Goal: Task Accomplishment & Management: Use online tool/utility

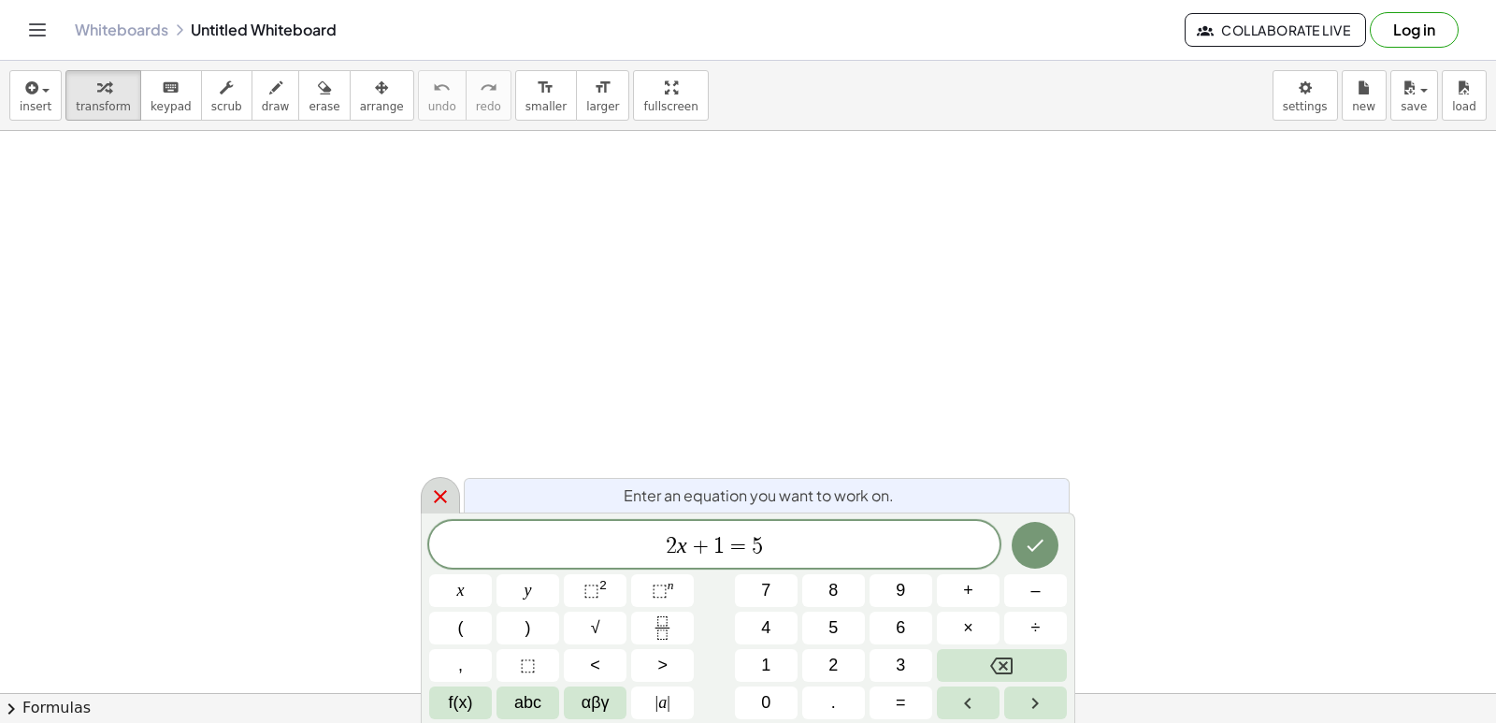
click at [439, 498] on icon at bounding box center [440, 496] width 13 height 13
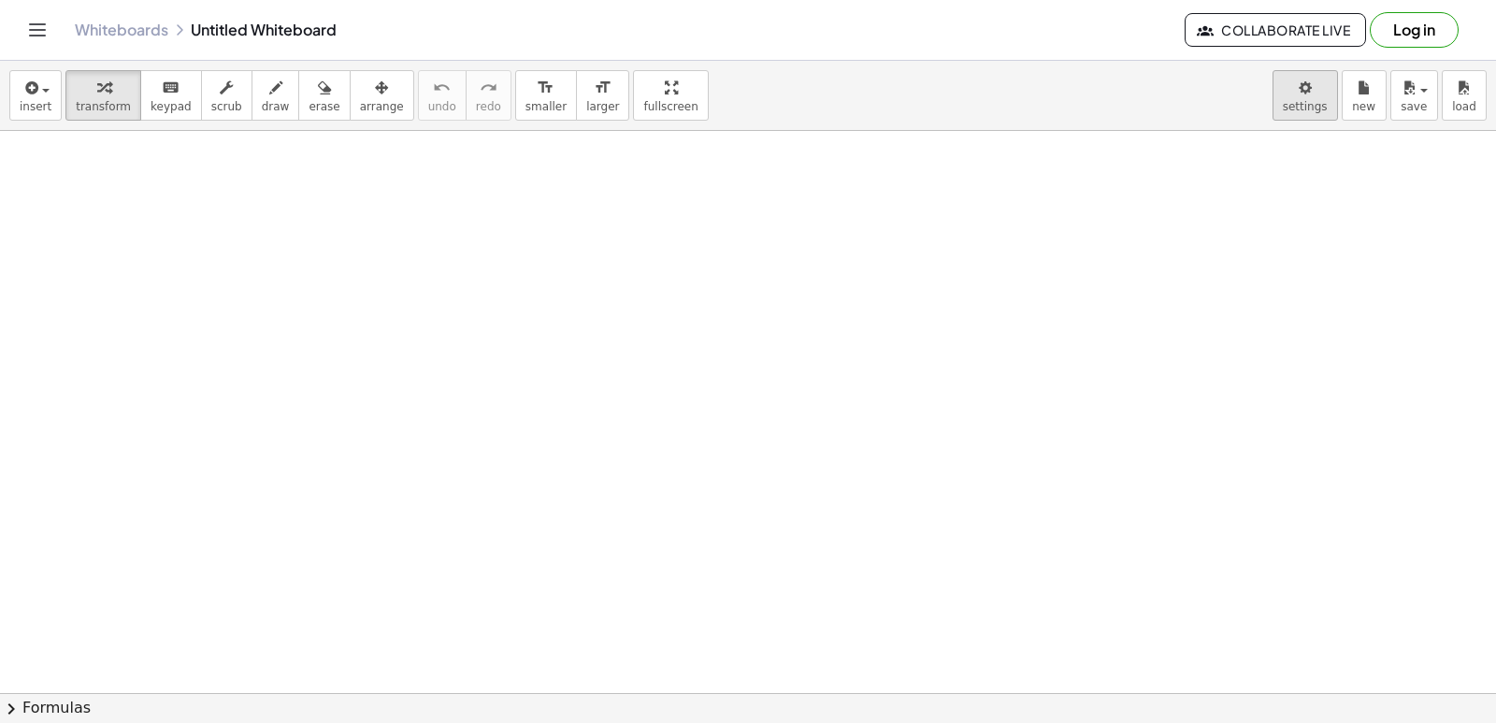
click at [1315, 94] on body "Graspable Math Activities Get Started Activity Bank Assigned Work Classes White…" at bounding box center [748, 361] width 1496 height 723
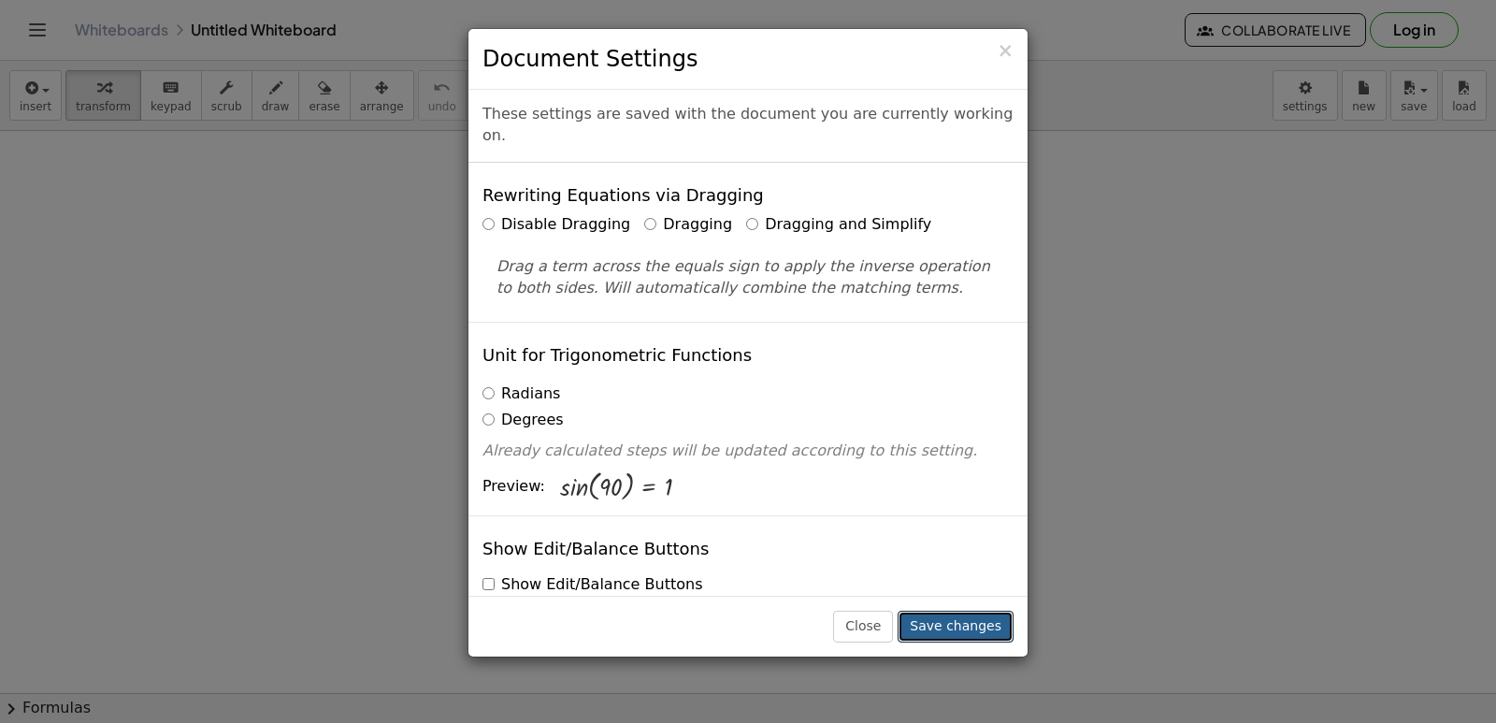
drag, startPoint x: 962, startPoint y: 616, endPoint x: 964, endPoint y: 596, distance: 19.7
click at [962, 603] on div "Close Save changes" at bounding box center [747, 626] width 559 height 61
click at [969, 625] on button "Save changes" at bounding box center [956, 626] width 116 height 32
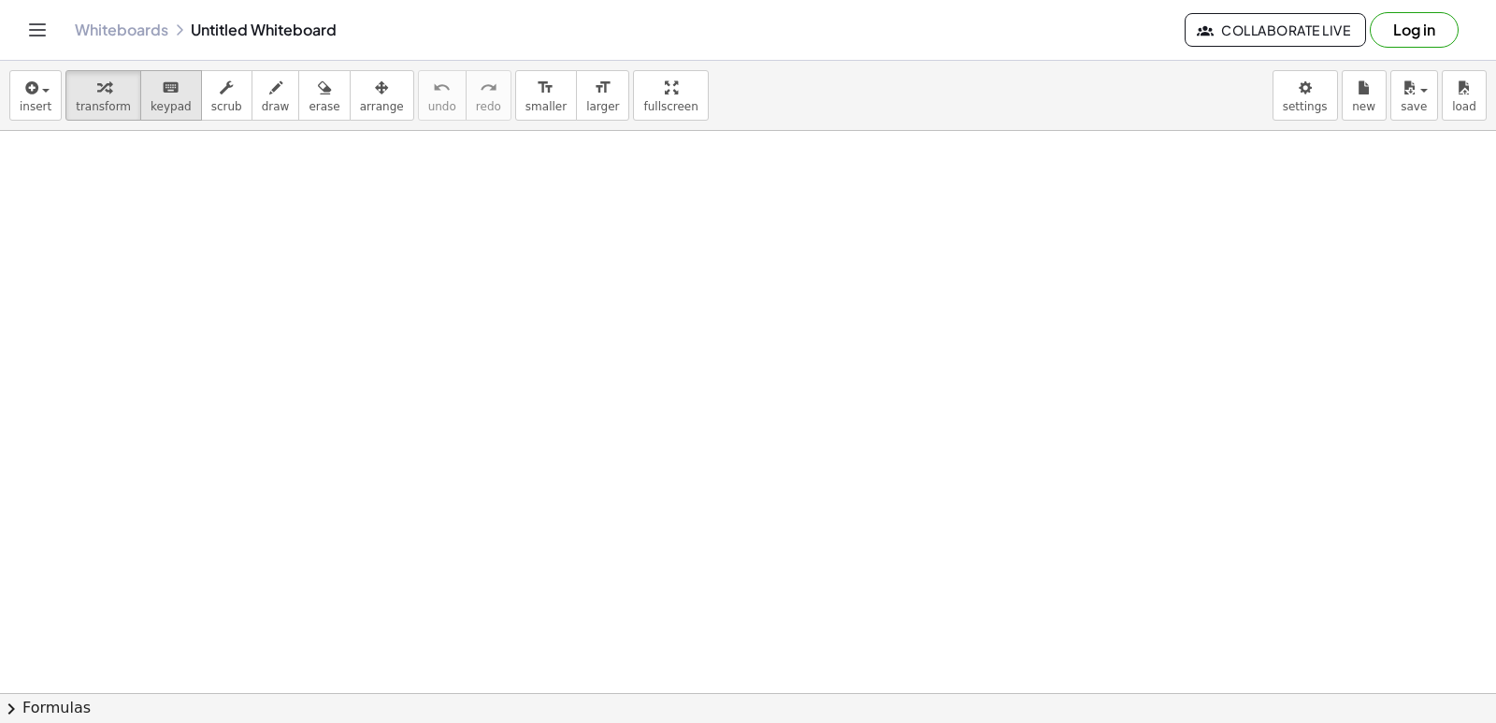
click at [153, 101] on span "keypad" at bounding box center [171, 106] width 41 height 13
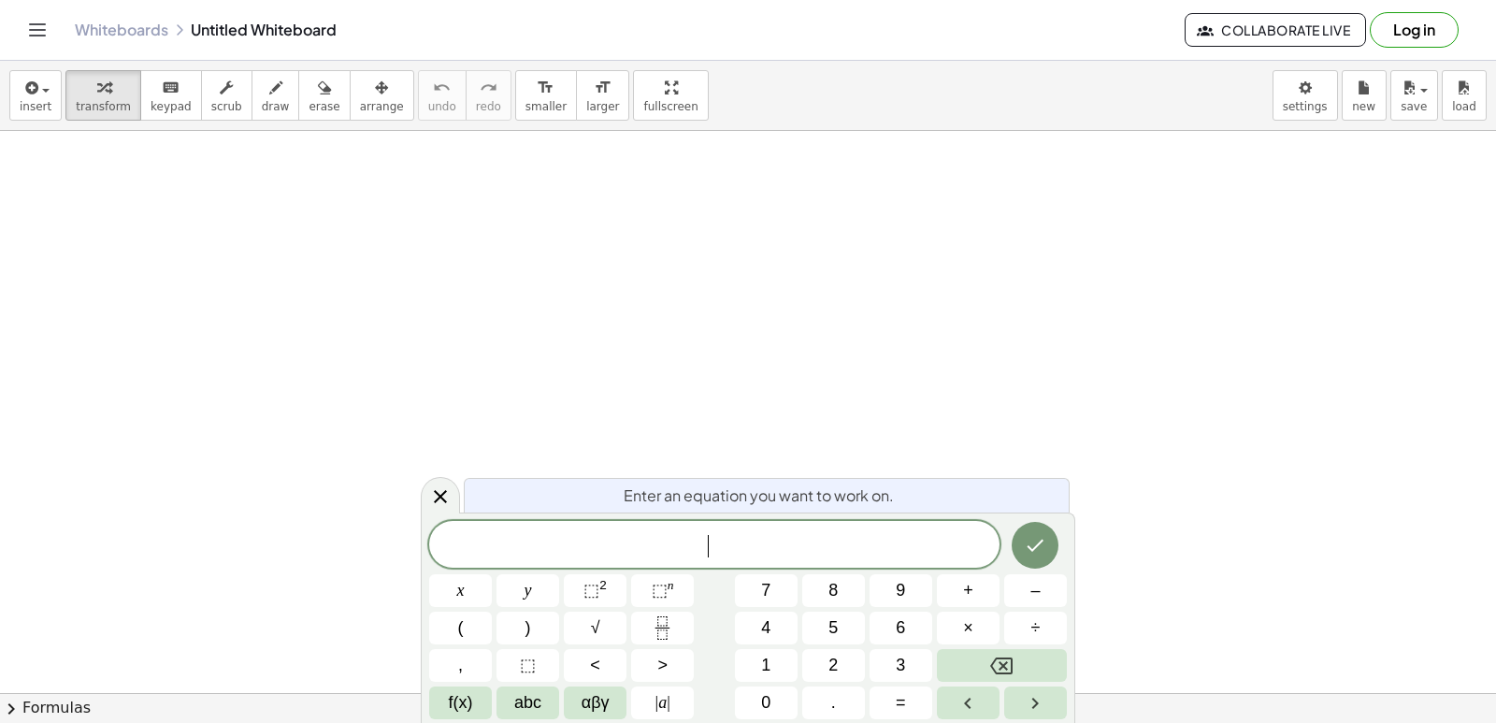
click at [804, 538] on span "​" at bounding box center [714, 546] width 570 height 26
click at [598, 670] on span "<" at bounding box center [595, 665] width 10 height 25
click at [889, 696] on button "=" at bounding box center [900, 702] width 63 height 33
click at [1031, 535] on icon "Done" at bounding box center [1035, 545] width 22 height 22
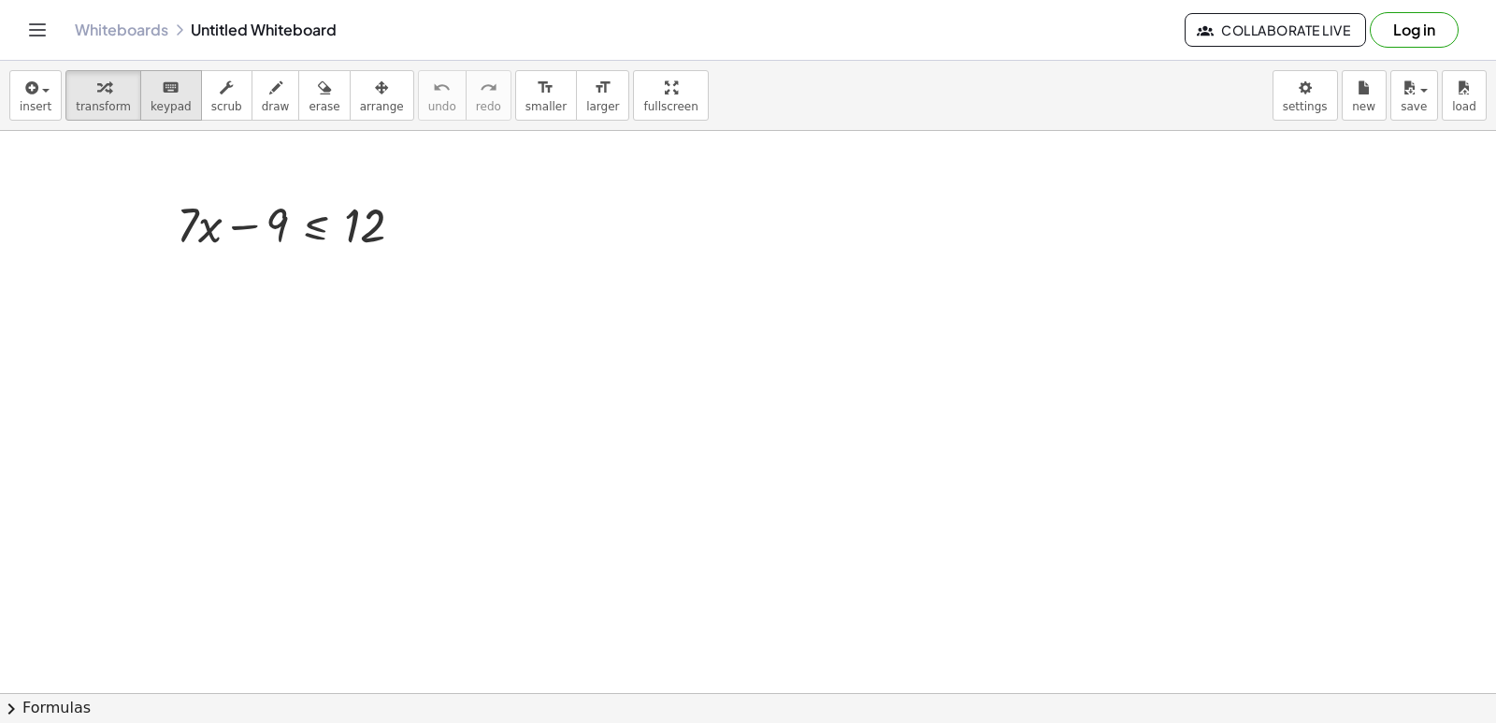
click at [171, 100] on span "keypad" at bounding box center [171, 106] width 41 height 13
drag, startPoint x: 171, startPoint y: 100, endPoint x: 161, endPoint y: 95, distance: 11.3
click at [162, 95] on icon "keyboard" at bounding box center [171, 88] width 18 height 22
click at [165, 86] on icon "keyboard" at bounding box center [171, 88] width 18 height 22
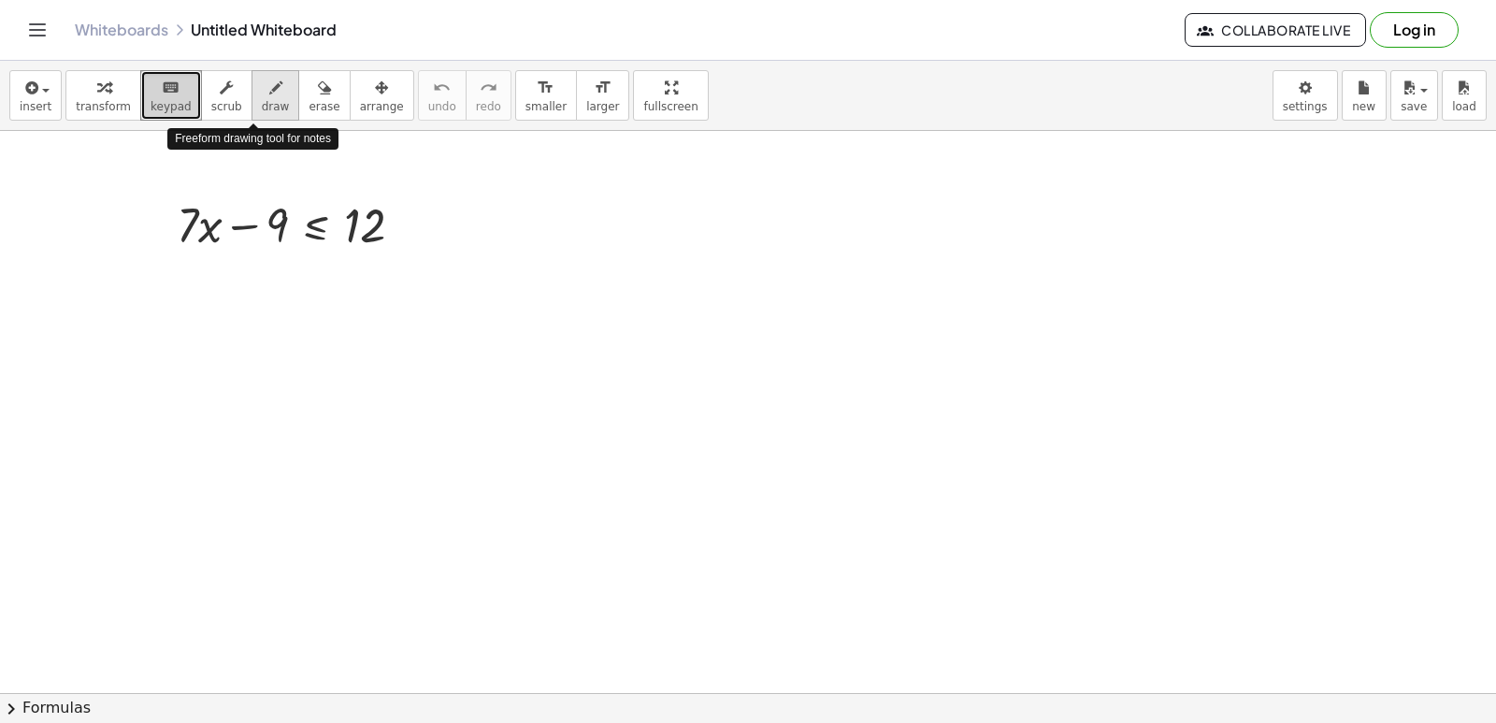
click at [262, 79] on div "button" at bounding box center [276, 87] width 28 height 22
drag, startPoint x: 175, startPoint y: 277, endPoint x: 201, endPoint y: 321, distance: 51.1
drag, startPoint x: 201, startPoint y: 278, endPoint x: 155, endPoint y: 318, distance: 60.9
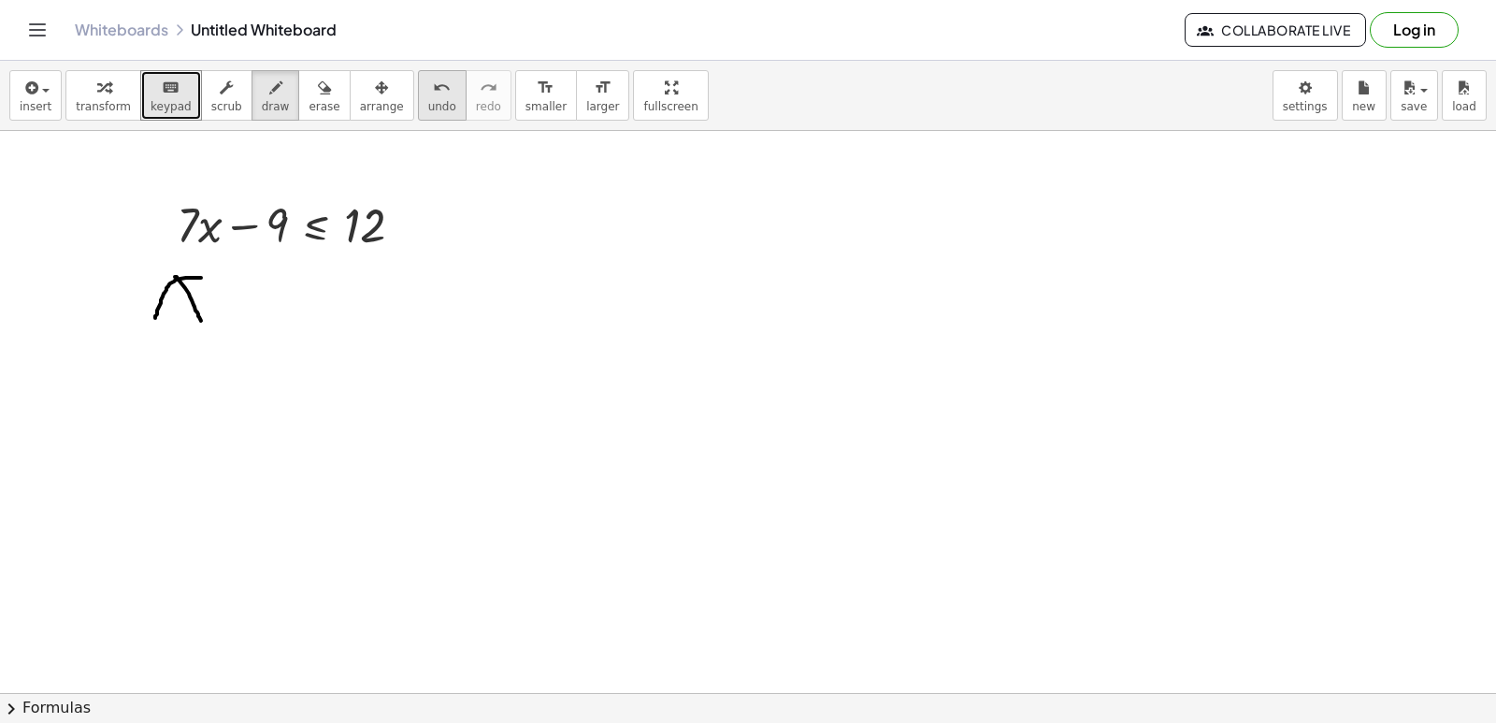
click at [428, 104] on span "undo" at bounding box center [442, 106] width 28 height 13
drag, startPoint x: 186, startPoint y: 290, endPoint x: 224, endPoint y: 348, distance: 69.5
drag, startPoint x: 201, startPoint y: 296, endPoint x: 180, endPoint y: 343, distance: 51.1
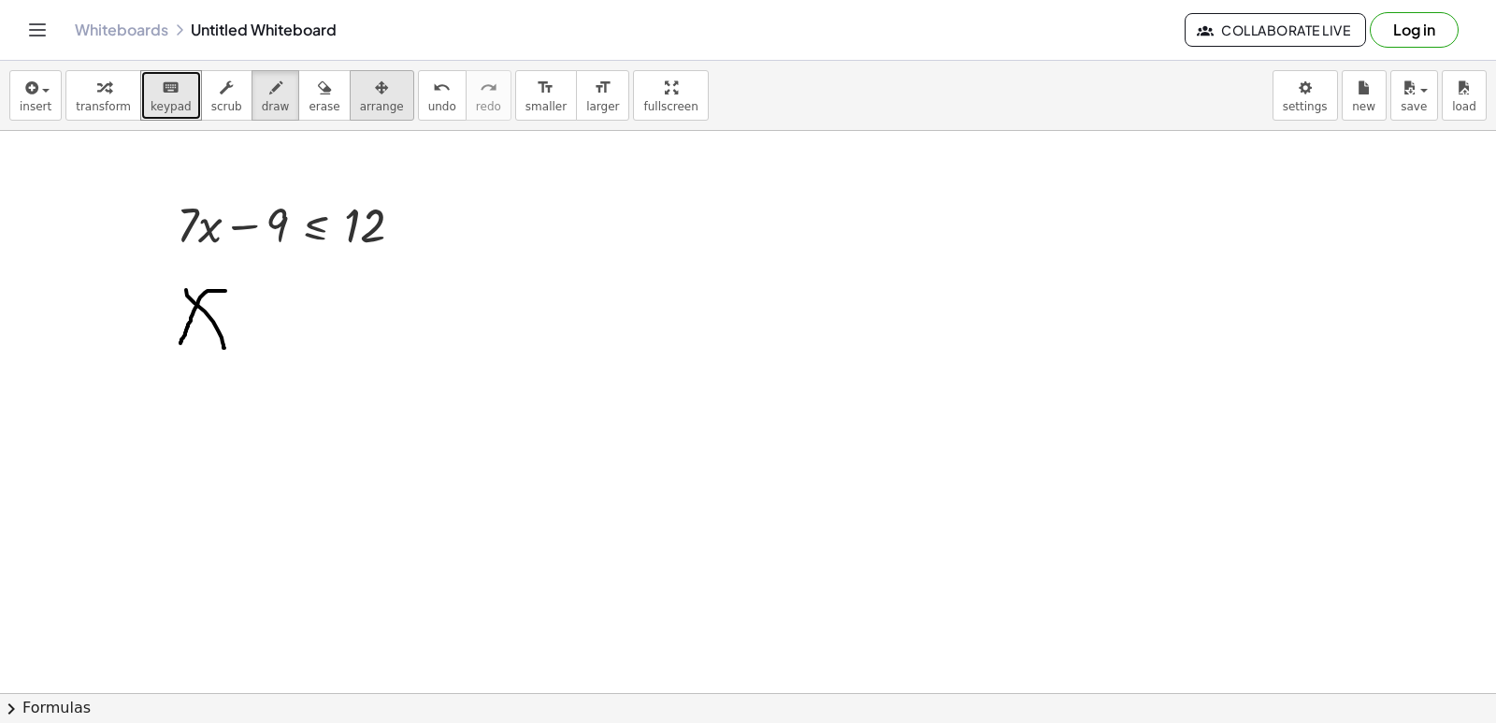
drag, startPoint x: 399, startPoint y: 97, endPoint x: 376, endPoint y: 108, distance: 25.5
click at [418, 100] on button "undo undo" at bounding box center [442, 95] width 49 height 50
drag, startPoint x: 212, startPoint y: 278, endPoint x: 242, endPoint y: 284, distance: 30.6
click at [175, 97] on div "keyboard" at bounding box center [171, 87] width 41 height 22
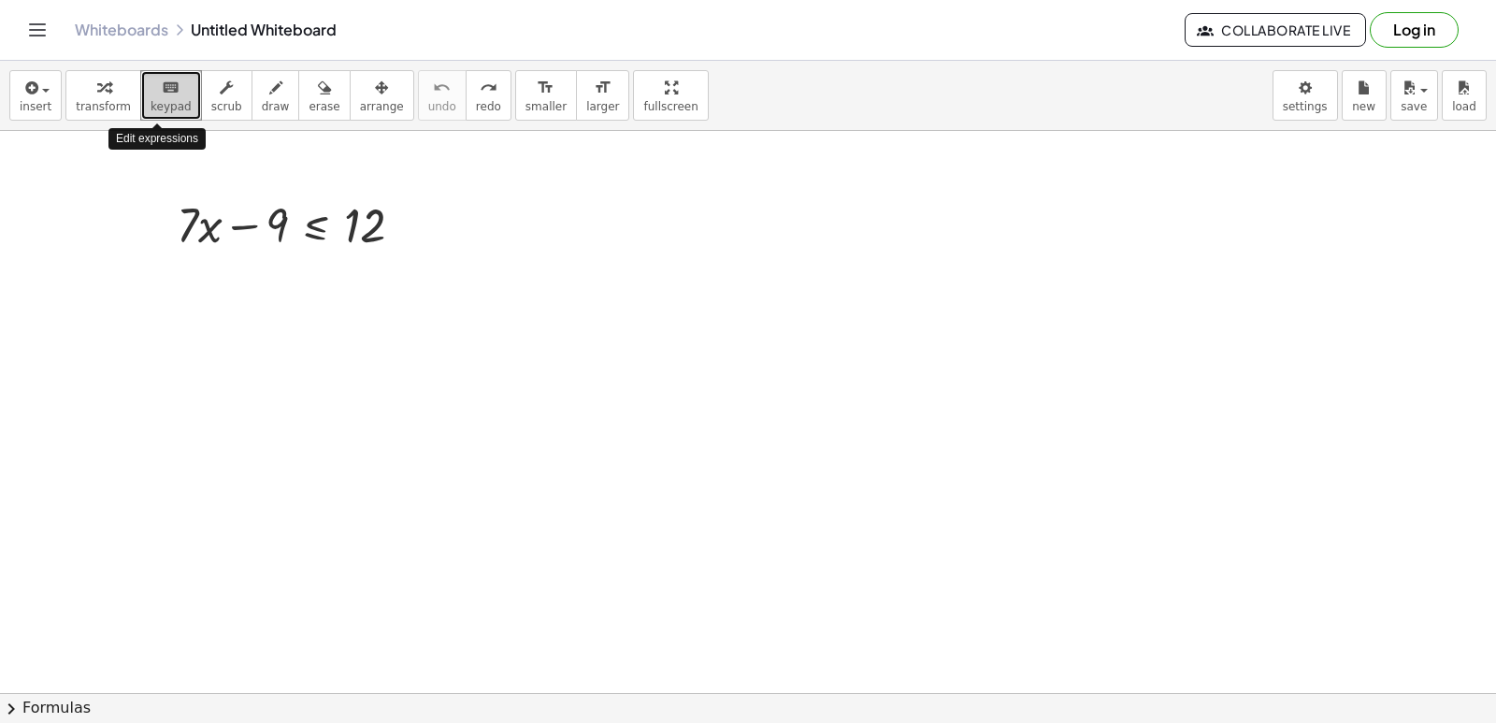
click at [175, 97] on div "keyboard" at bounding box center [171, 87] width 41 height 22
click at [214, 214] on div at bounding box center [200, 225] width 46 height 54
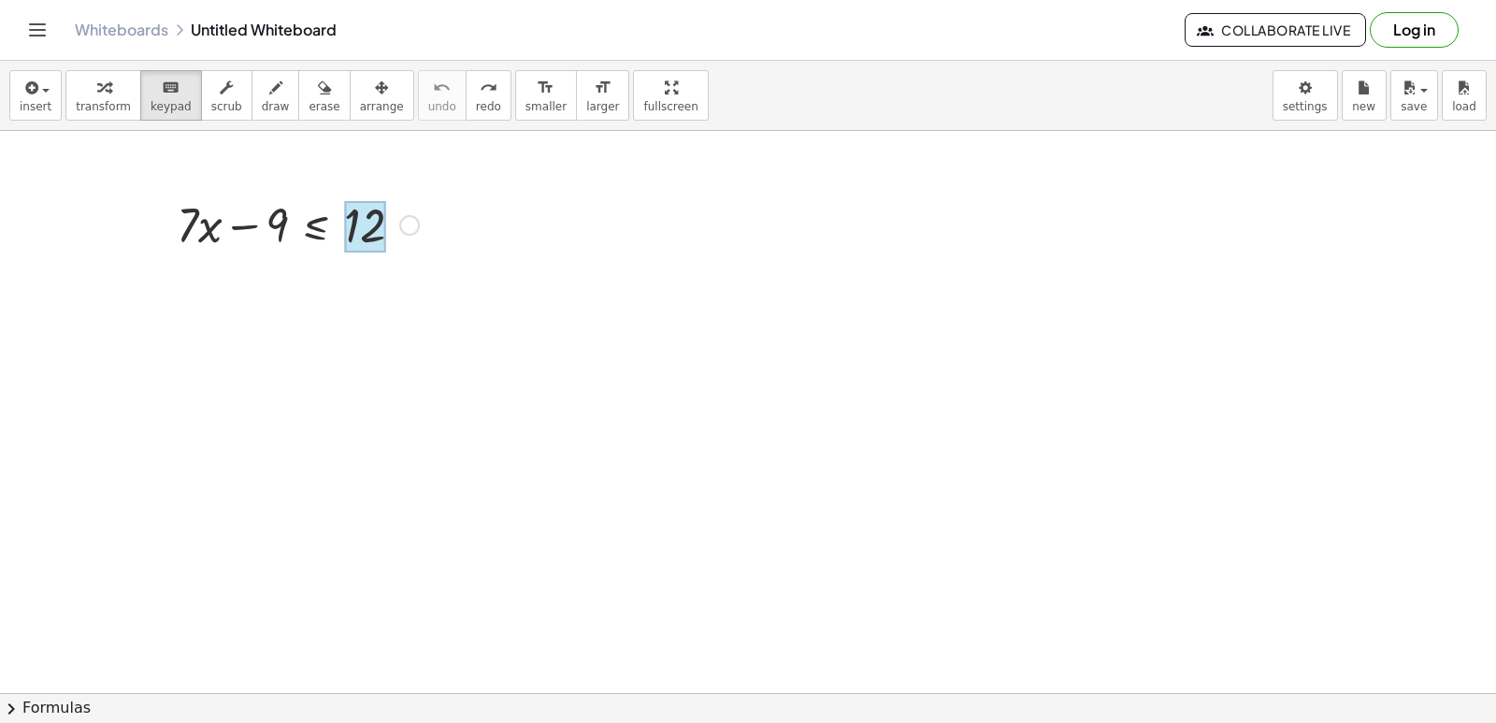
drag, startPoint x: 283, startPoint y: 229, endPoint x: 326, endPoint y: 216, distance: 45.0
drag, startPoint x: 275, startPoint y: 219, endPoint x: 294, endPoint y: 233, distance: 24.1
click at [280, 213] on div at bounding box center [256, 227] width 66 height 52
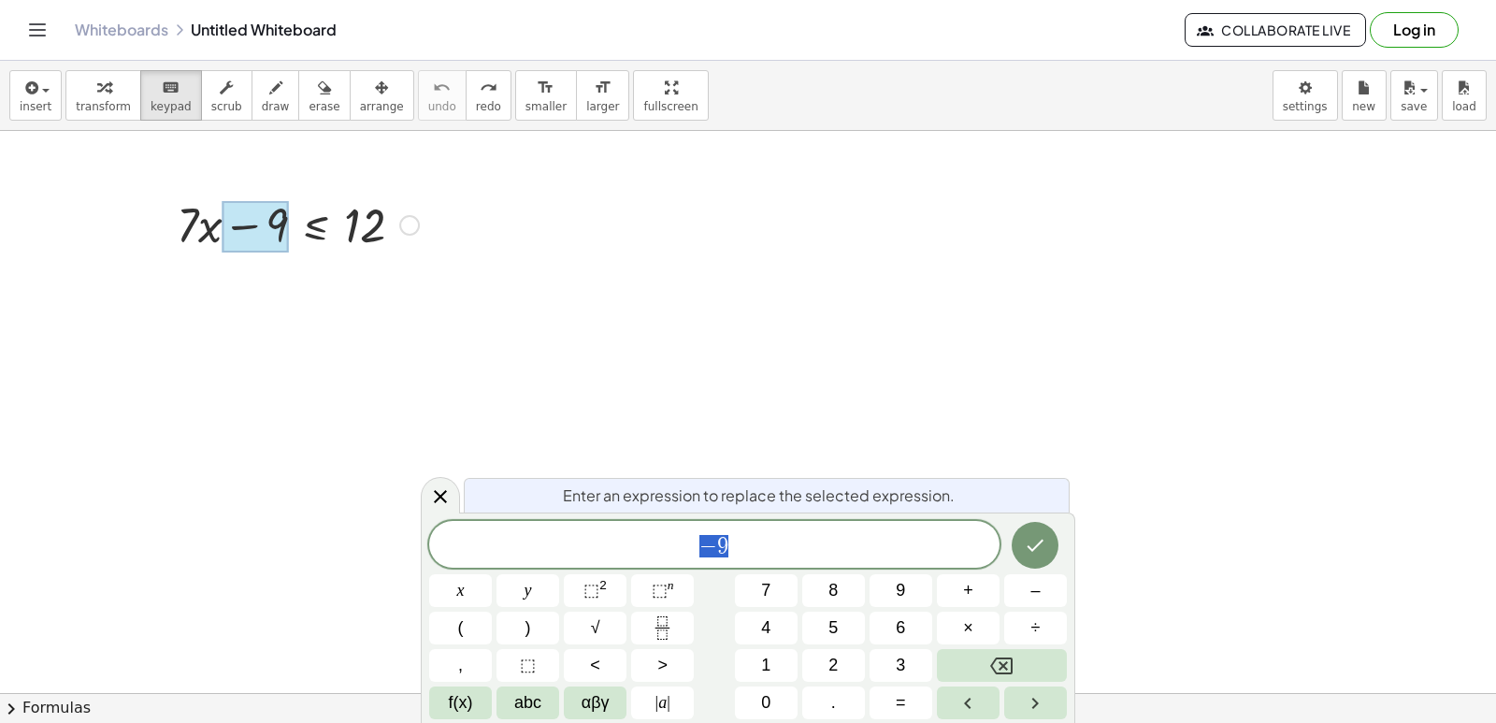
click at [277, 213] on div at bounding box center [256, 227] width 66 height 52
click at [1012, 660] on icon "Backspace" at bounding box center [1001, 665] width 22 height 22
click at [1013, 660] on button "Backspace" at bounding box center [1002, 665] width 130 height 33
click at [745, 526] on div "​ − 9" at bounding box center [714, 544] width 570 height 47
click at [737, 548] on span "− 9 ​" at bounding box center [714, 546] width 570 height 26
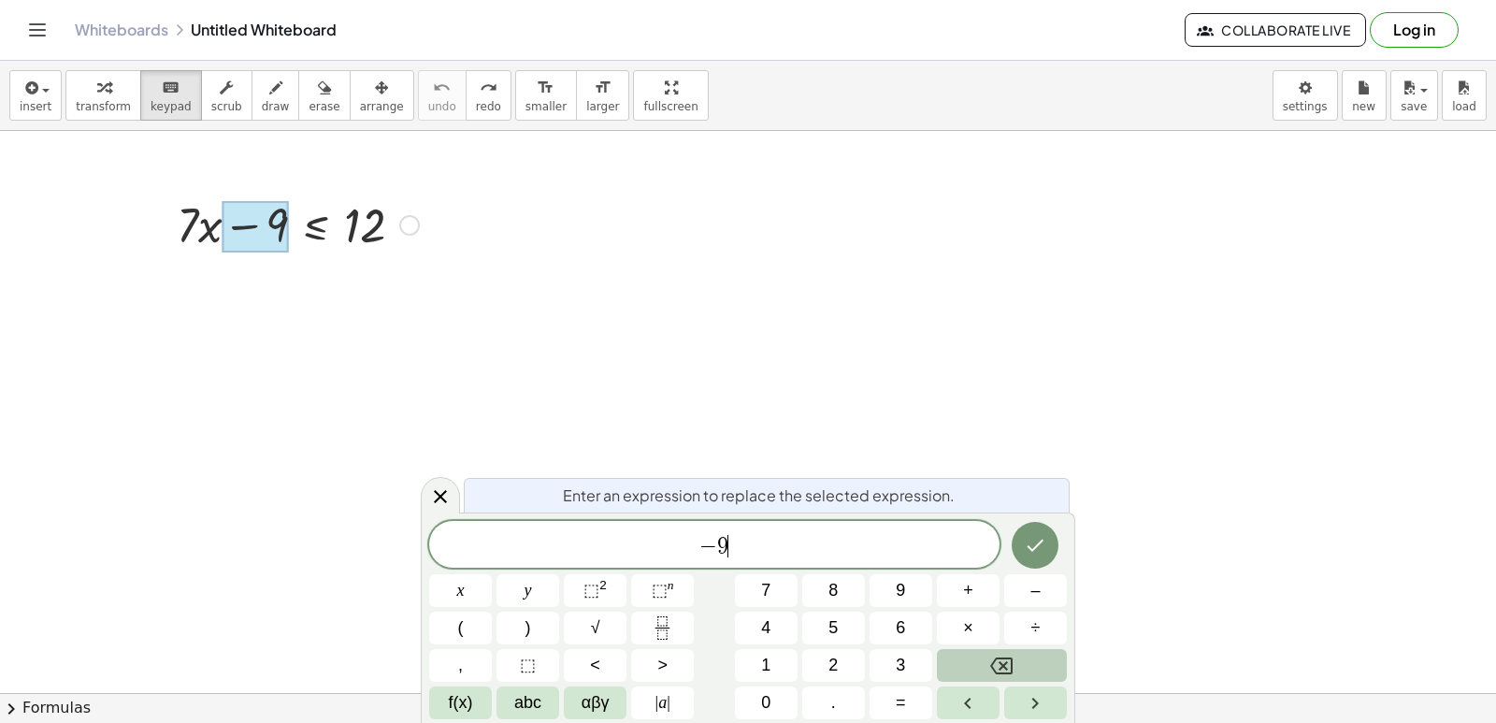
click at [1058, 655] on button "Backspace" at bounding box center [1002, 665] width 130 height 33
click at [1058, 649] on button "Backspace" at bounding box center [1002, 665] width 130 height 33
drag, startPoint x: 1058, startPoint y: 644, endPoint x: 1041, endPoint y: 544, distance: 101.6
click at [1058, 641] on div "x y ⬚ 2 ⬚ n 7 8 9 + – ( ) √ 4 5 6 × ÷ , ⬚ < > 1 2 3 f(x) abc αβγ | a | 0 . =" at bounding box center [748, 619] width 638 height 199
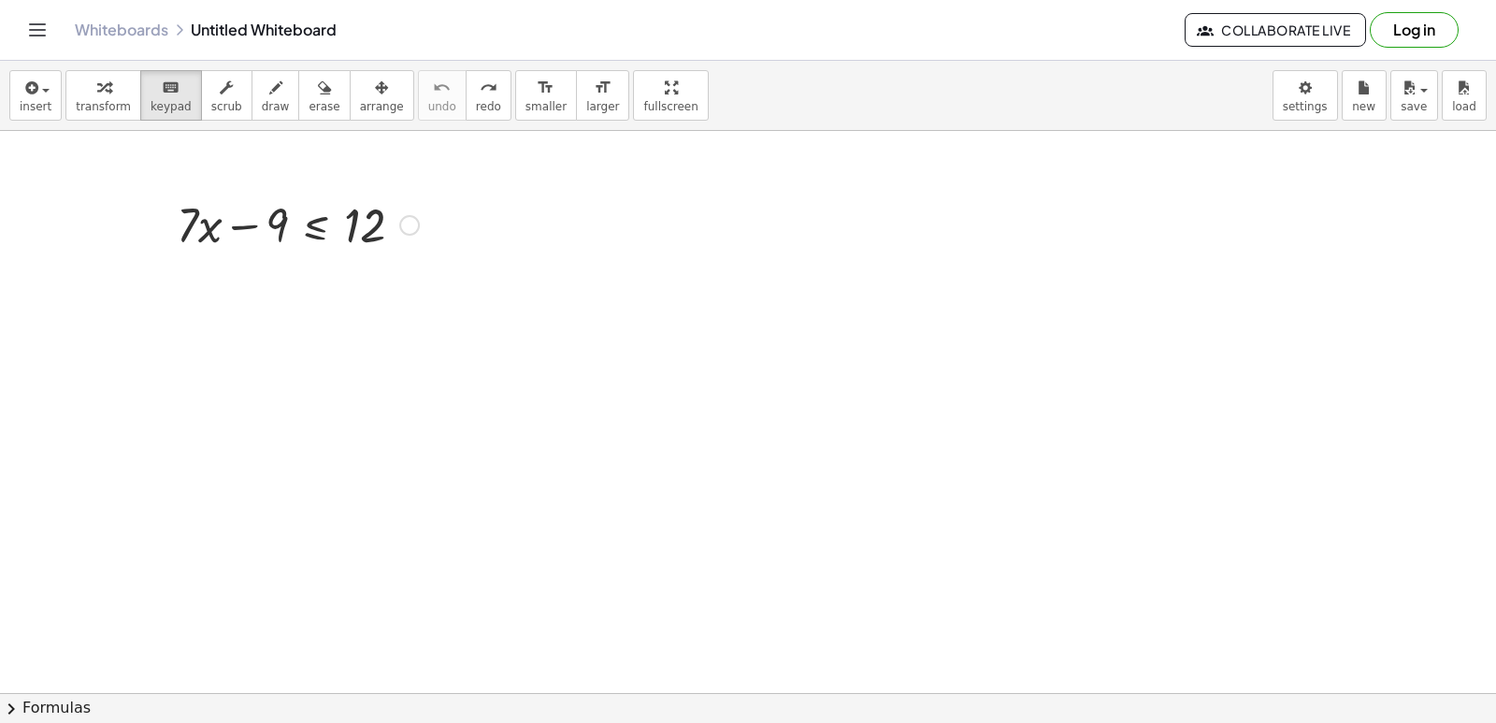
drag, startPoint x: 275, startPoint y: 219, endPoint x: 313, endPoint y: 302, distance: 91.6
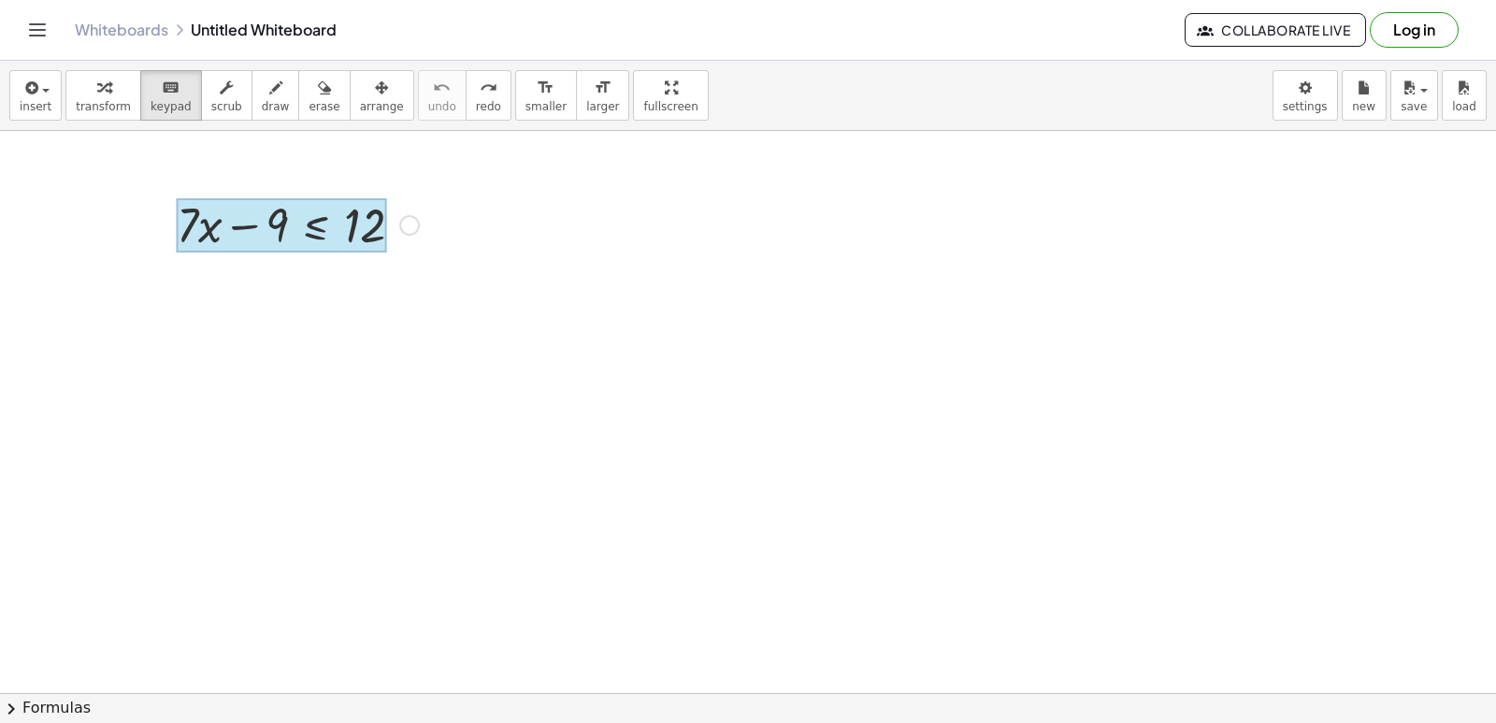
click at [289, 207] on div at bounding box center [281, 225] width 209 height 54
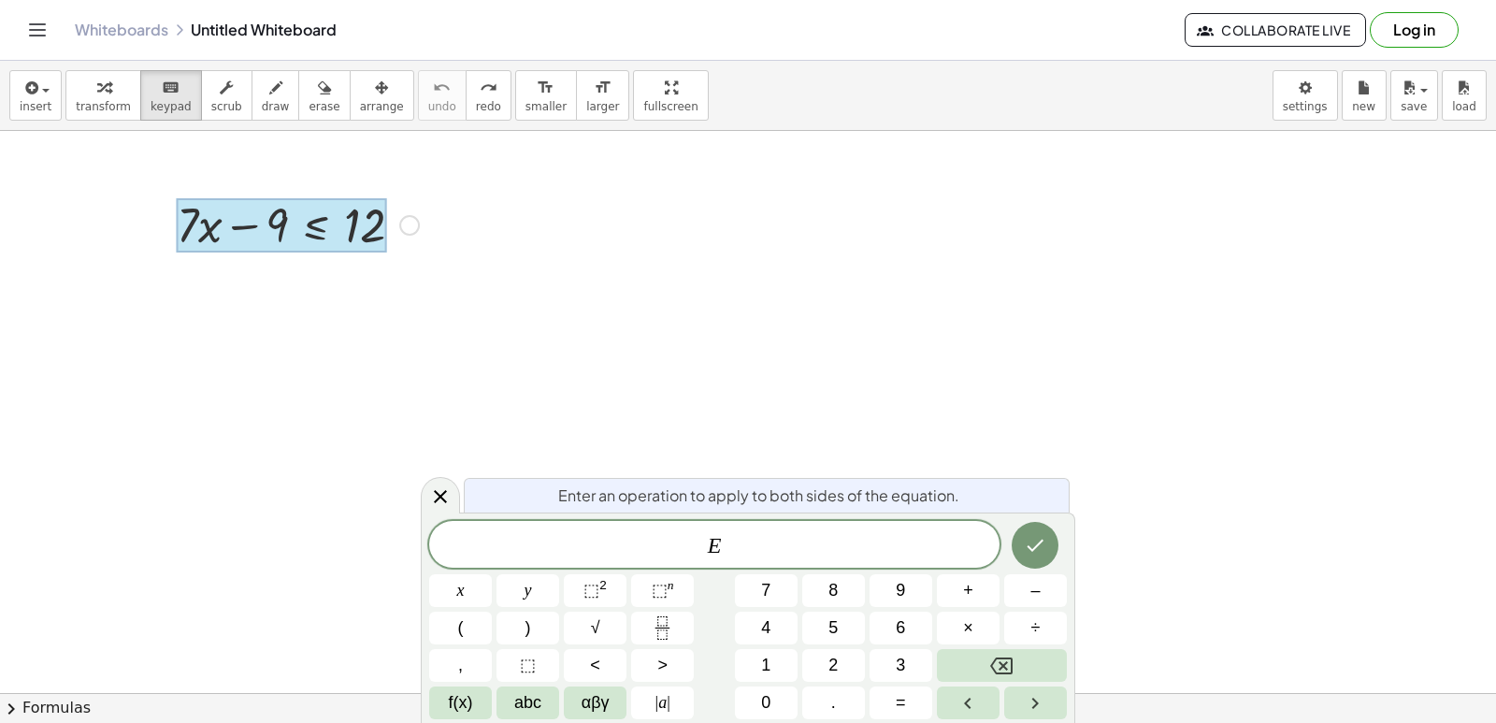
drag, startPoint x: 289, startPoint y: 207, endPoint x: 286, endPoint y: 216, distance: 9.8
click at [286, 216] on div at bounding box center [281, 225] width 209 height 54
click at [283, 219] on div at bounding box center [281, 225] width 209 height 54
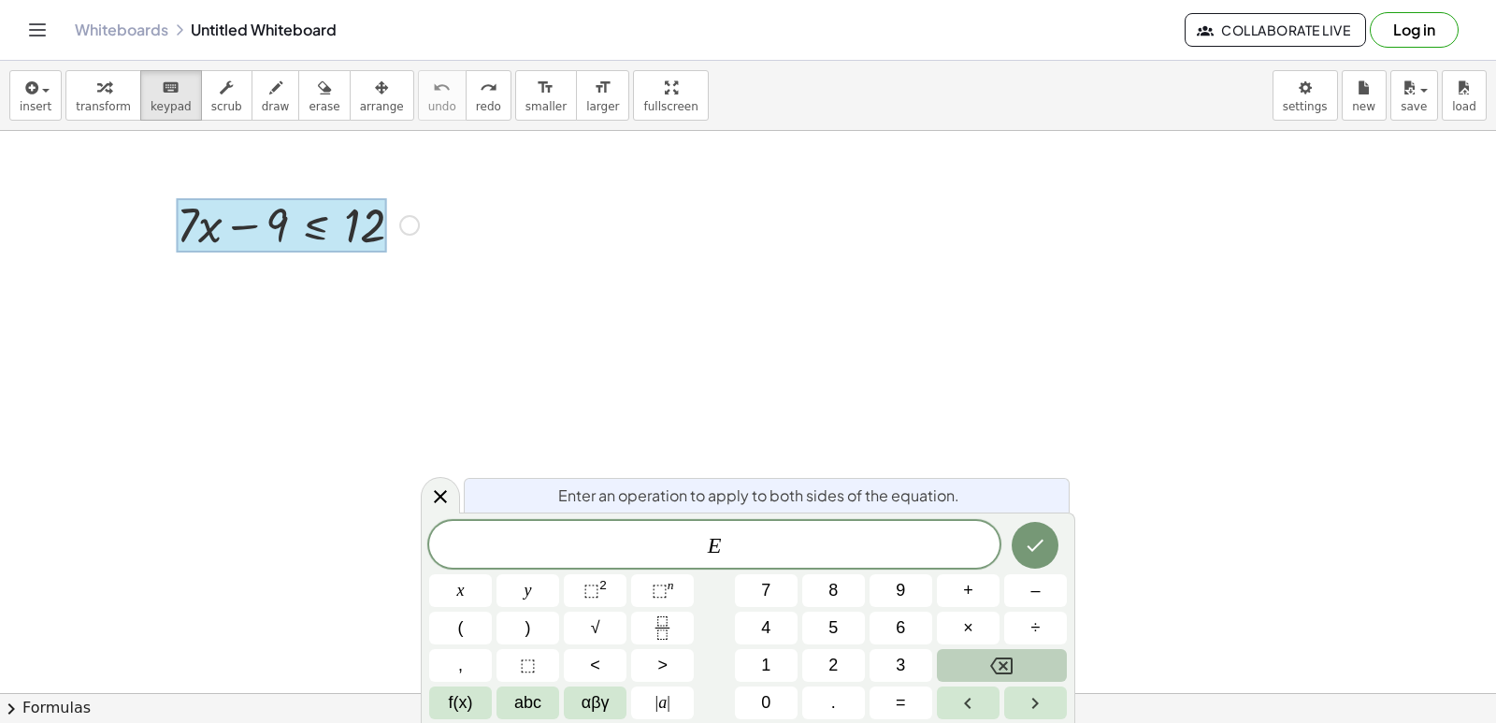
click at [987, 662] on button "Backspace" at bounding box center [1002, 665] width 130 height 33
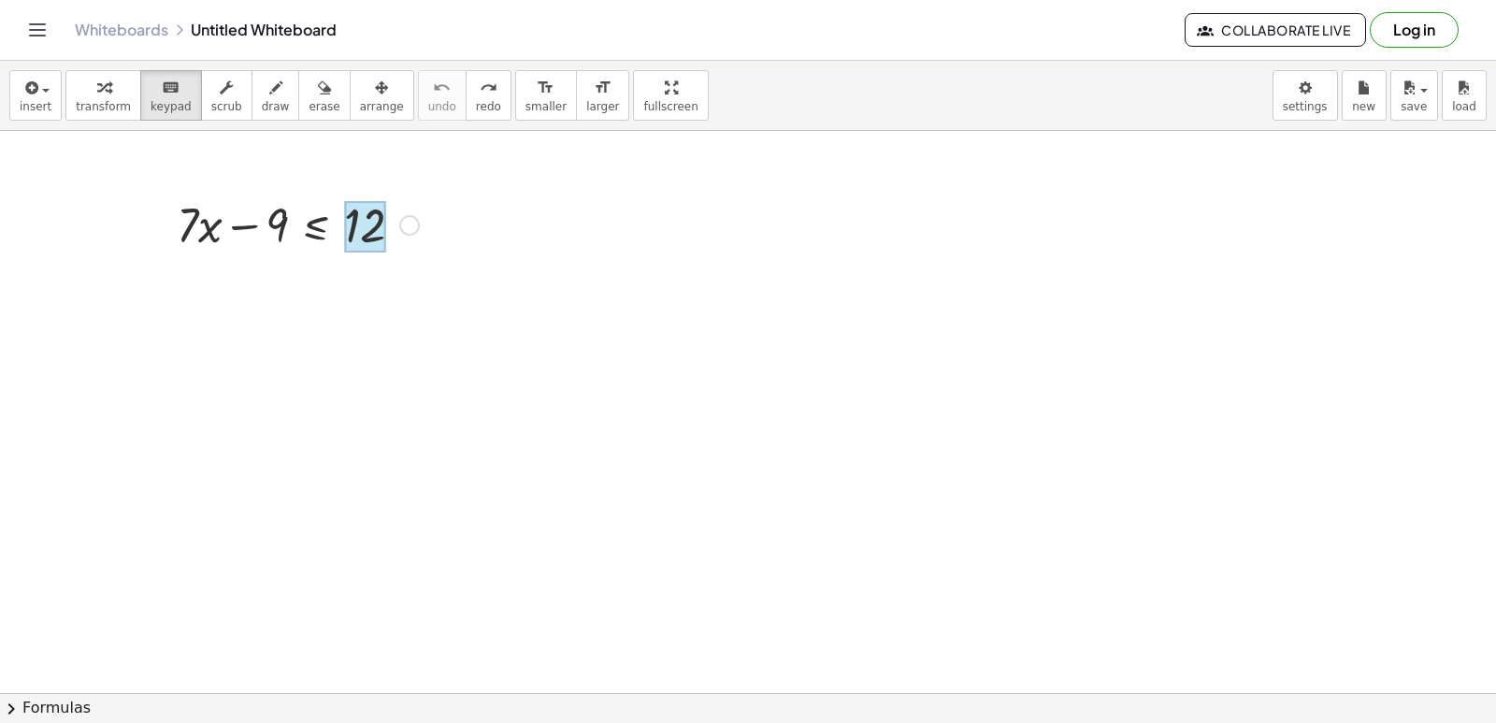
drag, startPoint x: 276, startPoint y: 214, endPoint x: 372, endPoint y: 201, distance: 97.2
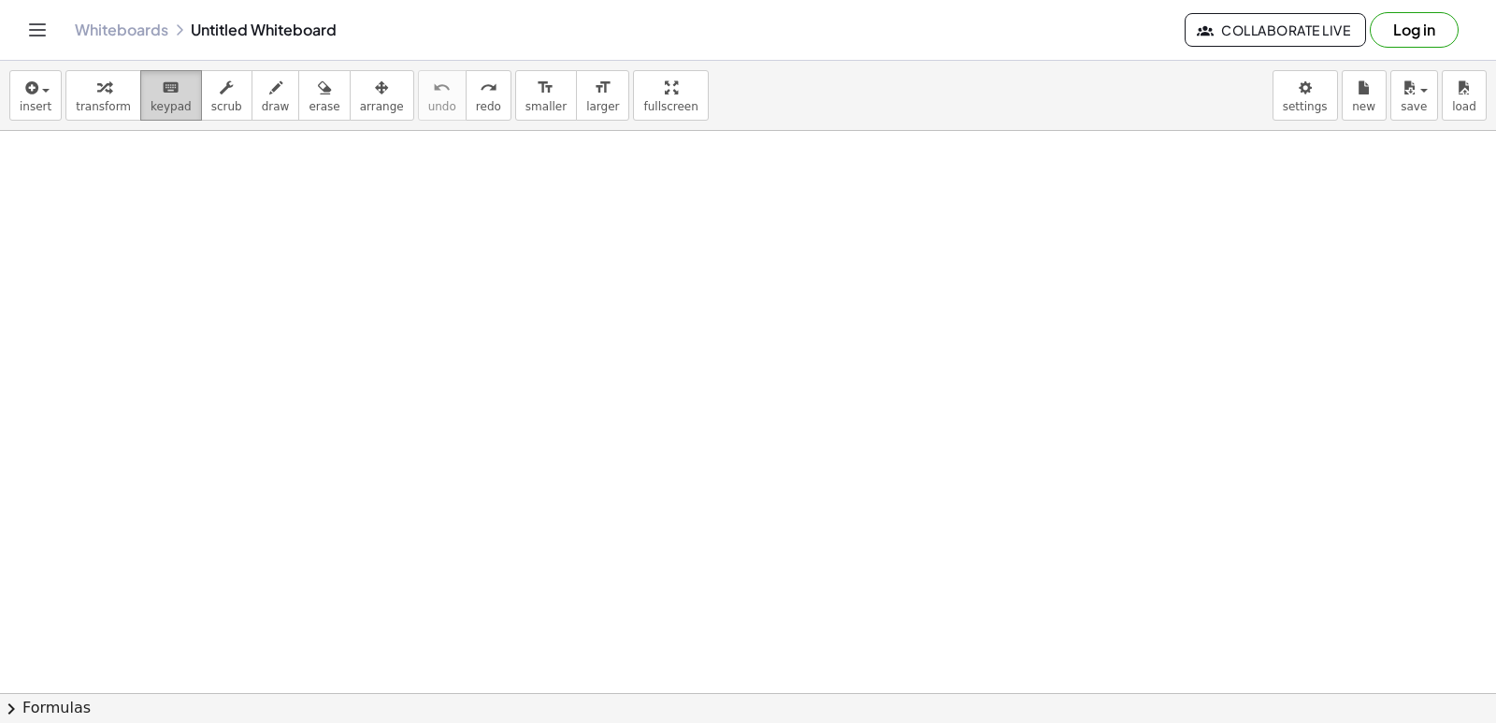
click at [151, 76] on div "keyboard" at bounding box center [171, 87] width 41 height 22
click at [162, 80] on icon "keyboard" at bounding box center [171, 88] width 18 height 22
drag, startPoint x: 156, startPoint y: 80, endPoint x: 1030, endPoint y: 297, distance: 900.6
click at [1015, 337] on div at bounding box center [748, 379] width 1496 height 1245
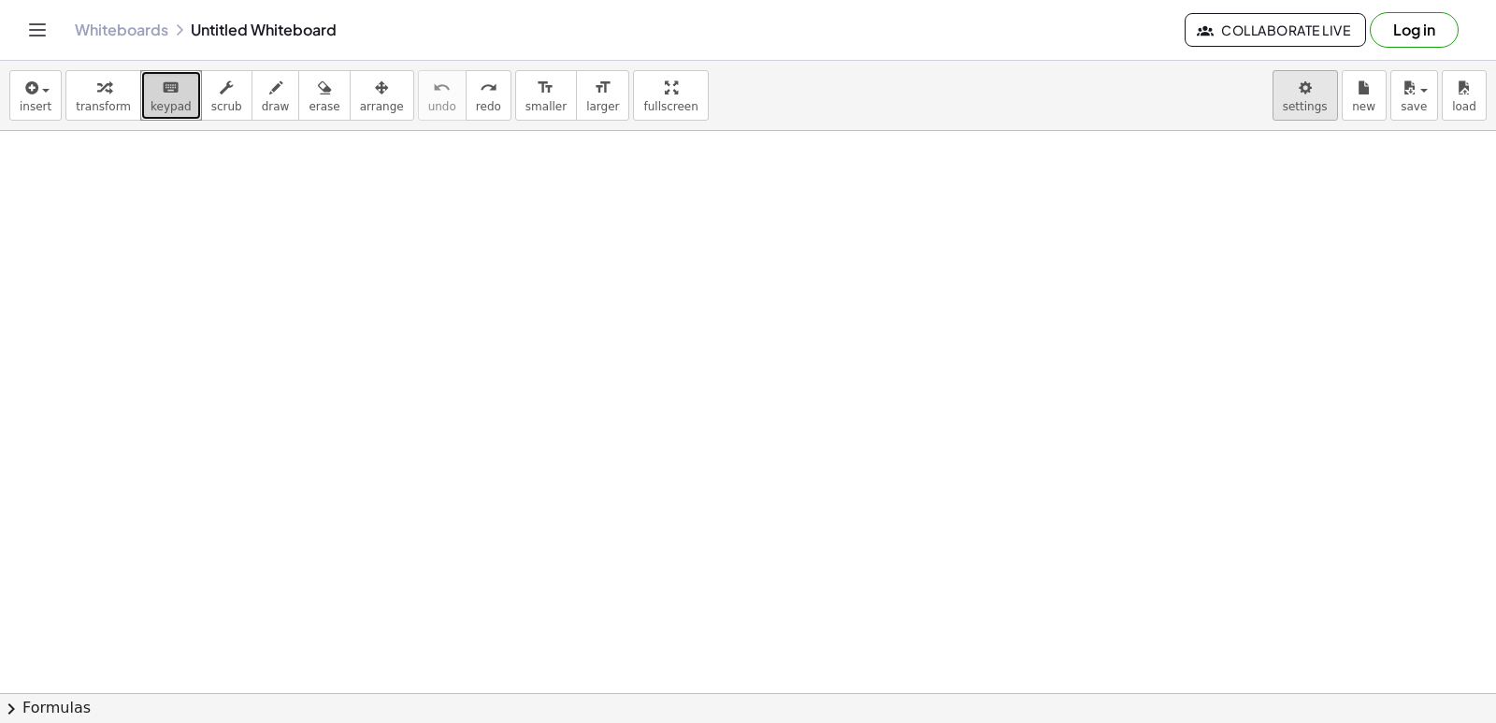
click at [1309, 93] on body "Graspable Math Activities Get Started Activity Bank Assigned Work Classes White…" at bounding box center [748, 361] width 1496 height 723
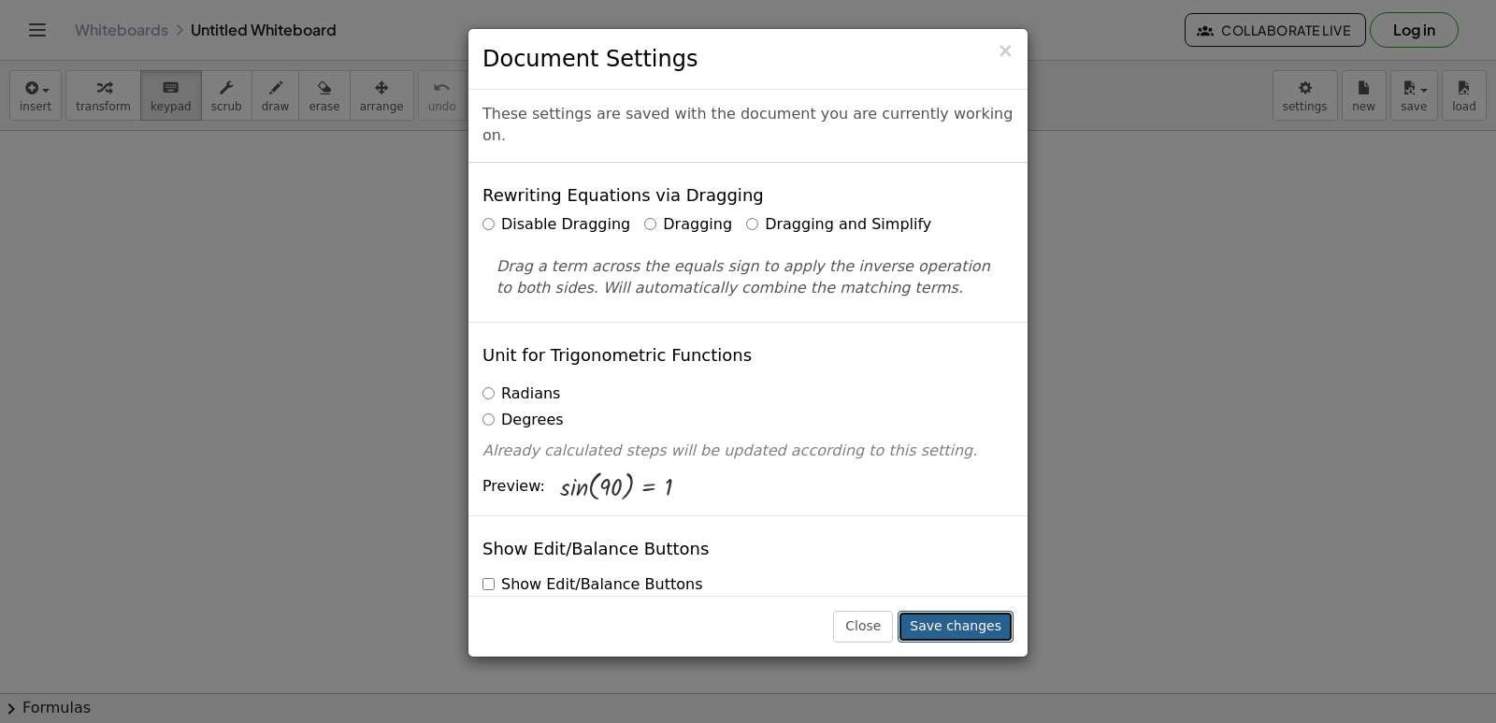
click at [990, 636] on button "Save changes" at bounding box center [956, 626] width 116 height 32
drag, startPoint x: 1304, startPoint y: 108, endPoint x: 1260, endPoint y: 599, distance: 492.8
click at [1309, 612] on div "× Document Settings These settings are saved with the document you are currentl…" at bounding box center [748, 361] width 1496 height 723
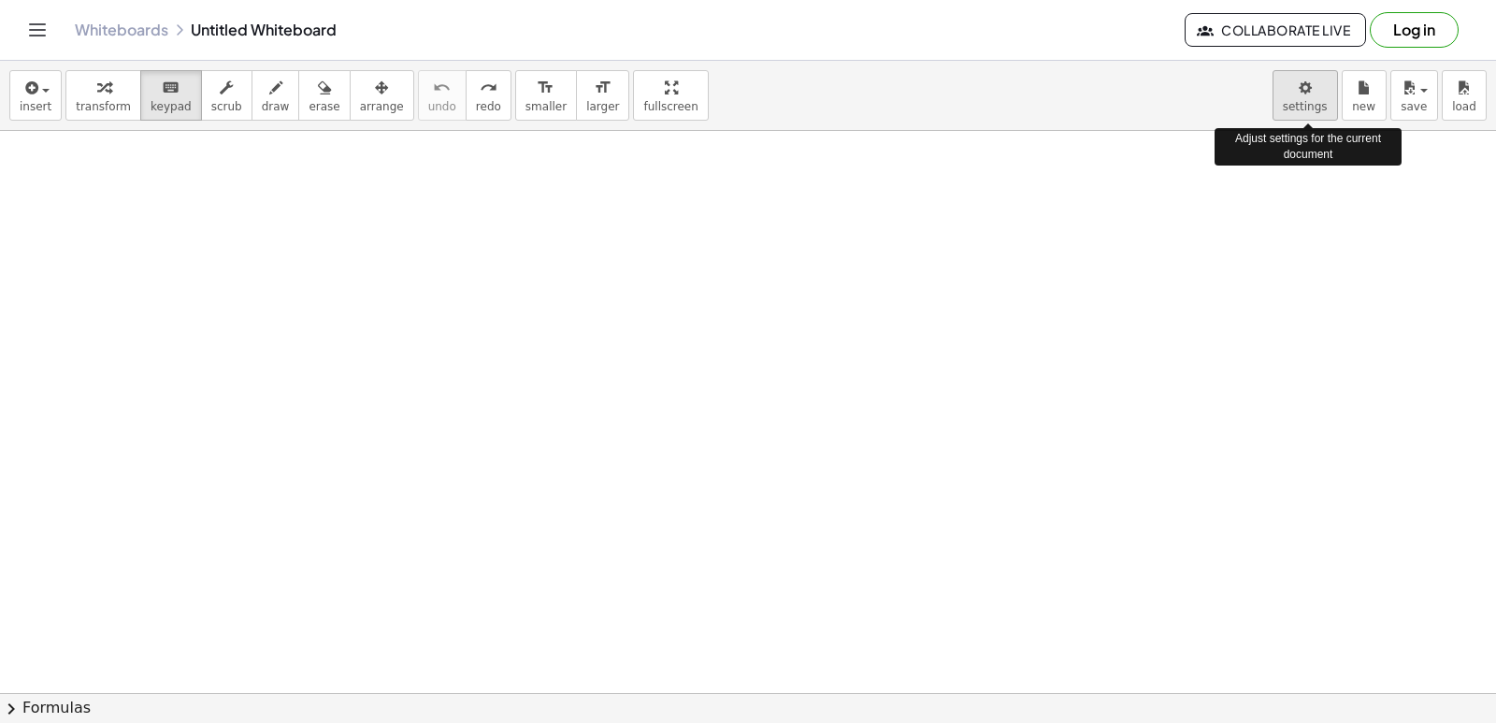
click at [1321, 77] on body "Graspable Math Activities Get Started Activity Bank Assigned Work Classes White…" at bounding box center [748, 361] width 1496 height 723
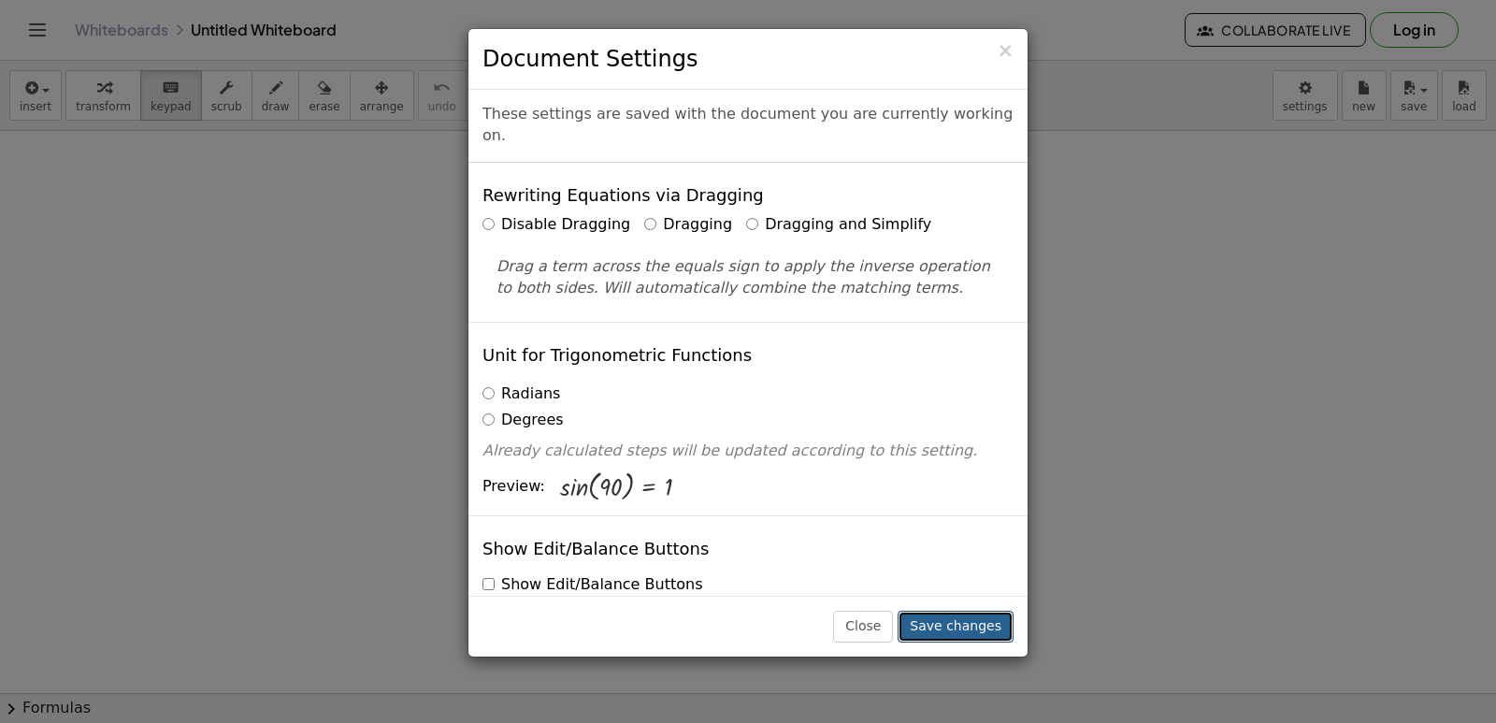
click at [950, 618] on button "Save changes" at bounding box center [956, 626] width 116 height 32
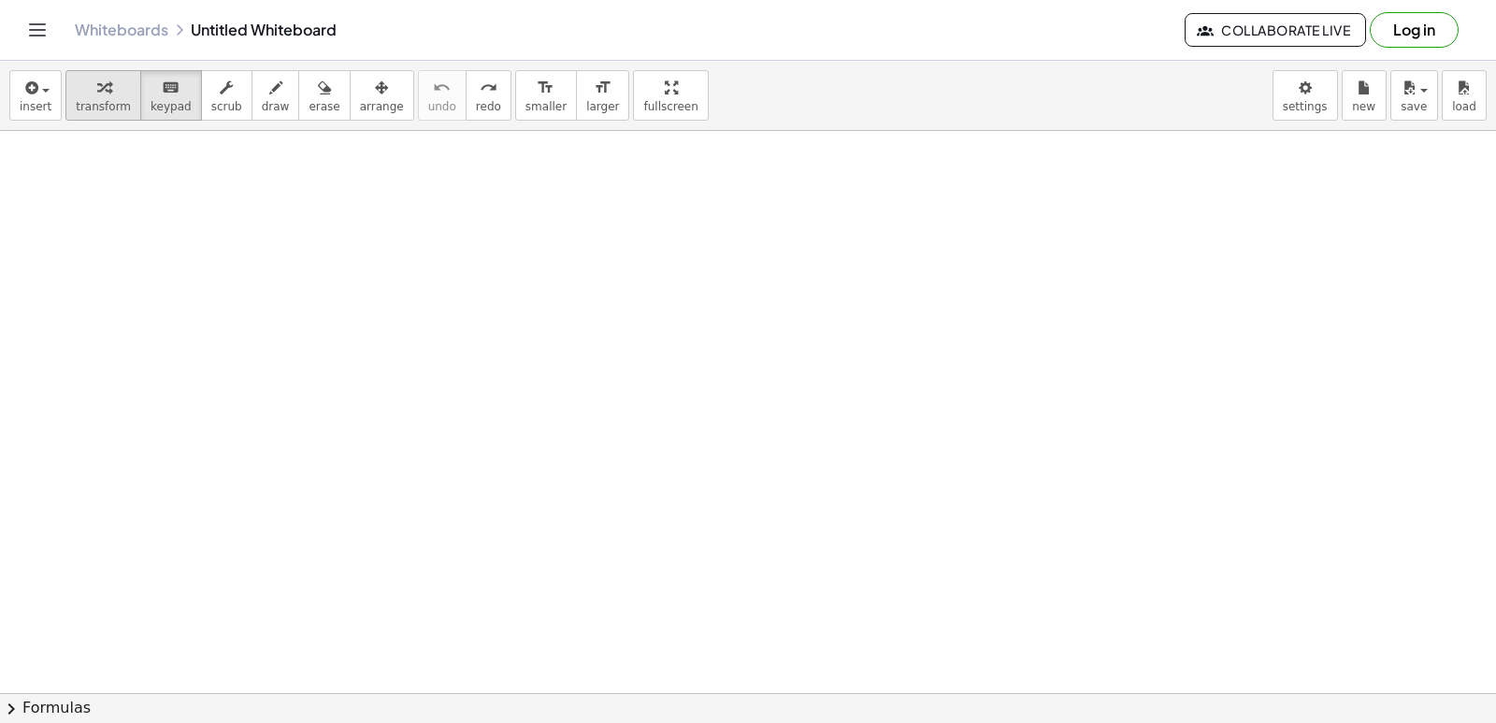
drag, startPoint x: 110, startPoint y: 75, endPoint x: 127, endPoint y: 77, distance: 16.9
click at [115, 75] on button "transform" at bounding box center [103, 95] width 76 height 50
click at [267, 209] on div at bounding box center [748, 379] width 1496 height 1245
click at [162, 84] on icon "keyboard" at bounding box center [171, 88] width 18 height 22
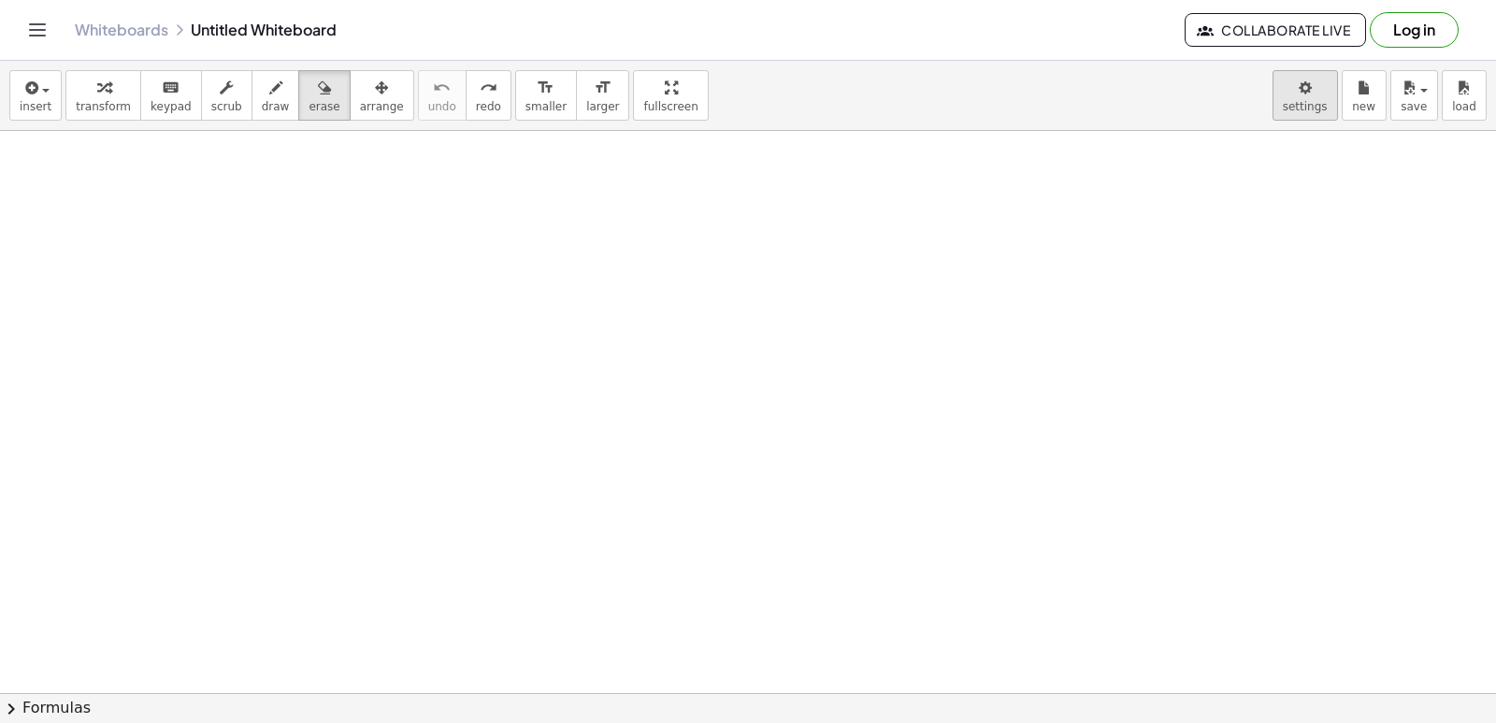
click at [1317, 81] on body "Graspable Math Activities Get Started Activity Bank Assigned Work Classes White…" at bounding box center [748, 361] width 1496 height 723
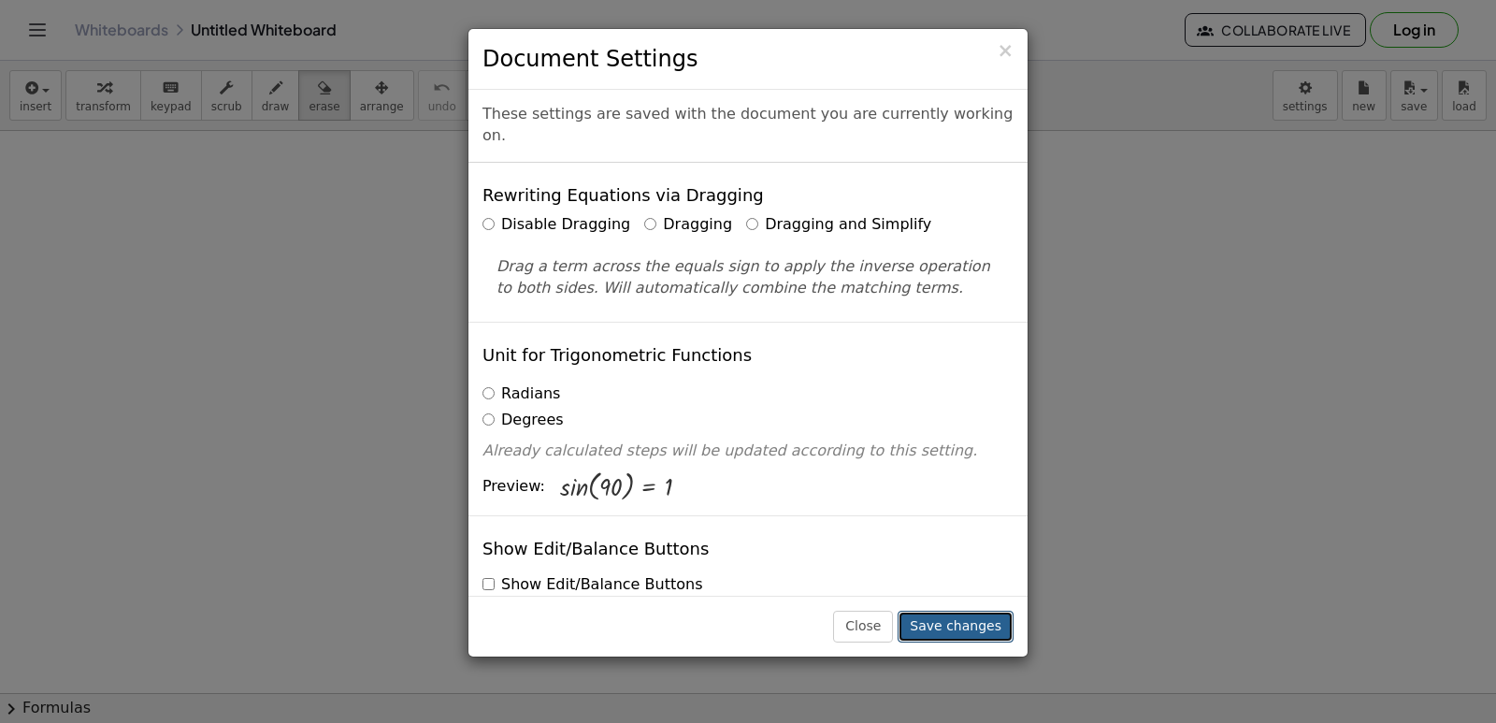
click at [950, 620] on button "Save changes" at bounding box center [956, 626] width 116 height 32
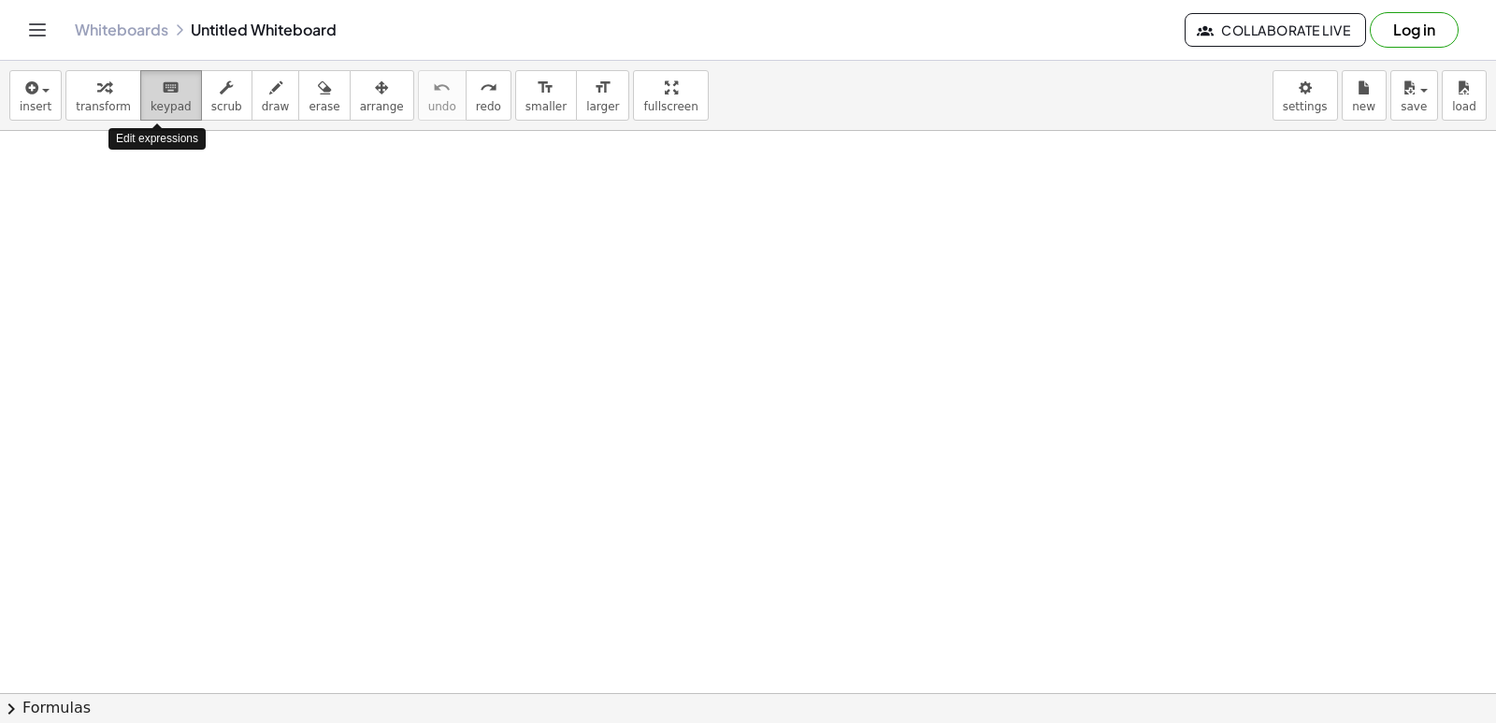
click at [162, 88] on icon "keyboard" at bounding box center [171, 88] width 18 height 22
click at [163, 108] on span "keypad" at bounding box center [171, 106] width 41 height 13
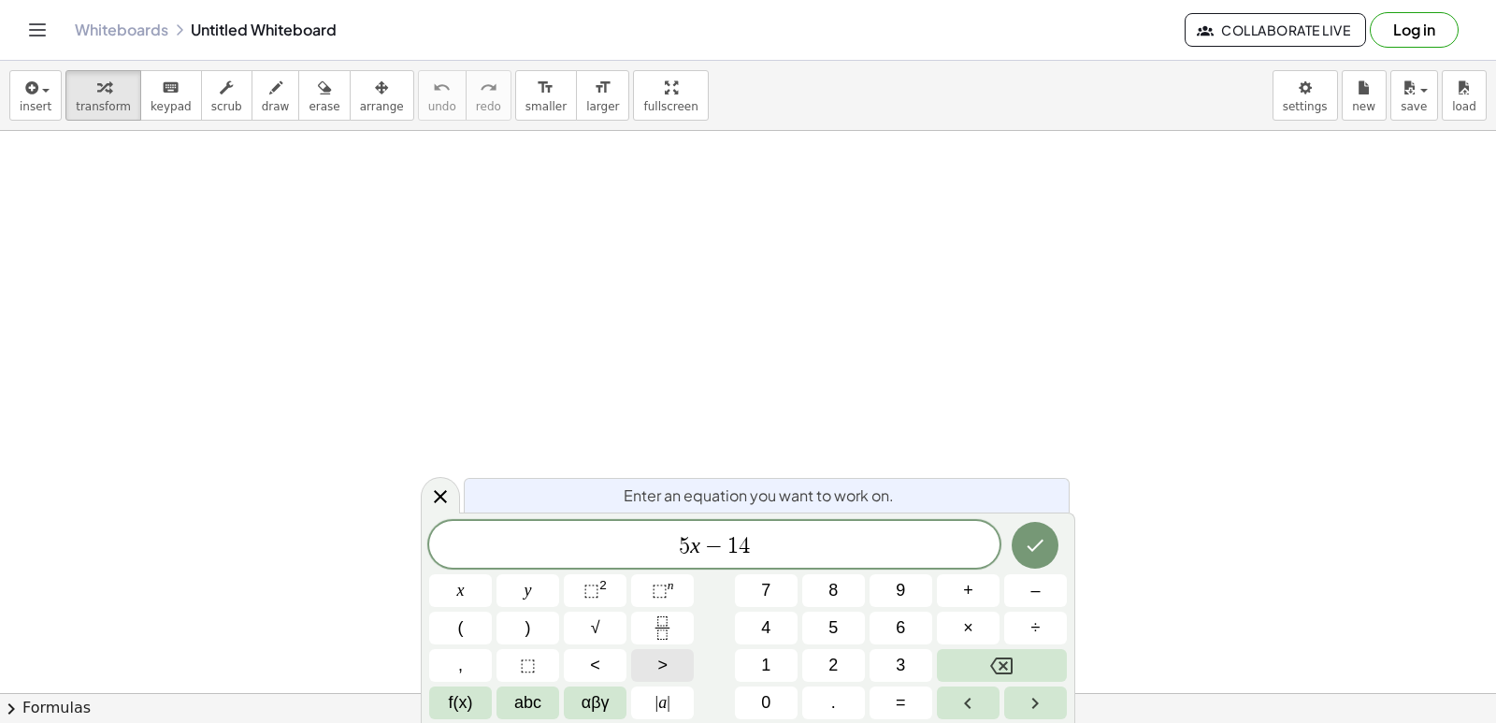
click at [653, 669] on button ">" at bounding box center [662, 665] width 63 height 33
click at [912, 690] on button "=" at bounding box center [900, 702] width 63 height 33
click at [1031, 540] on icon "Done" at bounding box center [1035, 545] width 22 height 22
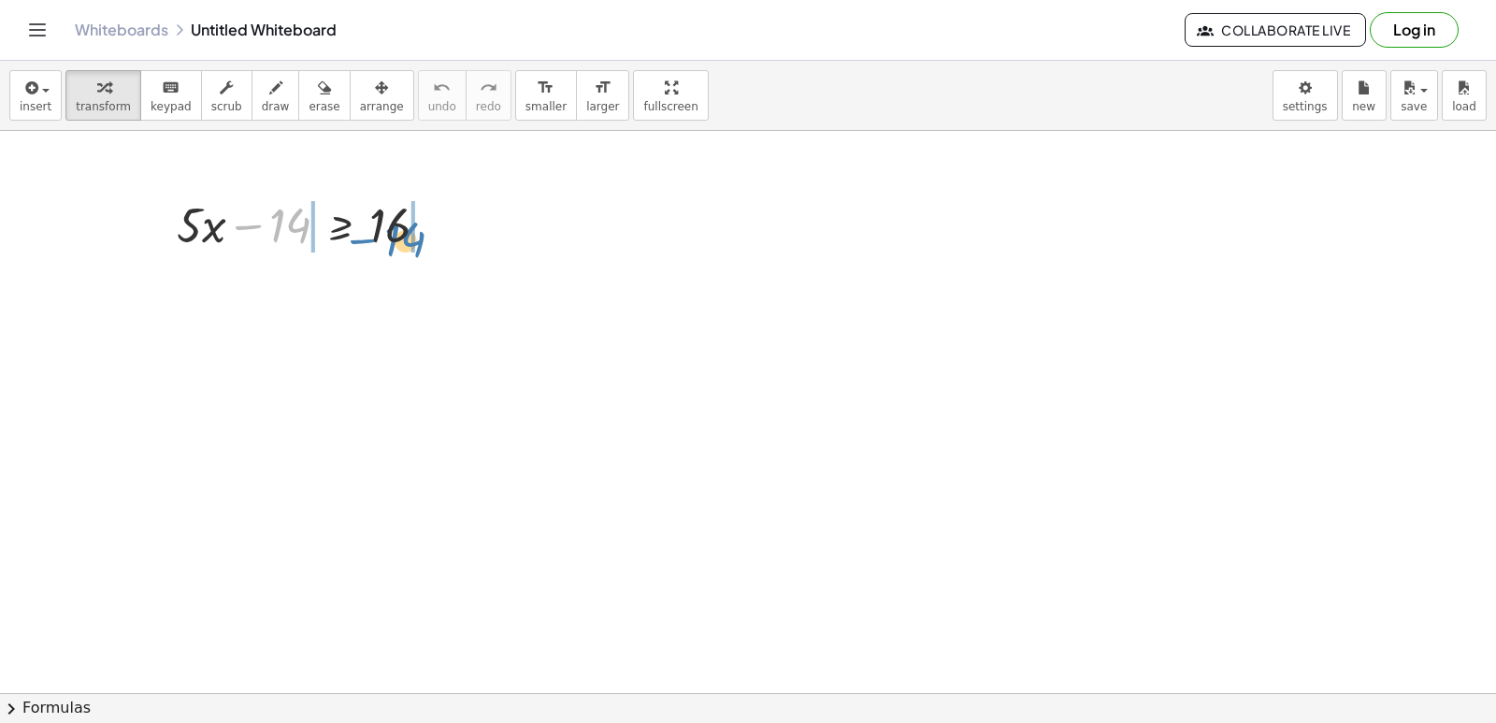
drag, startPoint x: 292, startPoint y: 224, endPoint x: 395, endPoint y: 251, distance: 107.0
click at [400, 232] on div at bounding box center [310, 224] width 286 height 64
click at [167, 93] on div "keyboard" at bounding box center [171, 87] width 41 height 22
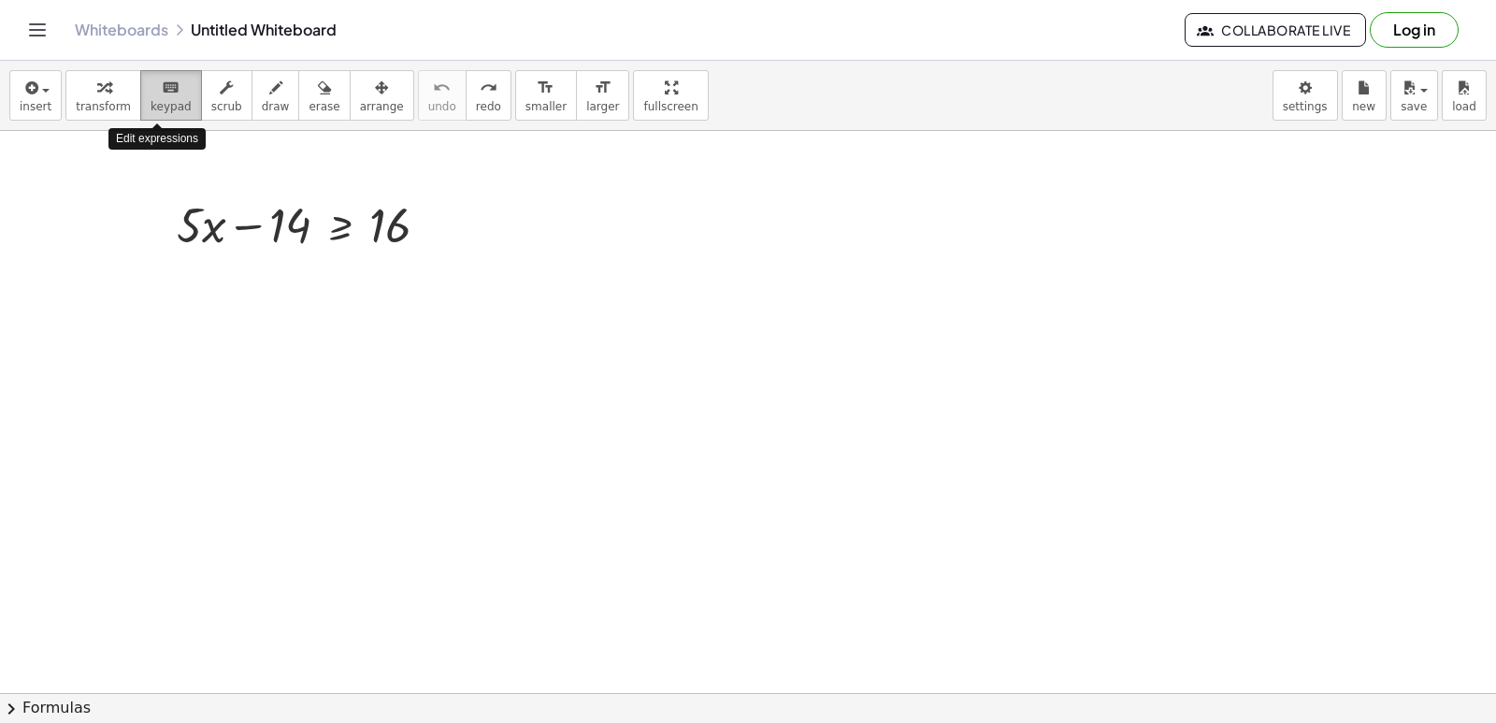
click at [167, 93] on div "keyboard" at bounding box center [171, 87] width 41 height 22
drag, startPoint x: 160, startPoint y: 93, endPoint x: 208, endPoint y: 4, distance: 101.6
click at [192, 26] on div "Graspable Math Activities Get Started Activity Bank Assigned Work Classes White…" at bounding box center [748, 361] width 1496 height 723
click at [162, 83] on icon "keyboard" at bounding box center [171, 88] width 18 height 22
drag, startPoint x: 286, startPoint y: 247, endPoint x: 293, endPoint y: 239, distance: 9.9
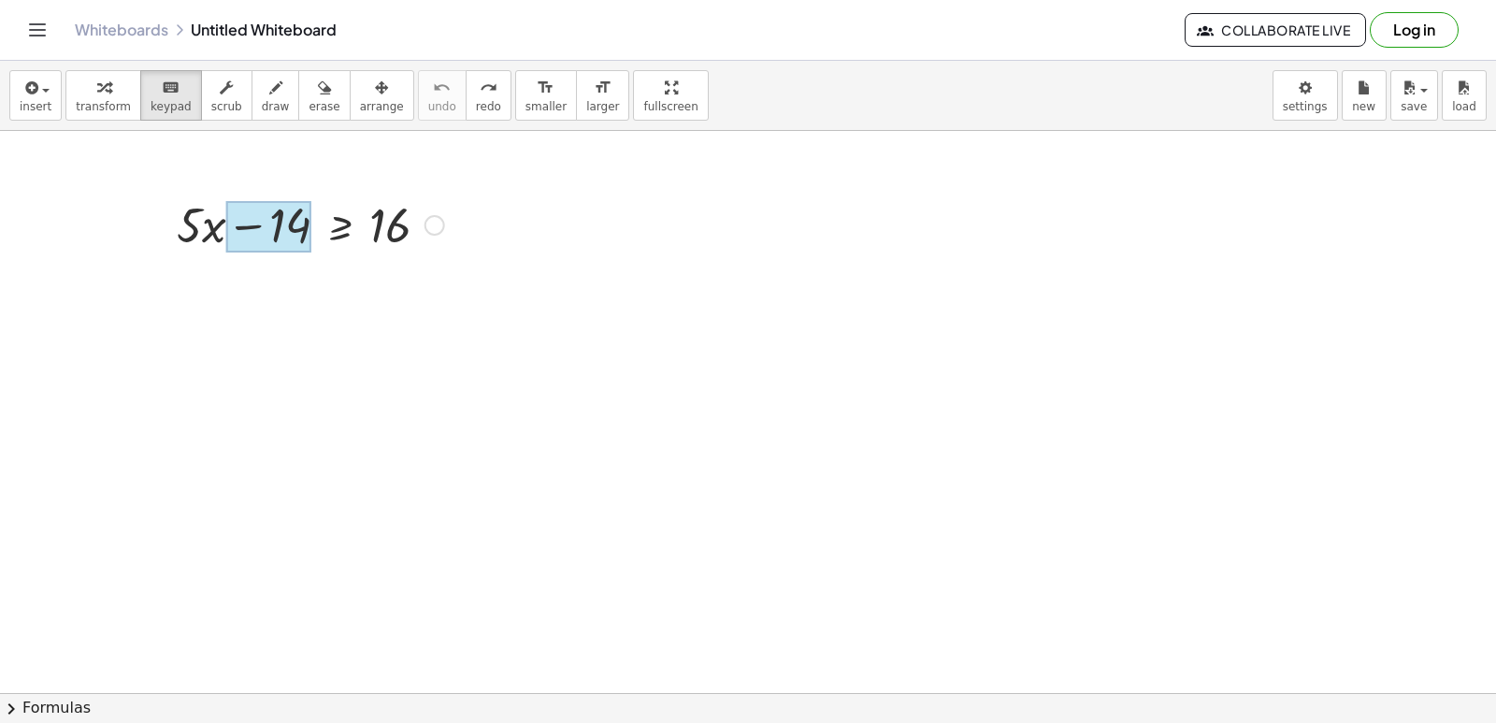
click at [287, 247] on div at bounding box center [269, 227] width 86 height 52
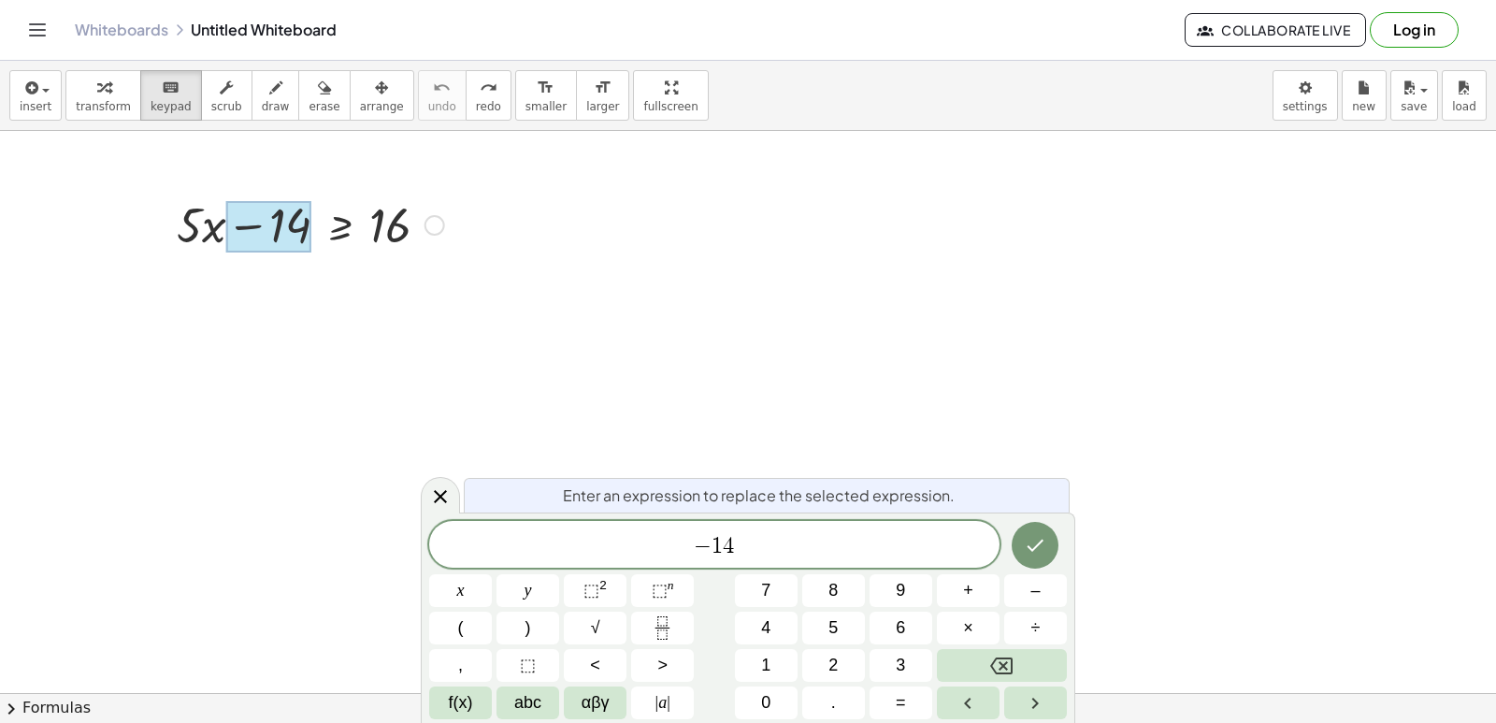
drag, startPoint x: 293, startPoint y: 239, endPoint x: 438, endPoint y: 227, distance: 146.3
click at [340, 225] on div "+ · 5 · x − 14 ≥ 16" at bounding box center [340, 225] width 0 height 0
click at [432, 234] on div at bounding box center [434, 225] width 21 height 21
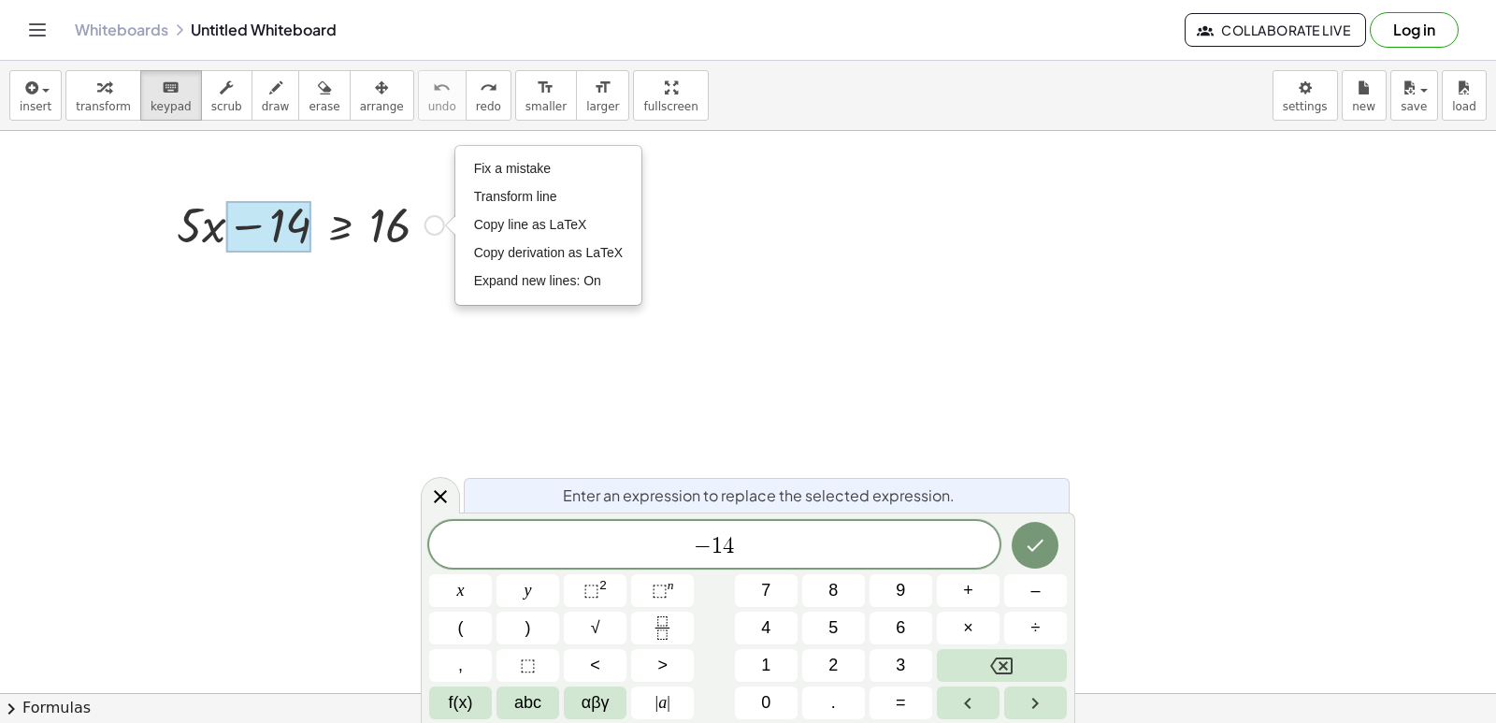
click at [432, 234] on div "Fix a mistake Transform line Copy line as LaTeX Copy derivation as LaTeX Expand…" at bounding box center [434, 225] width 21 height 21
click at [1303, 89] on body "Graspable Math Activities Get Started Activity Bank Assigned Work Classes White…" at bounding box center [748, 361] width 1496 height 723
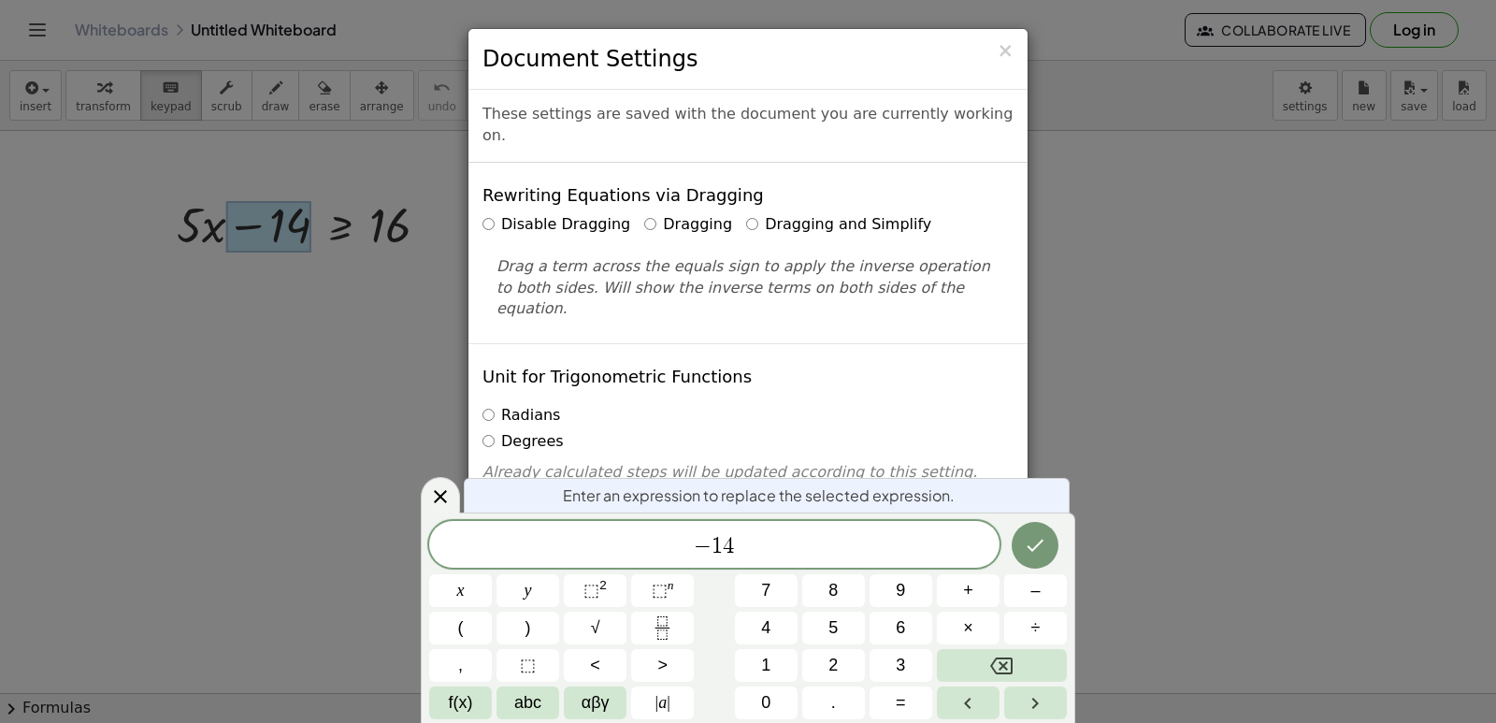
click at [727, 189] on div "Rewriting Equations via Dragging Disable Dragging Dragging Dragging and Simplif…" at bounding box center [747, 253] width 559 height 180
click at [753, 214] on label "Dragging and Simplify" at bounding box center [838, 225] width 185 height 22
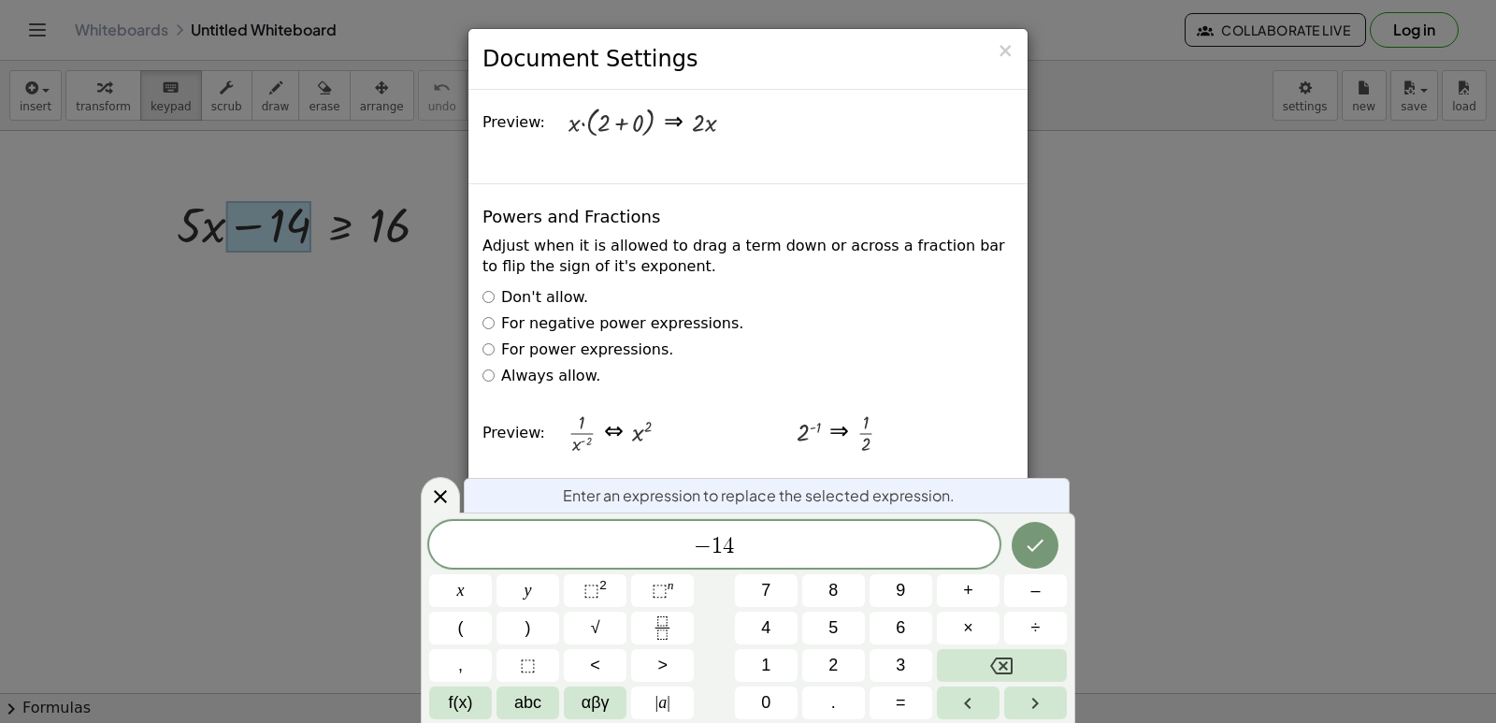
scroll to position [2711, 0]
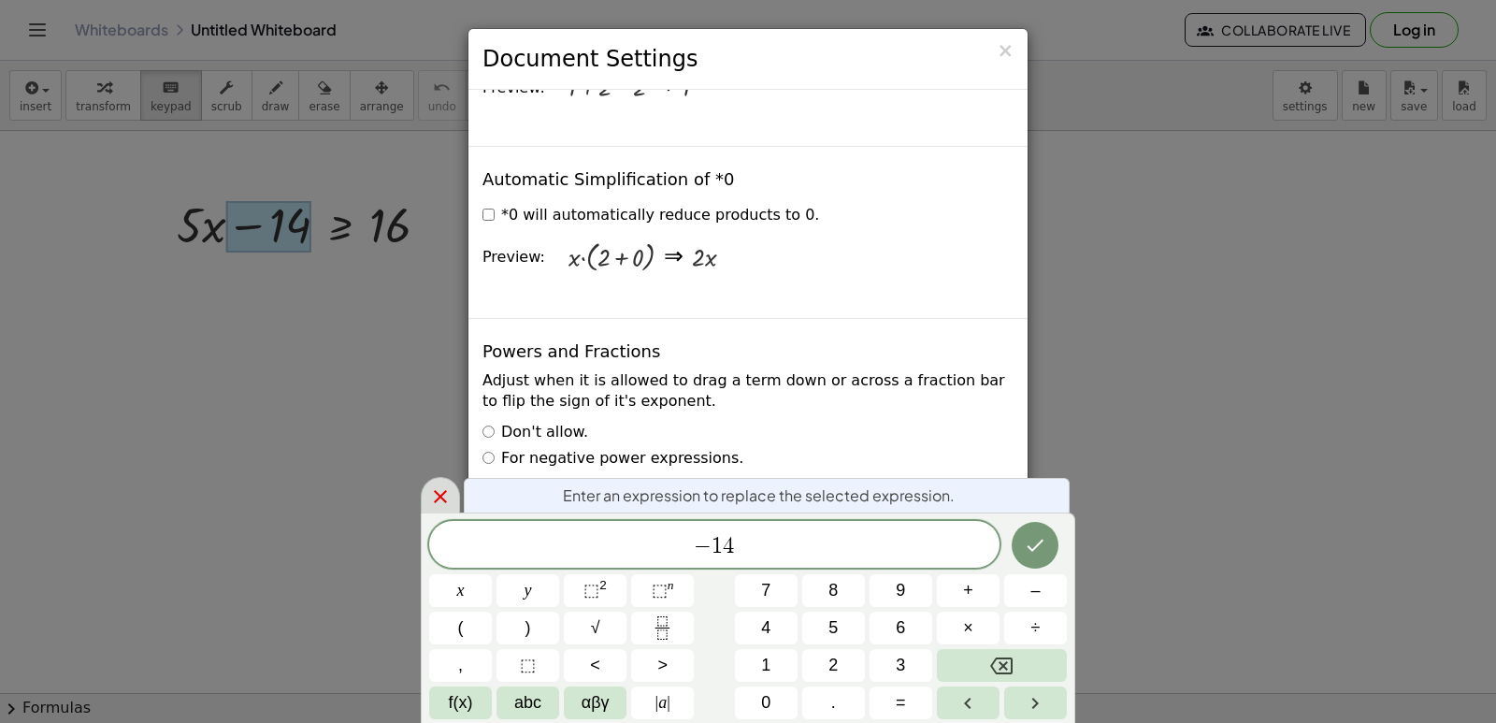
click at [431, 490] on icon at bounding box center [440, 496] width 22 height 22
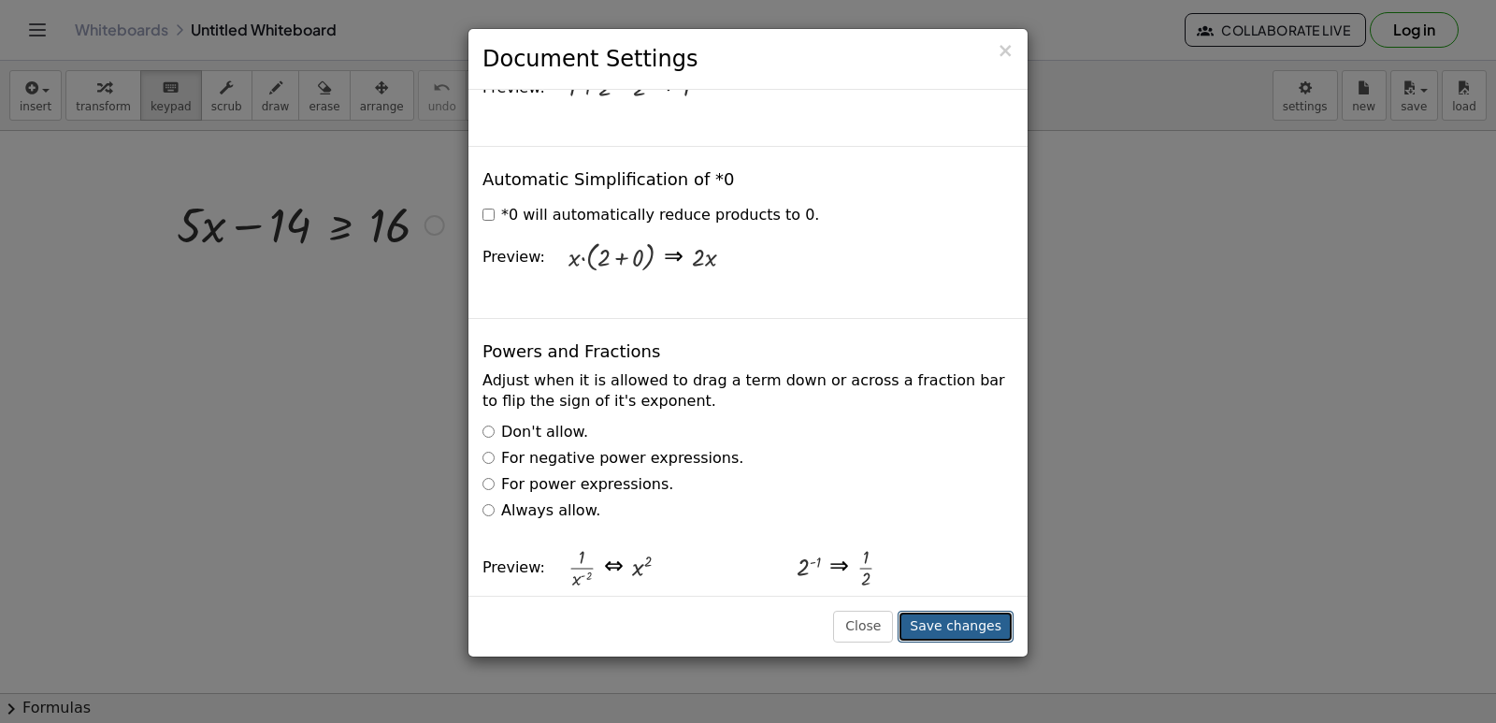
click at [950, 624] on button "Save changes" at bounding box center [956, 626] width 116 height 32
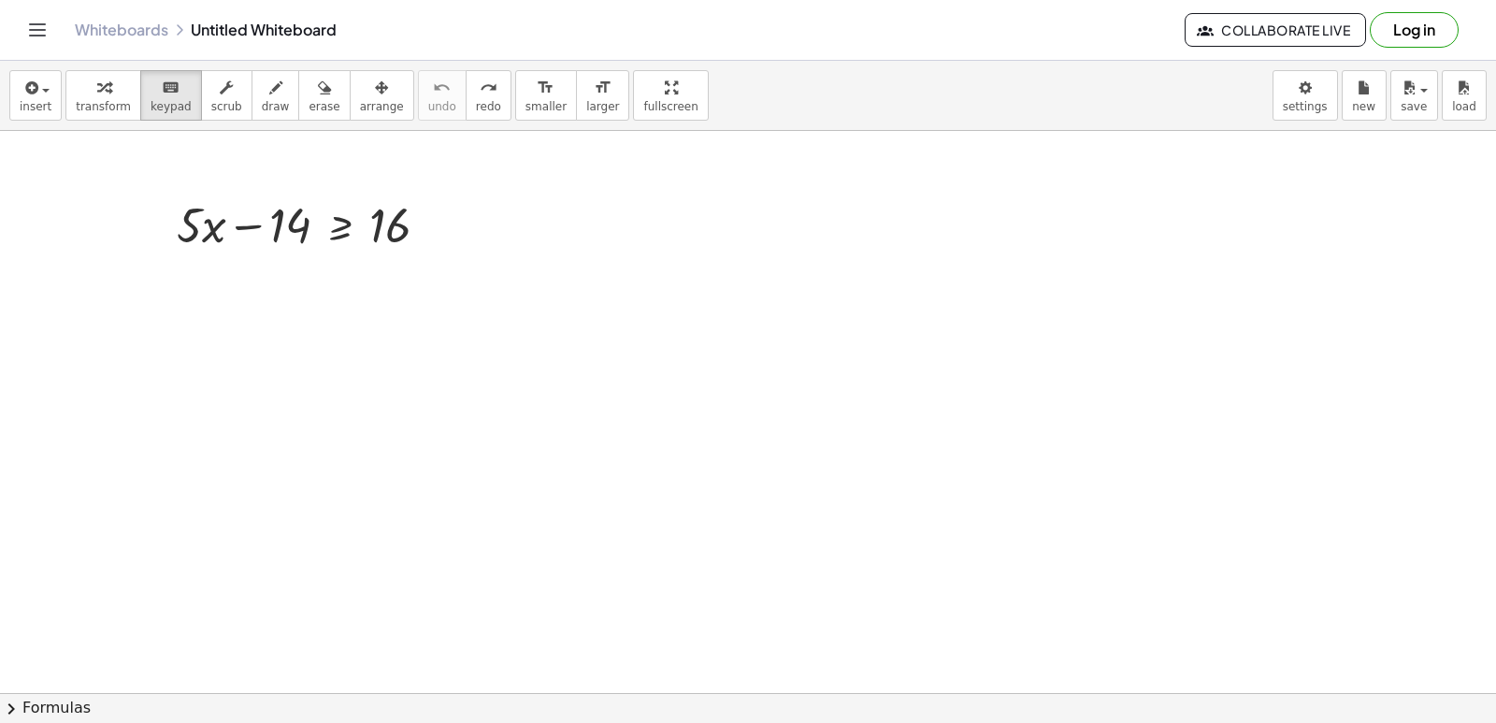
drag, startPoint x: 294, startPoint y: 213, endPoint x: 405, endPoint y: 293, distance: 136.0
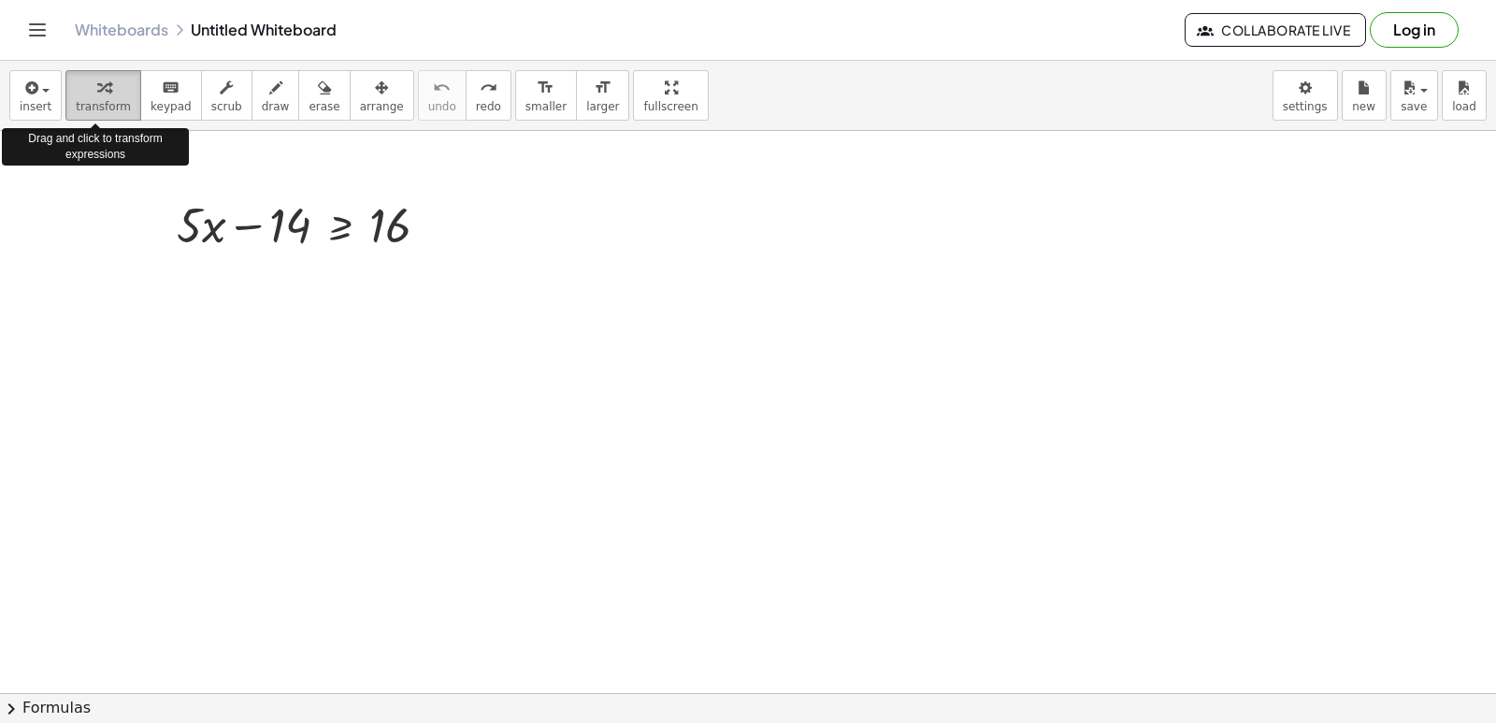
click at [99, 100] on span "transform" at bounding box center [103, 106] width 55 height 13
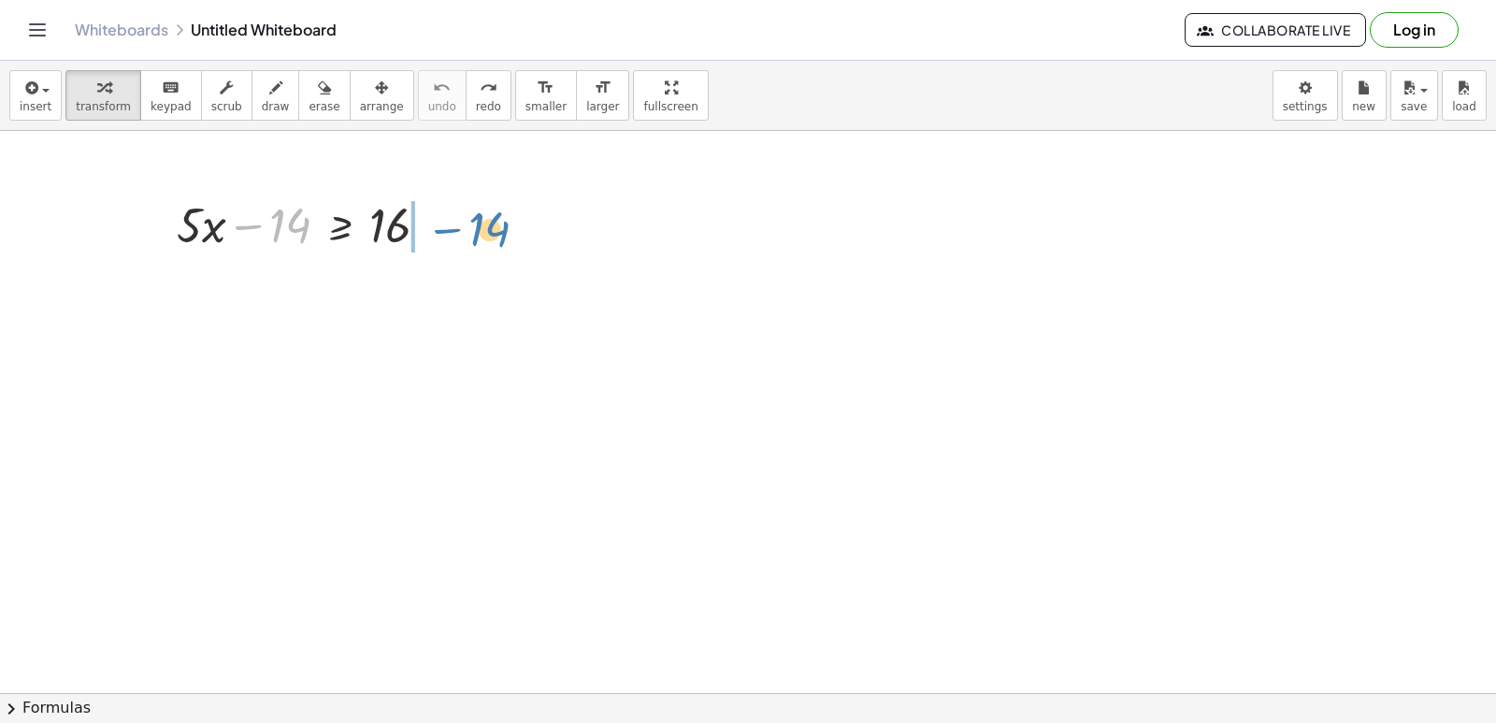
drag, startPoint x: 294, startPoint y: 231, endPoint x: 492, endPoint y: 235, distance: 198.2
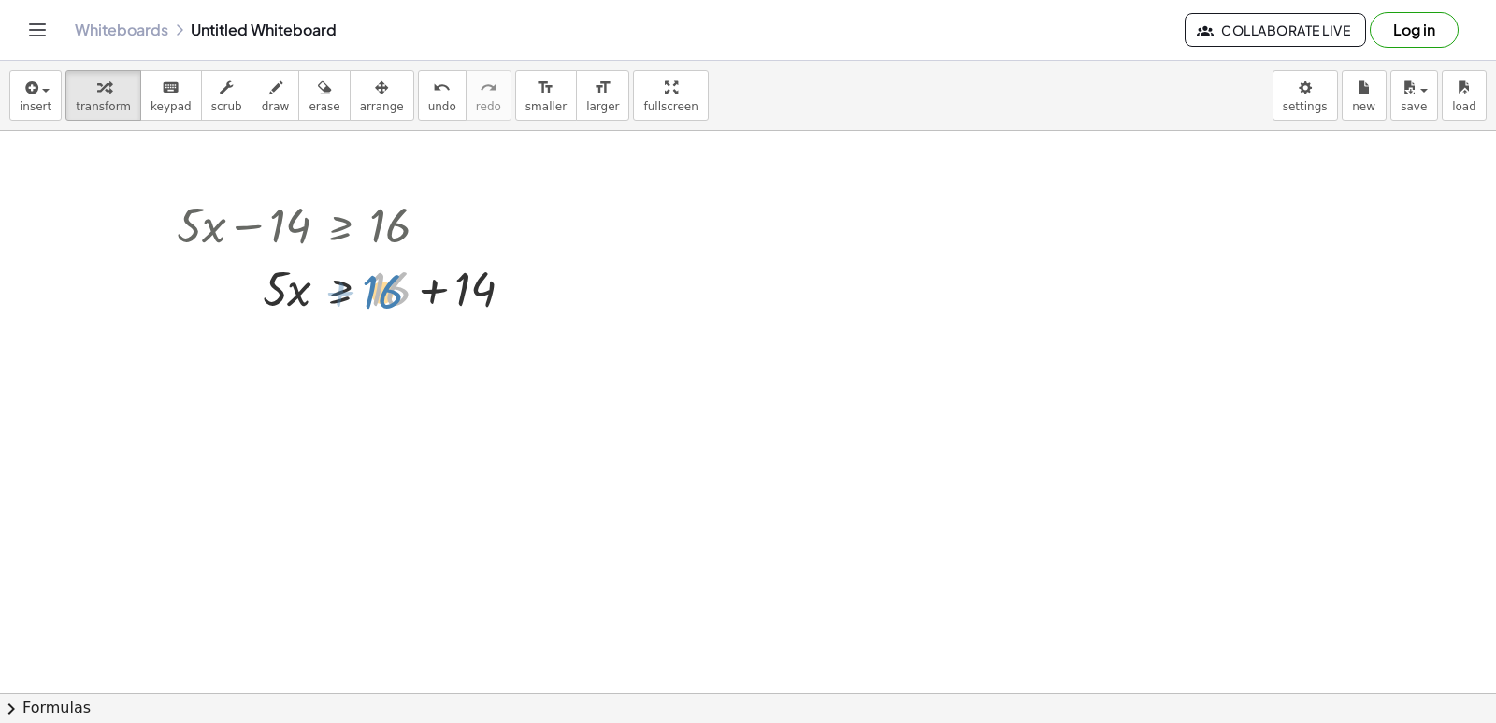
click at [372, 294] on div at bounding box center [352, 287] width 371 height 64
click at [430, 285] on div at bounding box center [352, 287] width 371 height 64
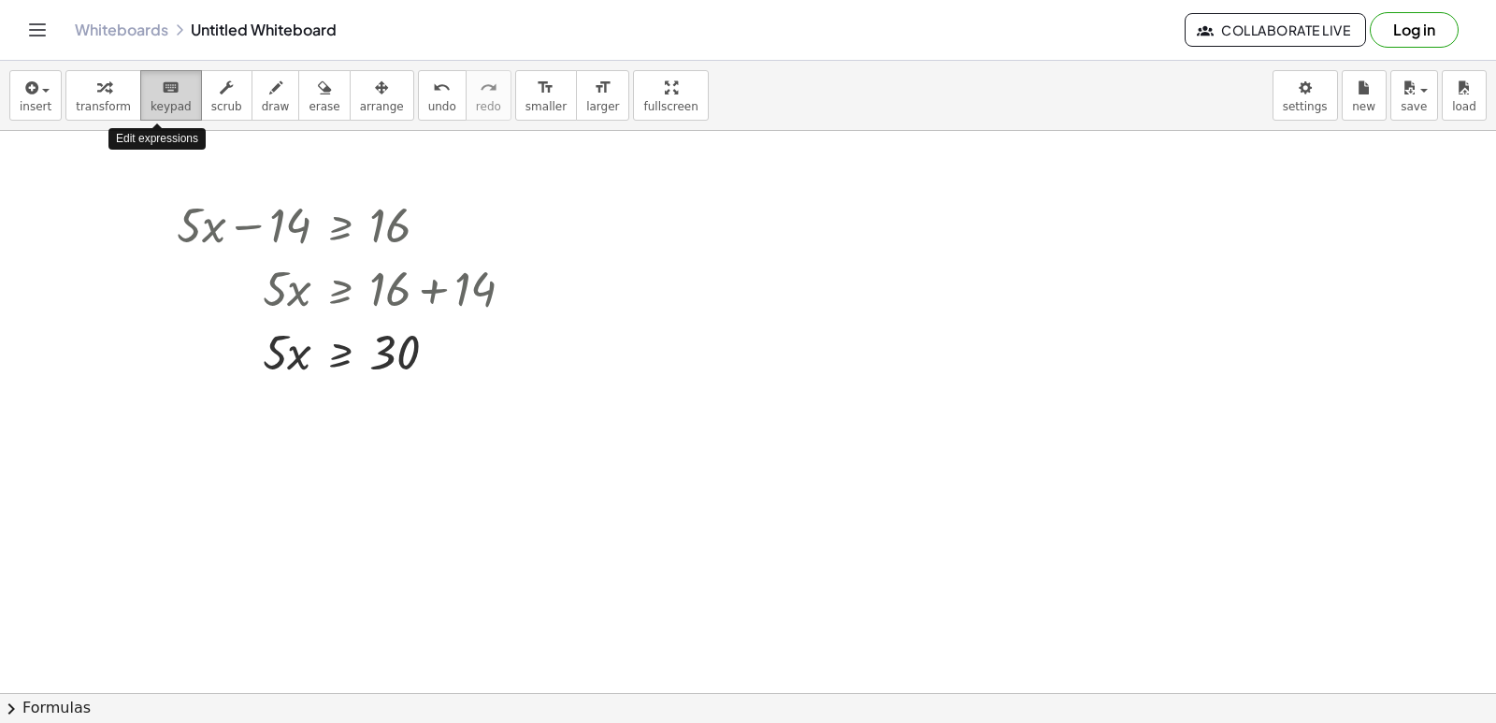
click at [169, 74] on button "keyboard keypad" at bounding box center [171, 95] width 62 height 50
click at [163, 92] on icon "keyboard" at bounding box center [171, 88] width 18 height 22
click at [115, 90] on button "transform" at bounding box center [103, 95] width 76 height 50
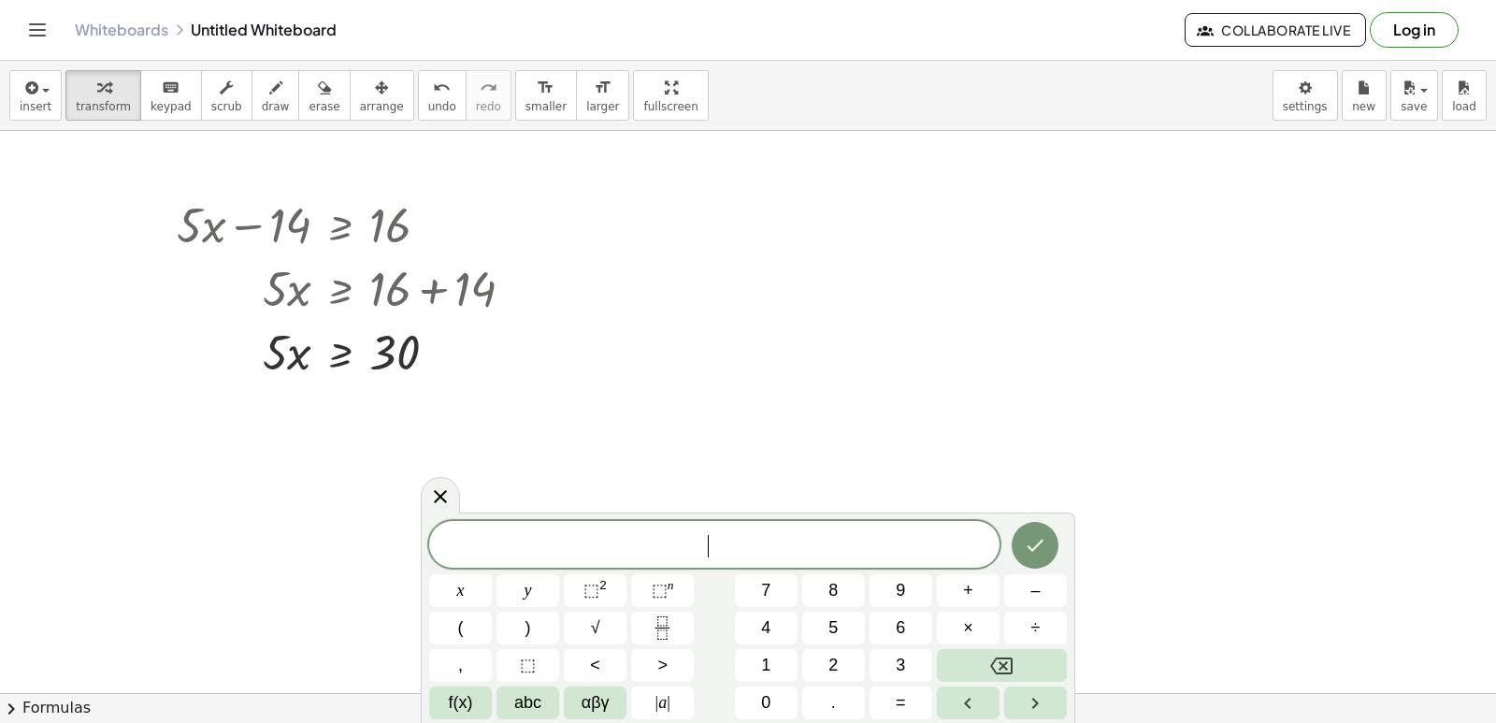
click at [773, 584] on button "7" at bounding box center [766, 590] width 63 height 33
click at [969, 587] on span "+" at bounding box center [968, 590] width 10 height 25
click at [898, 625] on span "6" at bounding box center [900, 627] width 9 height 25
click at [608, 657] on button "<" at bounding box center [595, 665] width 63 height 33
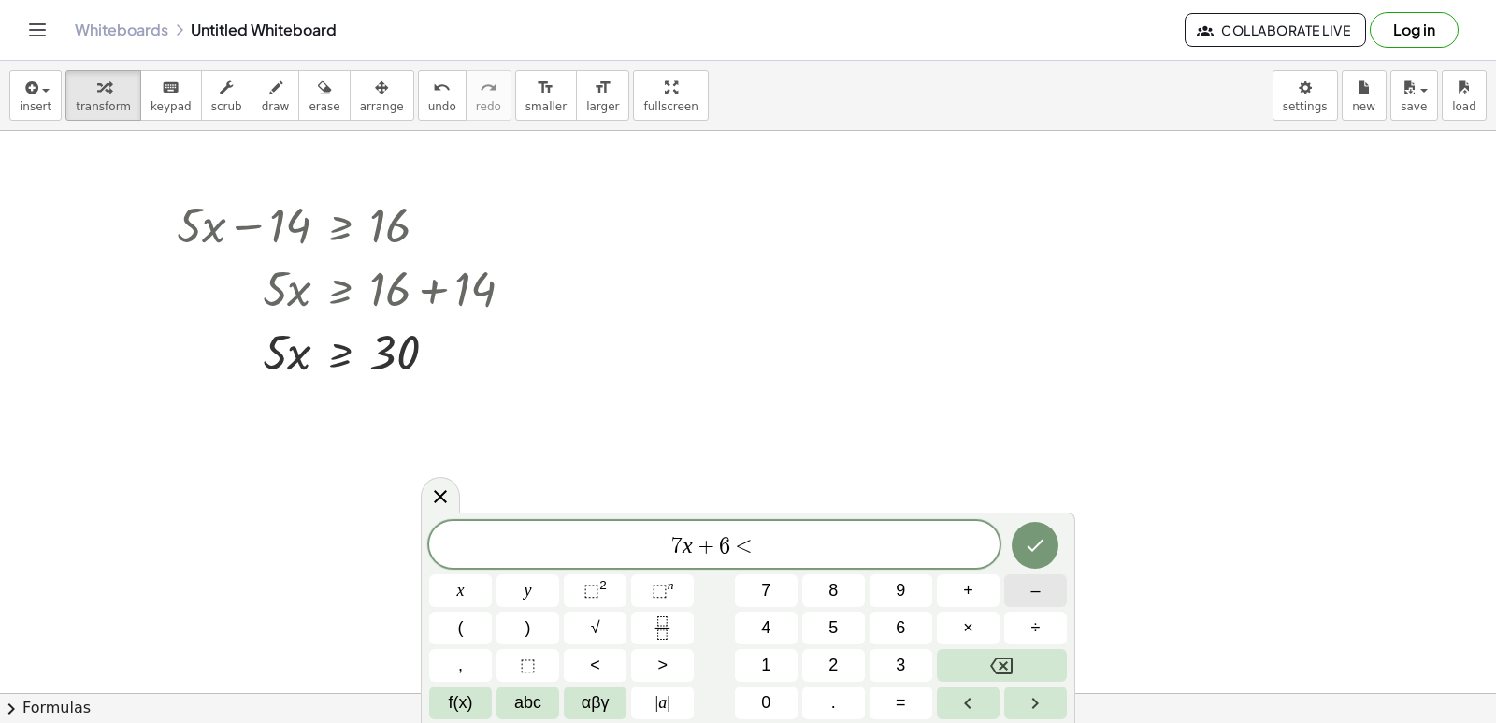
click at [1038, 582] on span "–" at bounding box center [1034, 590] width 9 height 25
click at [775, 666] on button "1" at bounding box center [766, 665] width 63 height 33
click at [829, 628] on span "5" at bounding box center [832, 627] width 9 height 25
click at [1034, 540] on icon "Done" at bounding box center [1035, 545] width 22 height 22
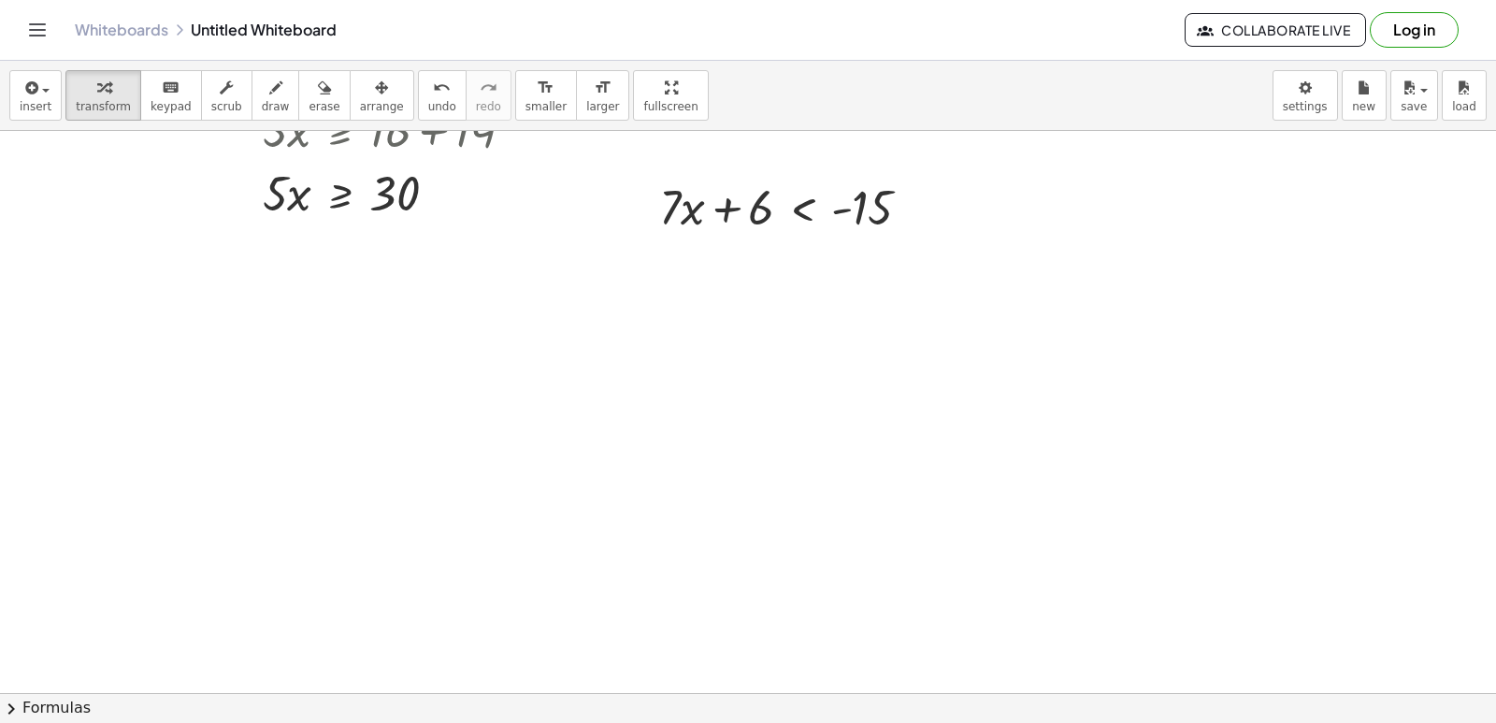
scroll to position [187, 0]
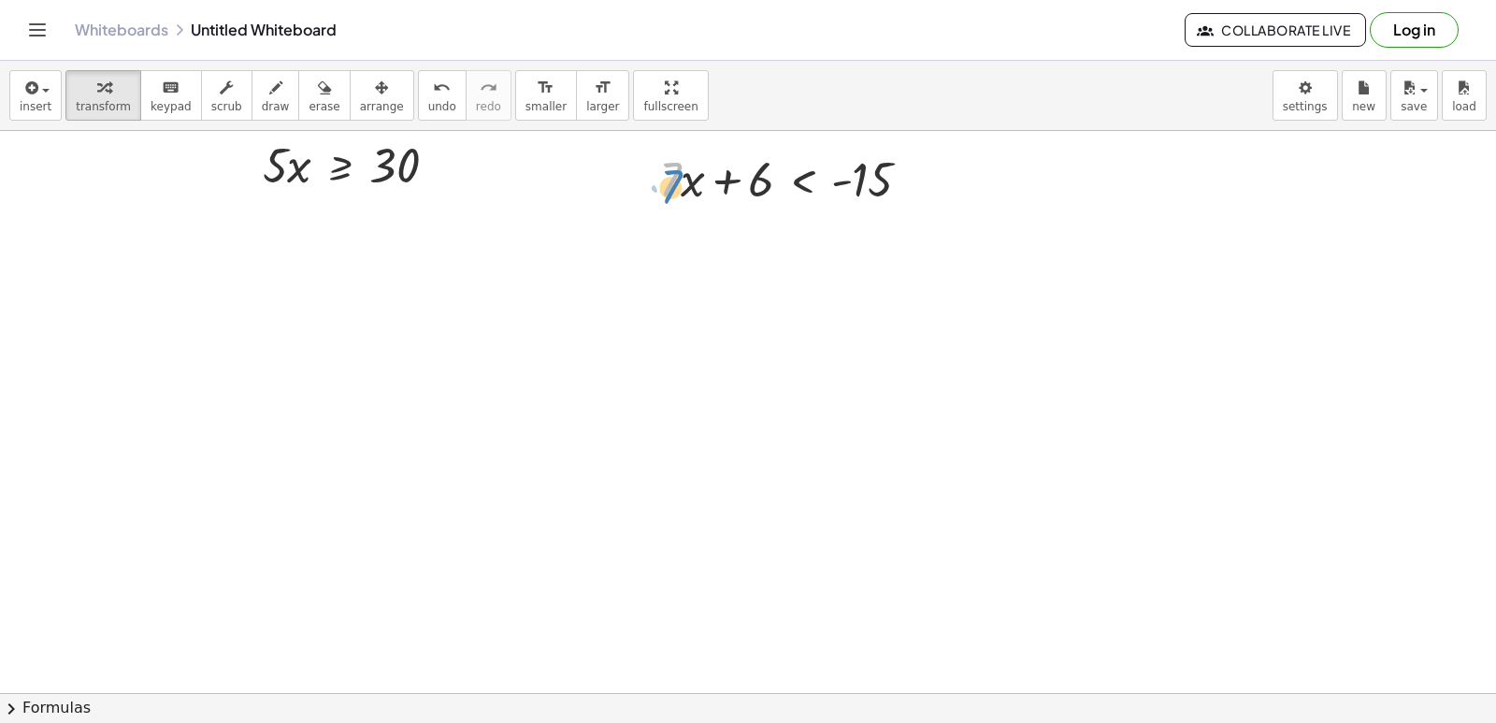
drag, startPoint x: 681, startPoint y: 184, endPoint x: 650, endPoint y: 313, distance: 132.7
click at [677, 188] on div at bounding box center [793, 178] width 286 height 64
drag, startPoint x: 743, startPoint y: 175, endPoint x: 952, endPoint y: 156, distance: 209.3
click at [952, 156] on div "+ · 5 · x − 14 ≥ 16 · 5 · x ≥ + 16 + 14 · 5 · x ≥ 30 Fix a mistake Transform li…" at bounding box center [748, 566] width 1496 height 1245
drag, startPoint x: 634, startPoint y: 433, endPoint x: 578, endPoint y: 431, distance: 56.1
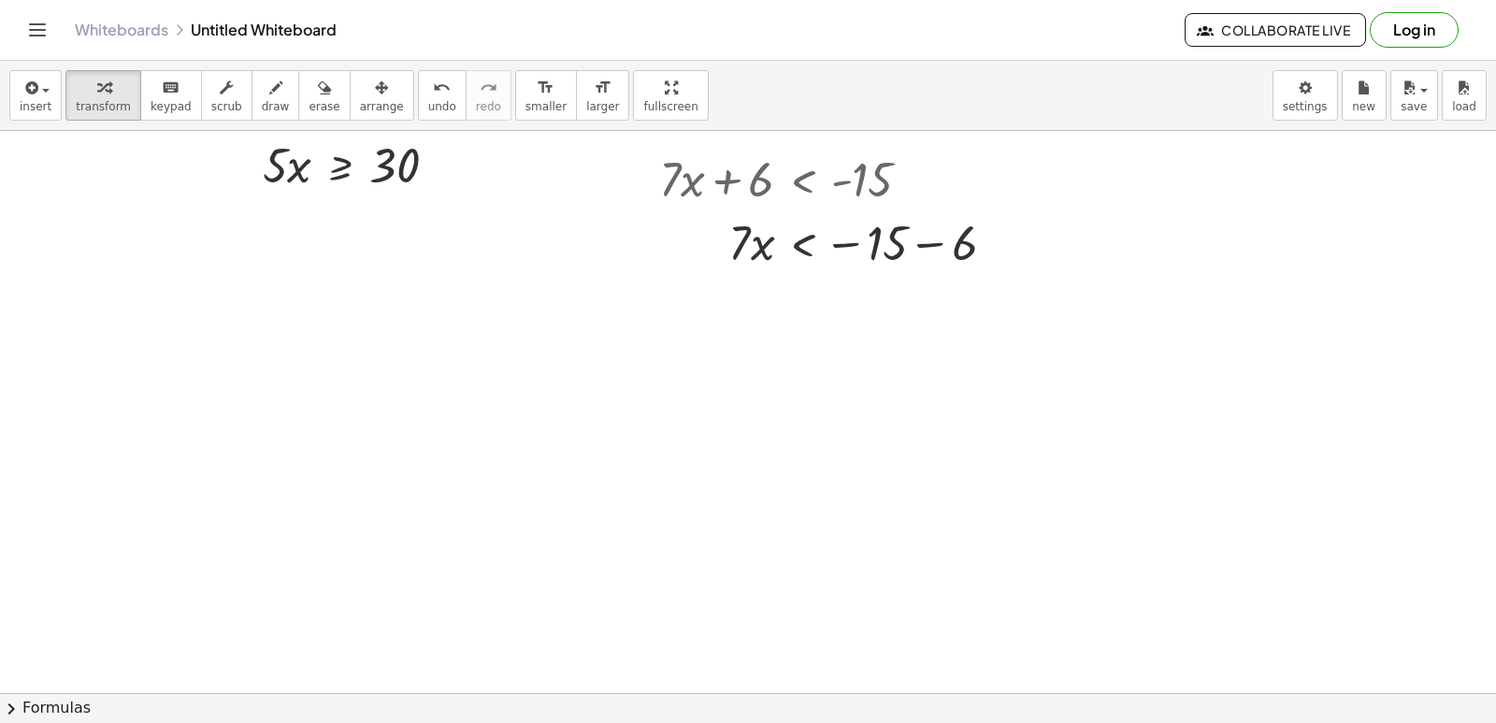
click at [578, 431] on div at bounding box center [748, 566] width 1496 height 1245
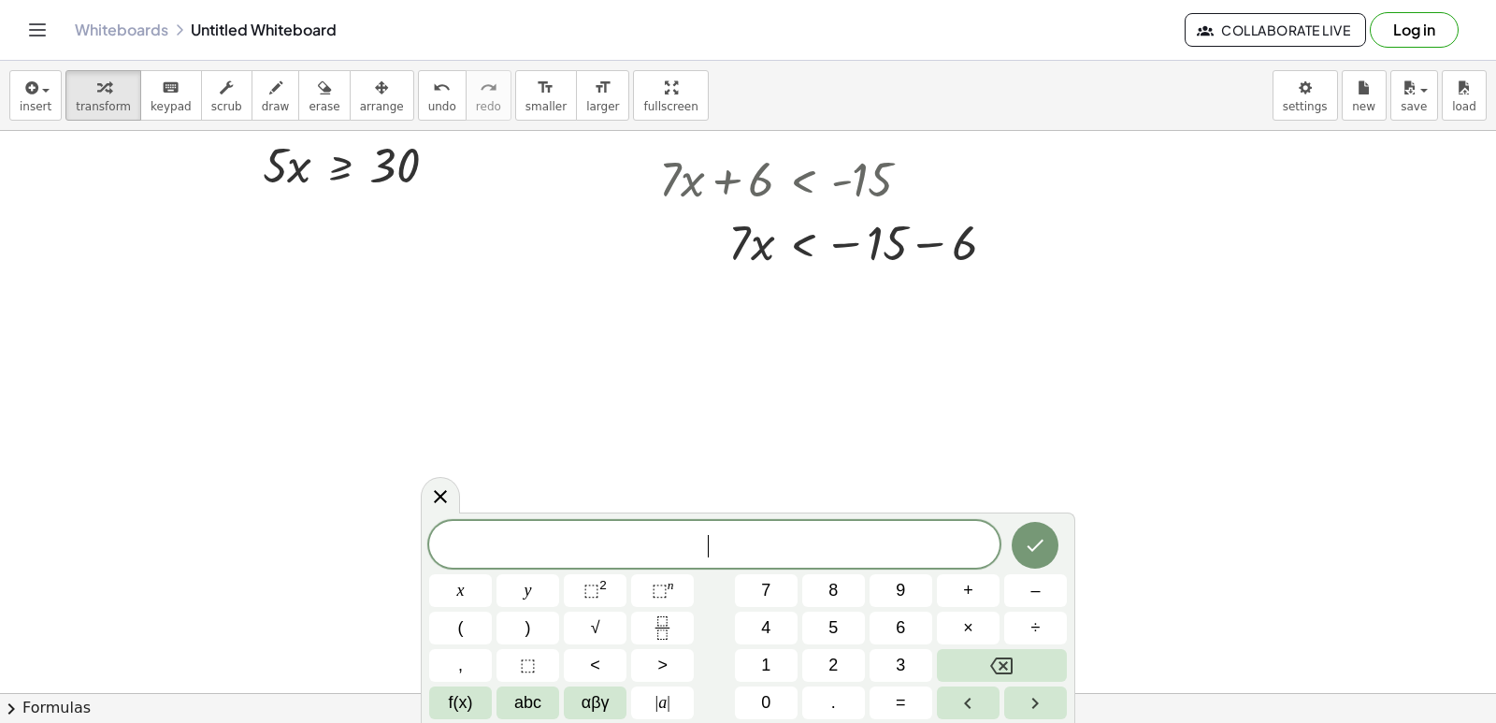
click at [578, 431] on div at bounding box center [748, 566] width 1496 height 1245
click at [896, 589] on span "9" at bounding box center [900, 590] width 9 height 25
click at [969, 629] on button "×" at bounding box center [968, 627] width 63 height 33
click at [1021, 587] on button "–" at bounding box center [1035, 590] width 63 height 33
click at [775, 666] on button "1" at bounding box center [766, 665] width 63 height 33
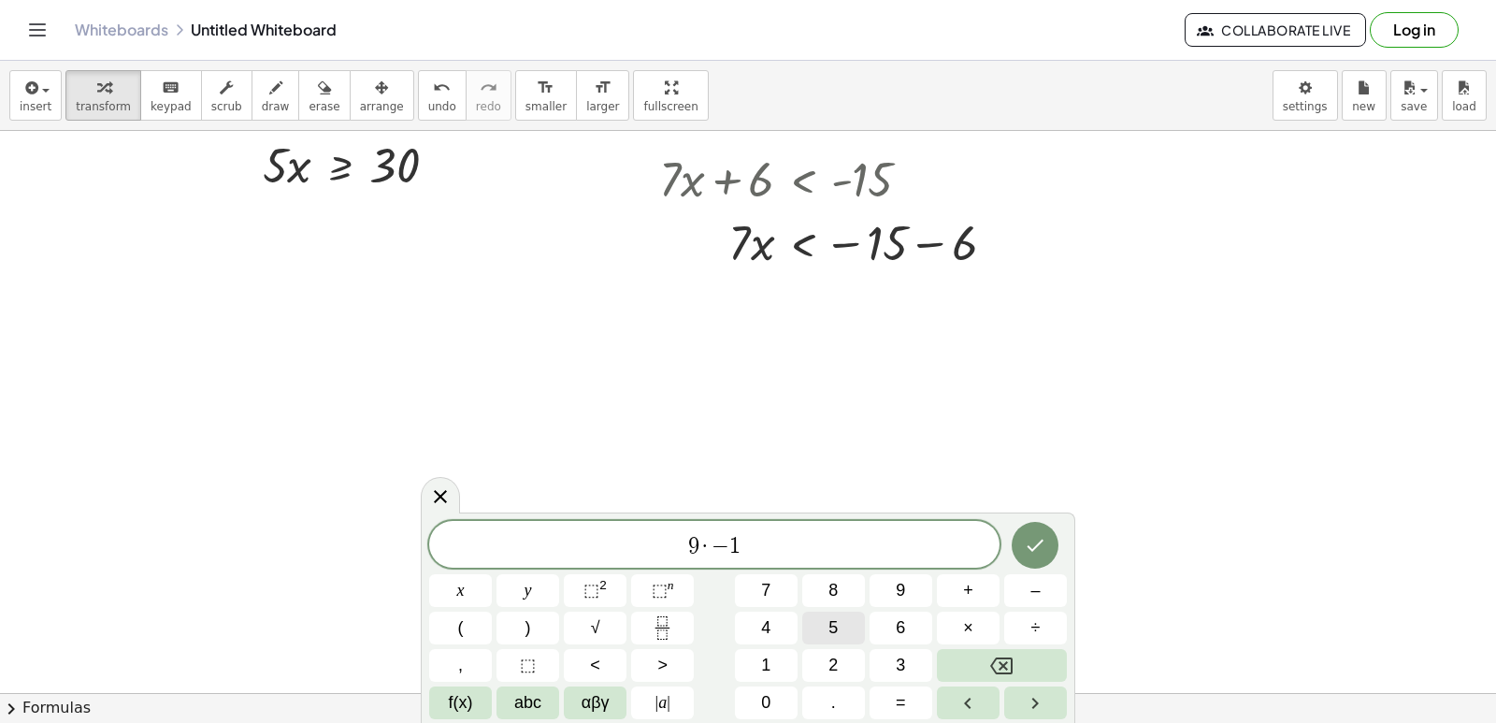
click at [843, 623] on button "5" at bounding box center [833, 627] width 63 height 33
click at [1027, 670] on button "Backspace" at bounding box center [1002, 665] width 130 height 33
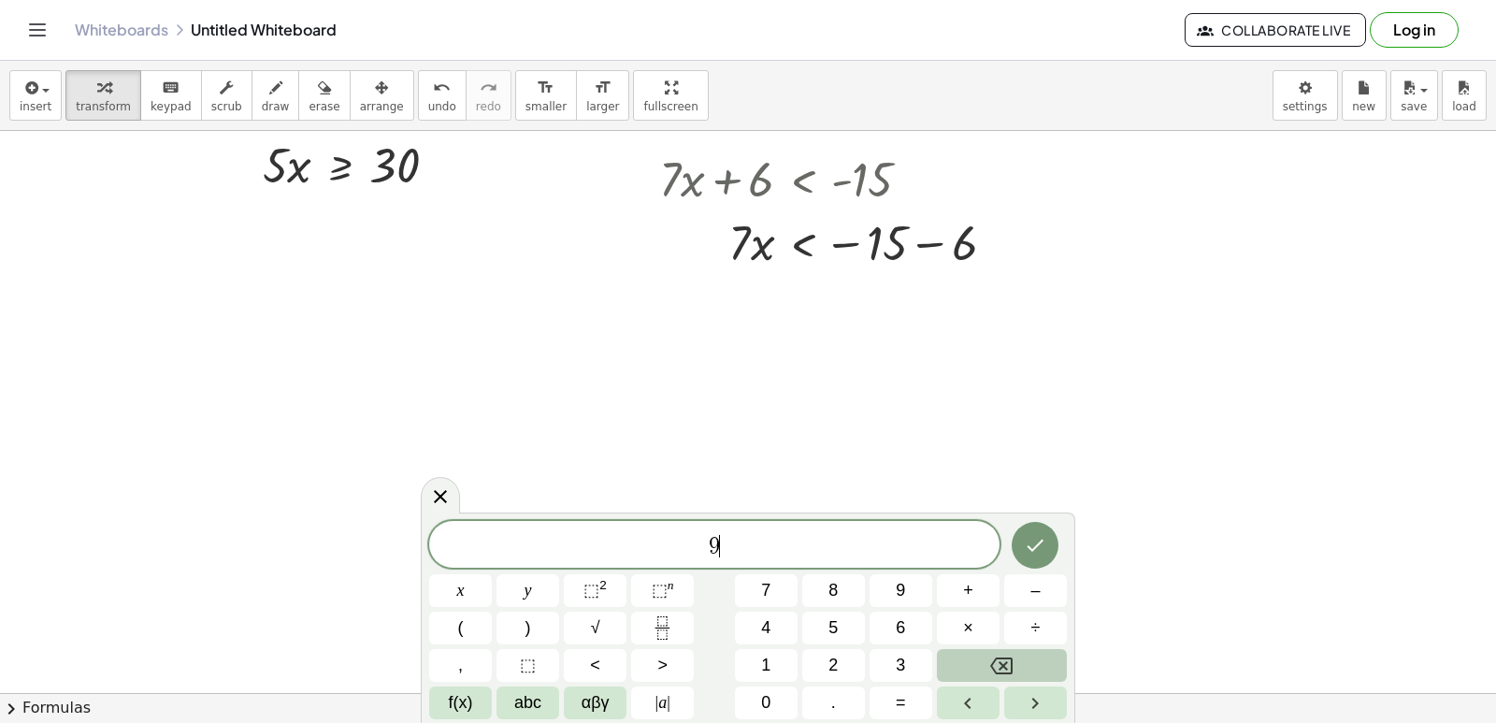
click at [1027, 670] on button "Backspace" at bounding box center [1002, 665] width 130 height 33
click at [902, 582] on span "9" at bounding box center [900, 590] width 9 height 25
click at [952, 625] on button "×" at bounding box center [968, 627] width 63 height 33
click at [1008, 654] on icon "Backspace" at bounding box center [1001, 665] width 22 height 22
click at [1037, 587] on span "–" at bounding box center [1034, 590] width 9 height 25
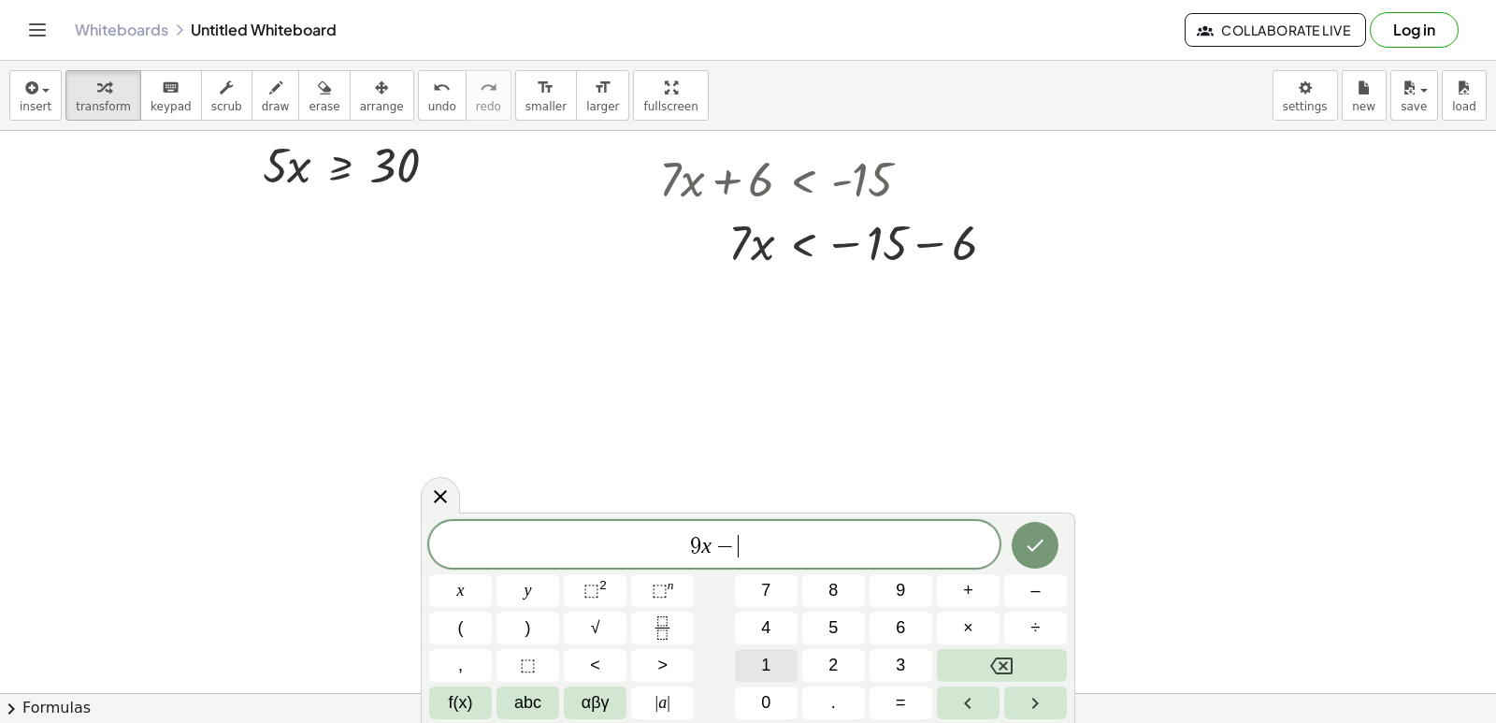
click at [768, 663] on span "1" at bounding box center [765, 665] width 9 height 25
click at [828, 628] on span "5" at bounding box center [832, 627] width 9 height 25
click at [651, 657] on button ">" at bounding box center [662, 665] width 63 height 33
click at [899, 698] on span "=" at bounding box center [901, 702] width 10 height 25
click at [827, 658] on button "2" at bounding box center [833, 665] width 63 height 33
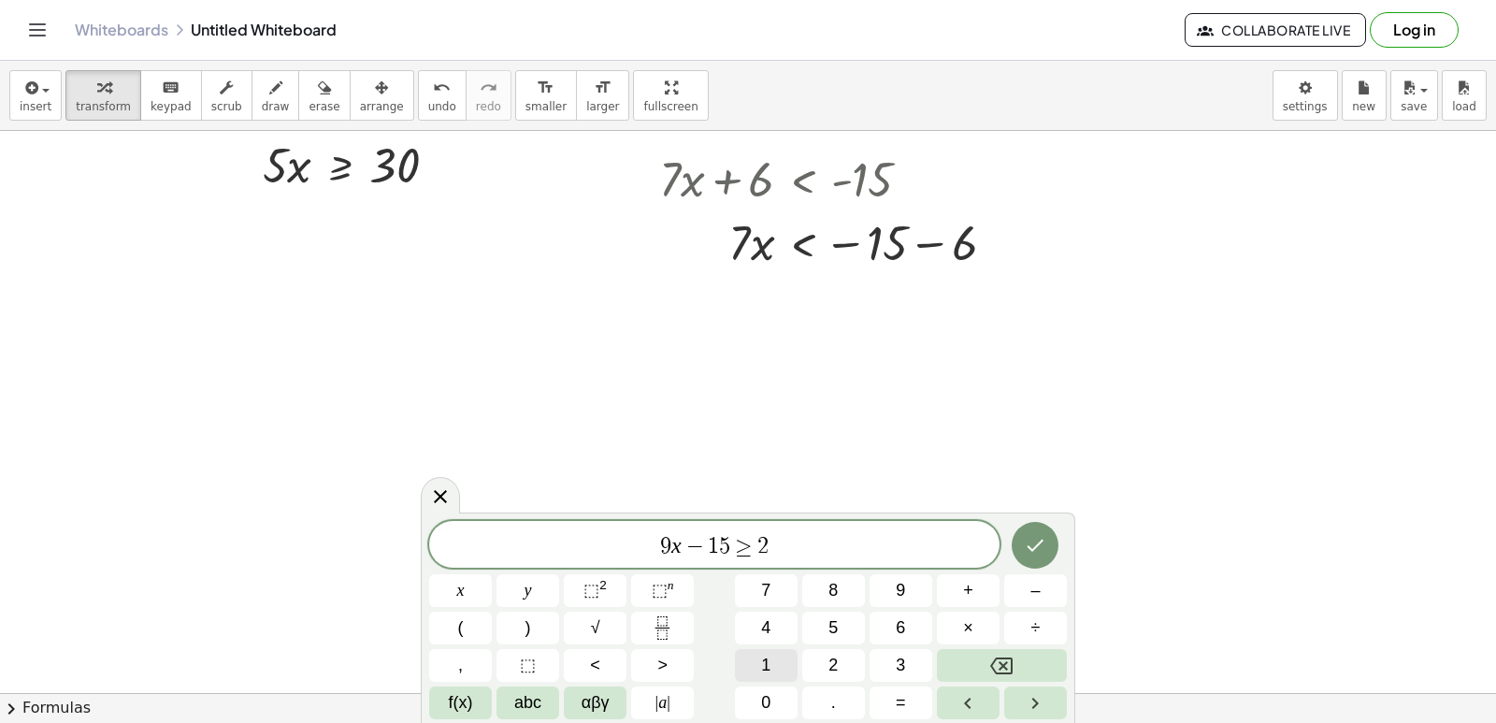
click at [775, 663] on button "1" at bounding box center [766, 665] width 63 height 33
click at [1048, 539] on button "Done" at bounding box center [1035, 545] width 47 height 47
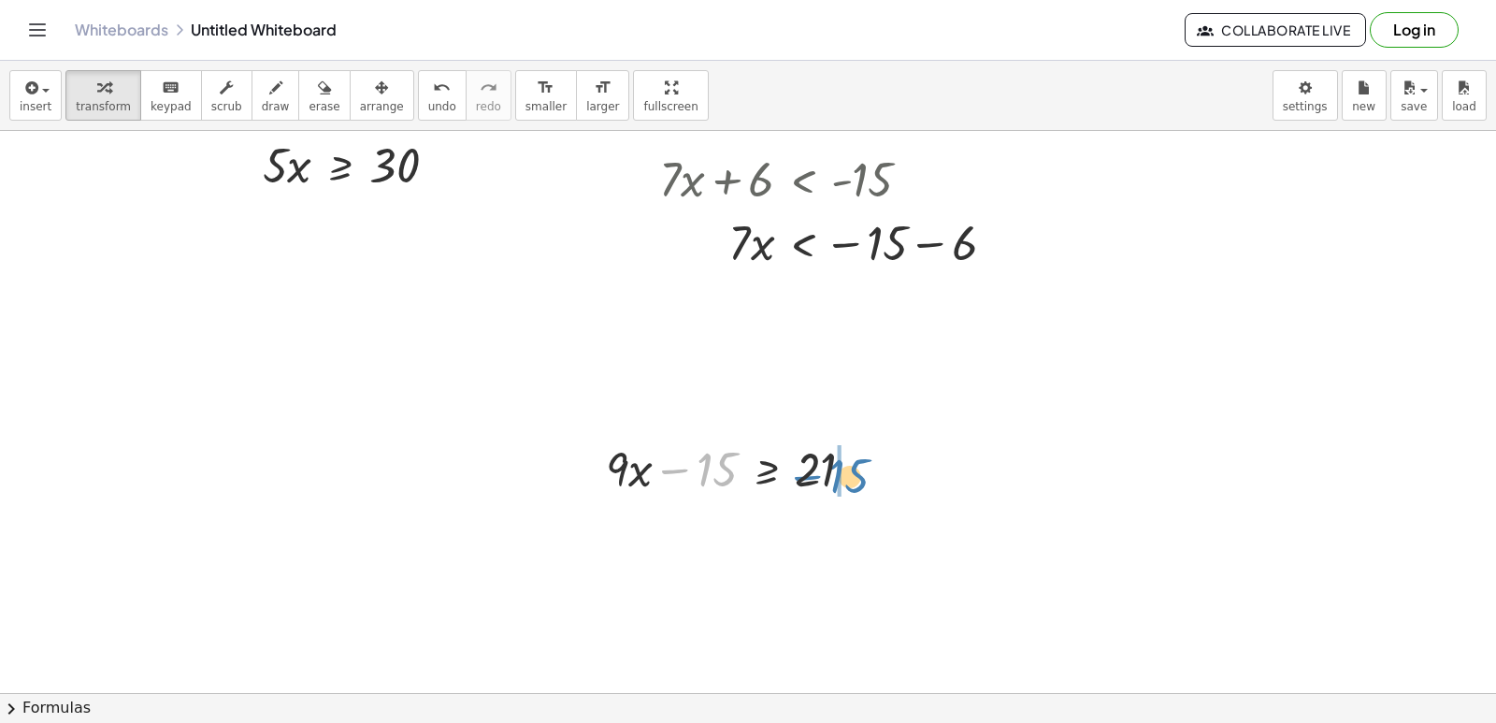
drag, startPoint x: 712, startPoint y: 453, endPoint x: 845, endPoint y: 456, distance: 132.8
click at [845, 456] on div at bounding box center [737, 468] width 282 height 64
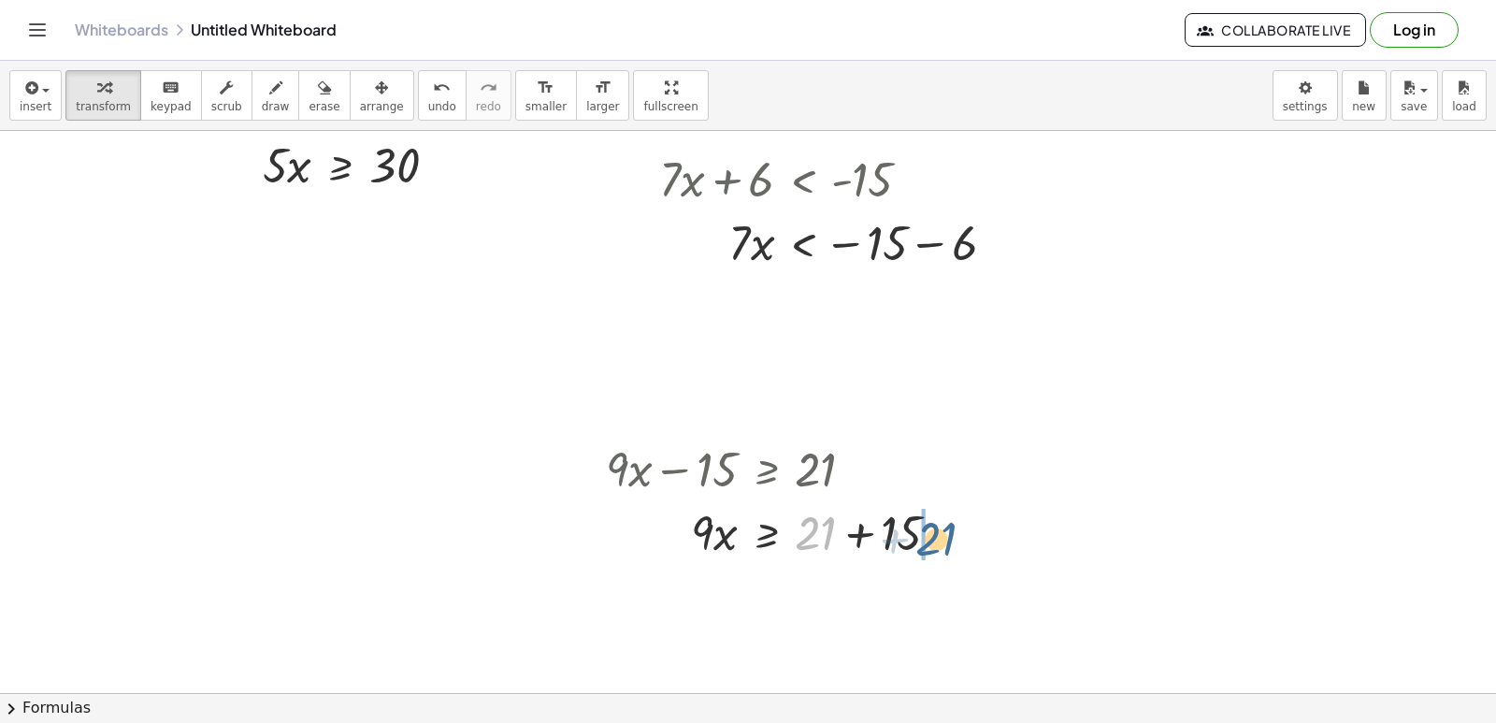
drag, startPoint x: 818, startPoint y: 534, endPoint x: 941, endPoint y: 539, distance: 122.6
click at [941, 539] on div at bounding box center [779, 531] width 367 height 64
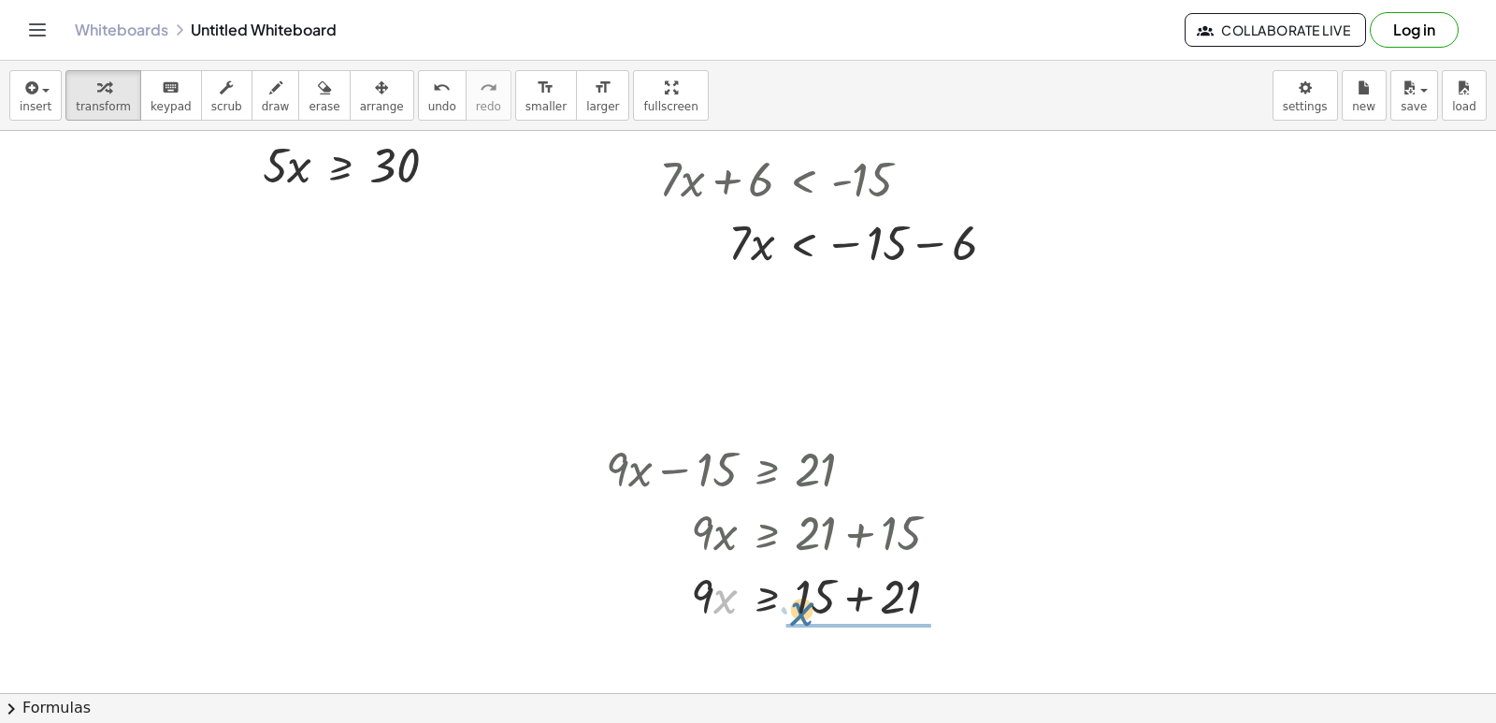
drag, startPoint x: 717, startPoint y: 590, endPoint x: 803, endPoint y: 602, distance: 86.9
click at [803, 602] on div at bounding box center [779, 595] width 367 height 64
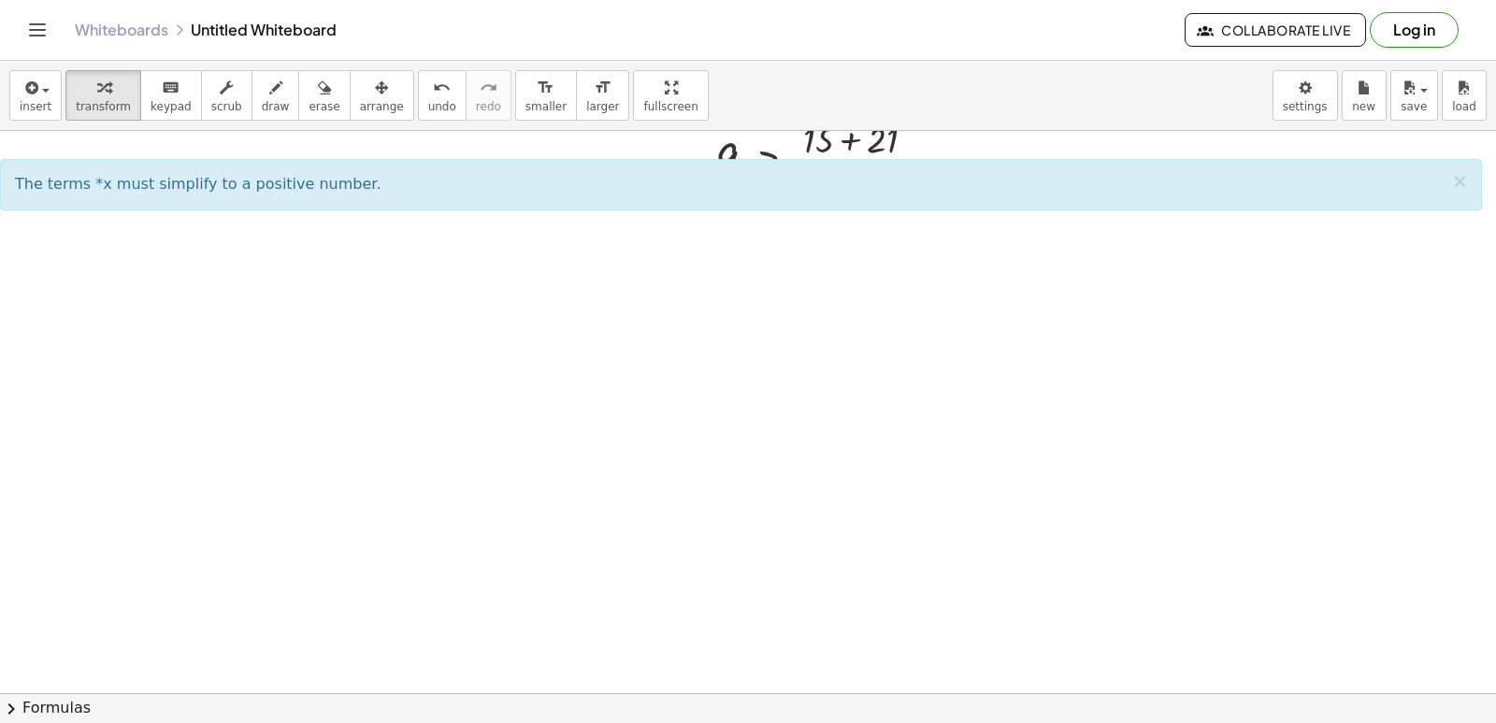
scroll to position [654, 0]
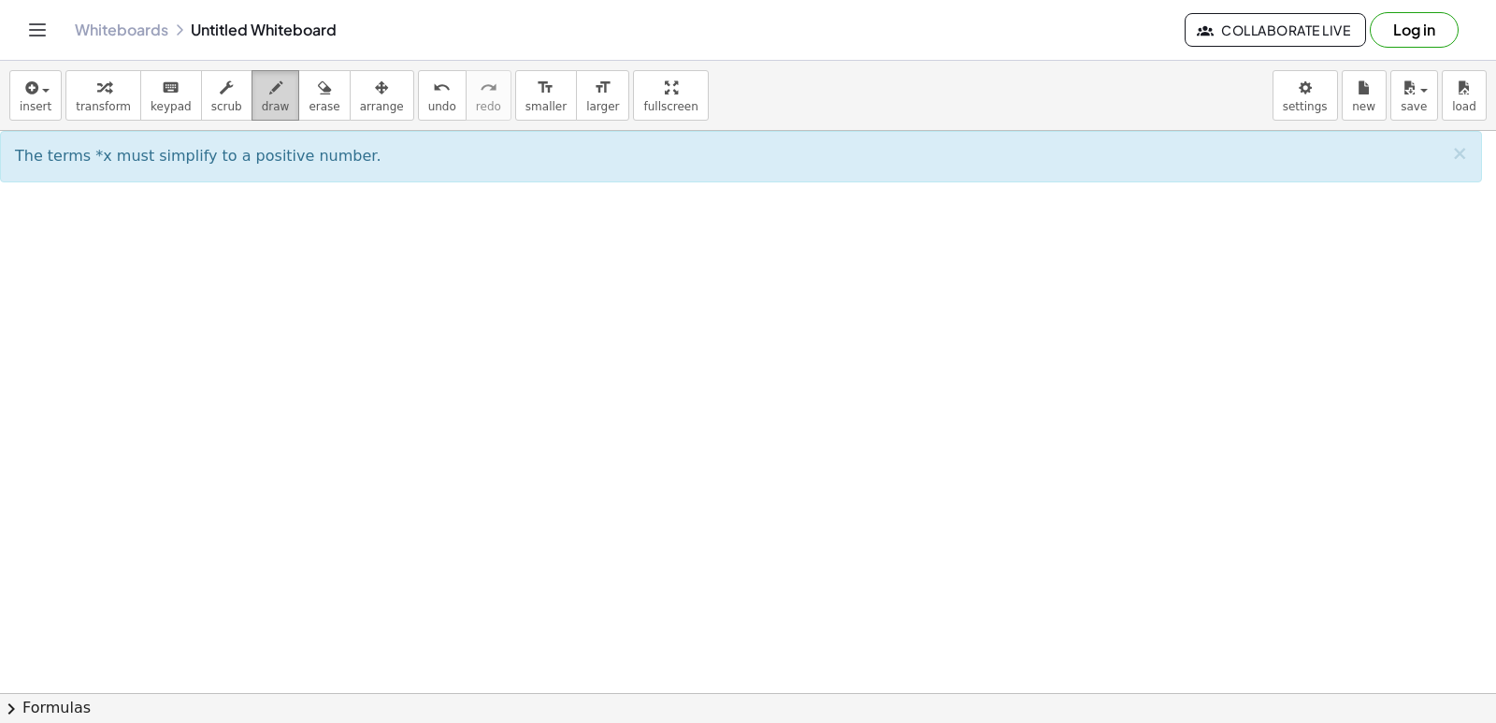
click at [269, 98] on icon "button" at bounding box center [275, 88] width 13 height 22
drag, startPoint x: 394, startPoint y: 353, endPoint x: 777, endPoint y: 417, distance: 388.5
click at [777, 417] on div at bounding box center [748, 98] width 1496 height 1245
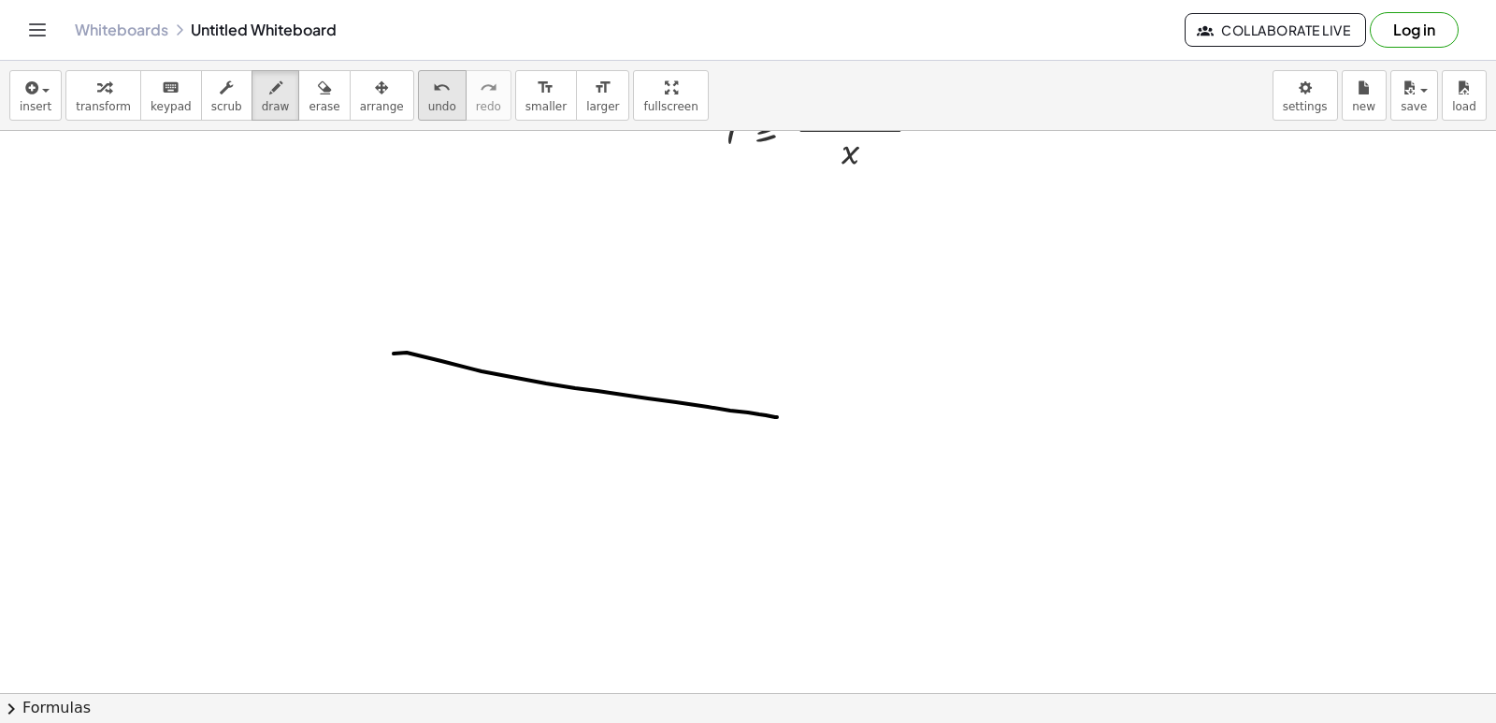
click at [433, 96] on icon "undo" at bounding box center [442, 88] width 18 height 22
click at [562, 294] on div at bounding box center [748, 98] width 1496 height 1245
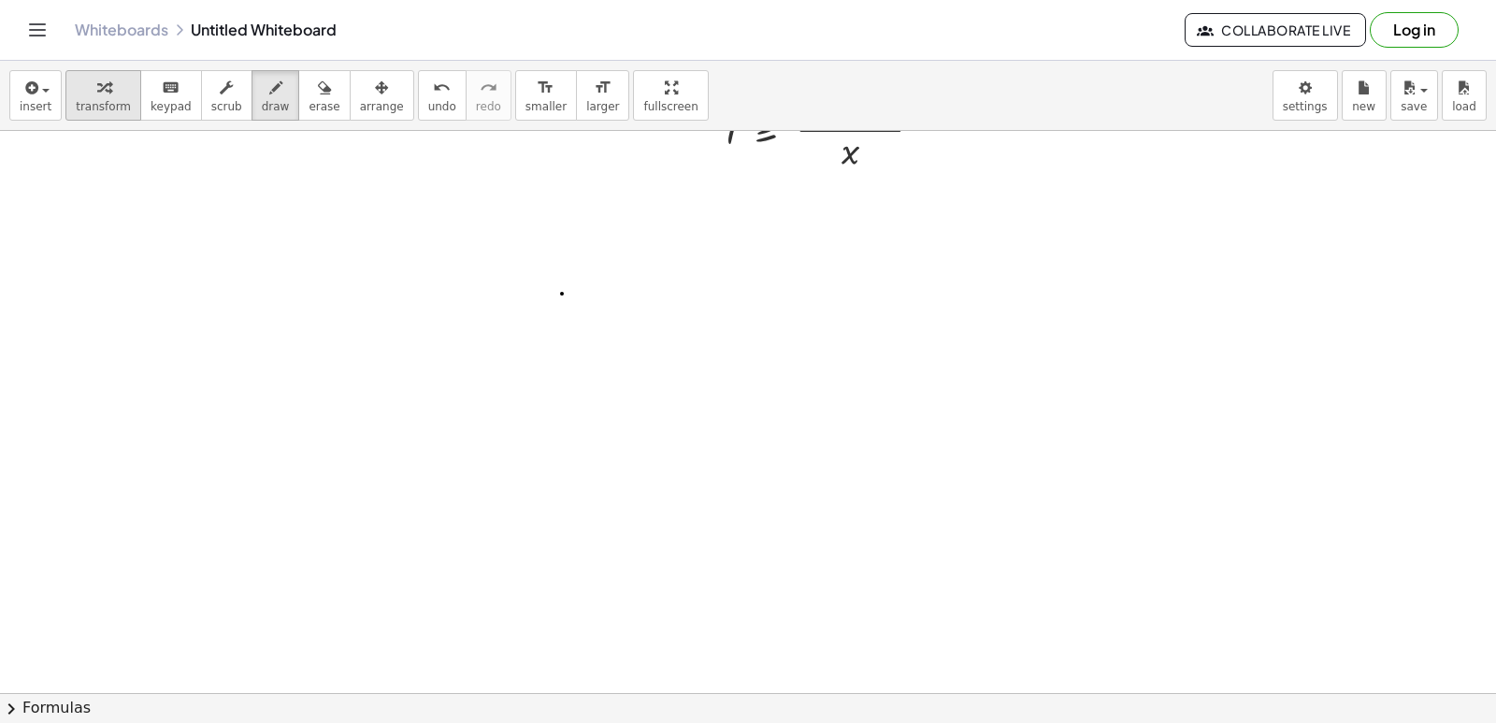
click at [97, 88] on icon "button" at bounding box center [103, 88] width 13 height 22
click at [583, 297] on div at bounding box center [748, 98] width 1496 height 1245
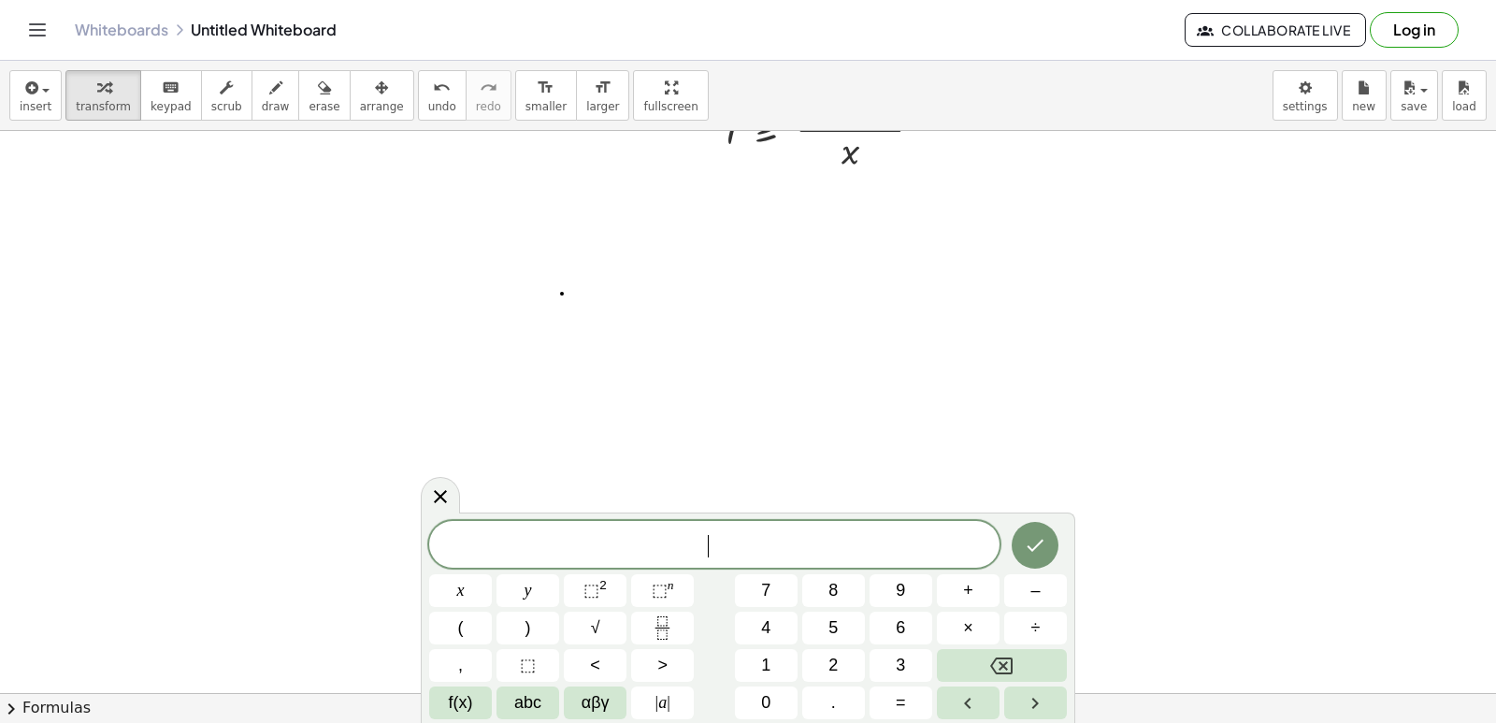
click at [583, 297] on div at bounding box center [748, 98] width 1496 height 1245
click at [1036, 573] on div "​ x y ⬚ 2 ⬚ n 7 8 9 + – ( ) √ 4 5 6 × ÷ , ⬚ < > 1 2 3 f(x) abc αβγ | a | 0 . =" at bounding box center [748, 620] width 638 height 198
click at [1032, 584] on span "–" at bounding box center [1034, 590] width 9 height 25
click at [833, 657] on span "2" at bounding box center [832, 665] width 9 height 25
click at [589, 656] on button "<" at bounding box center [595, 665] width 63 height 33
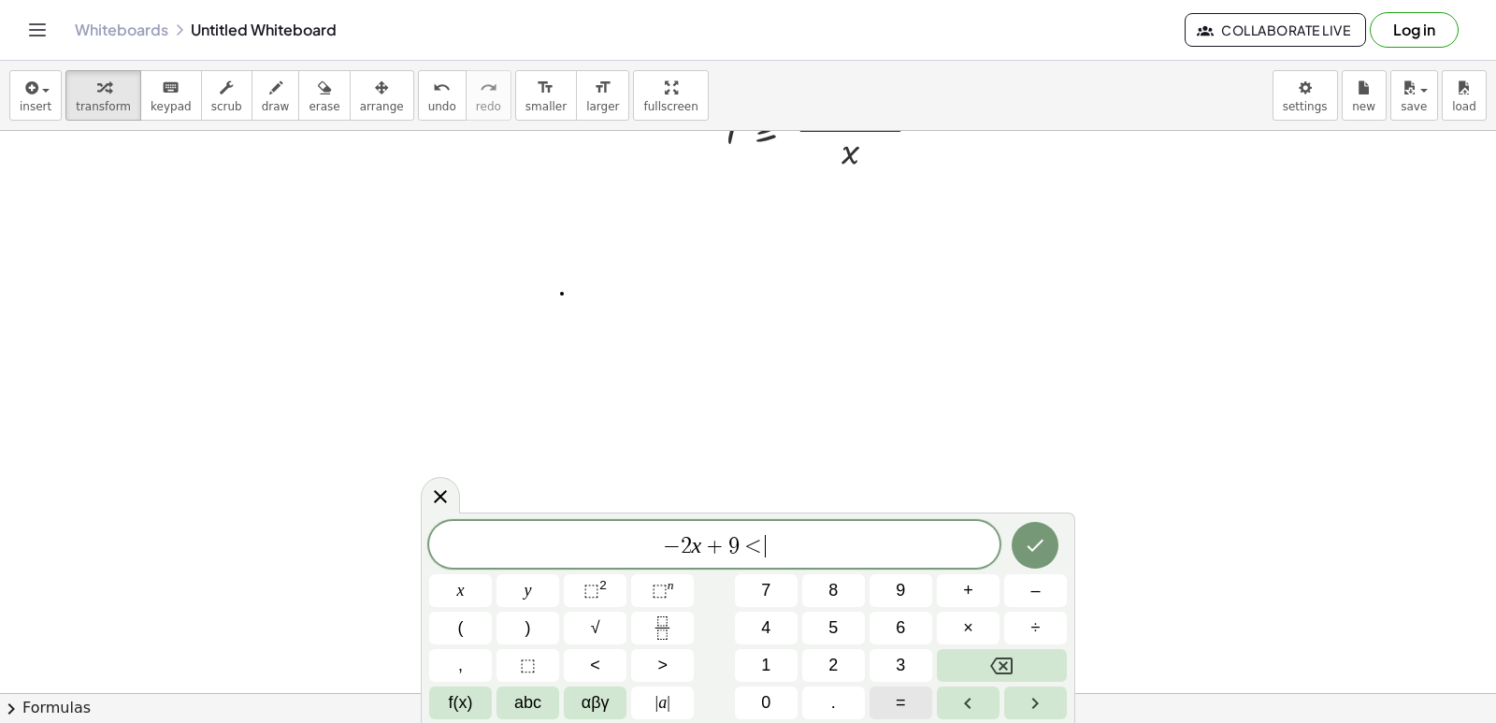
click at [910, 698] on button "=" at bounding box center [900, 702] width 63 height 33
click at [1032, 530] on button "Done" at bounding box center [1035, 545] width 47 height 47
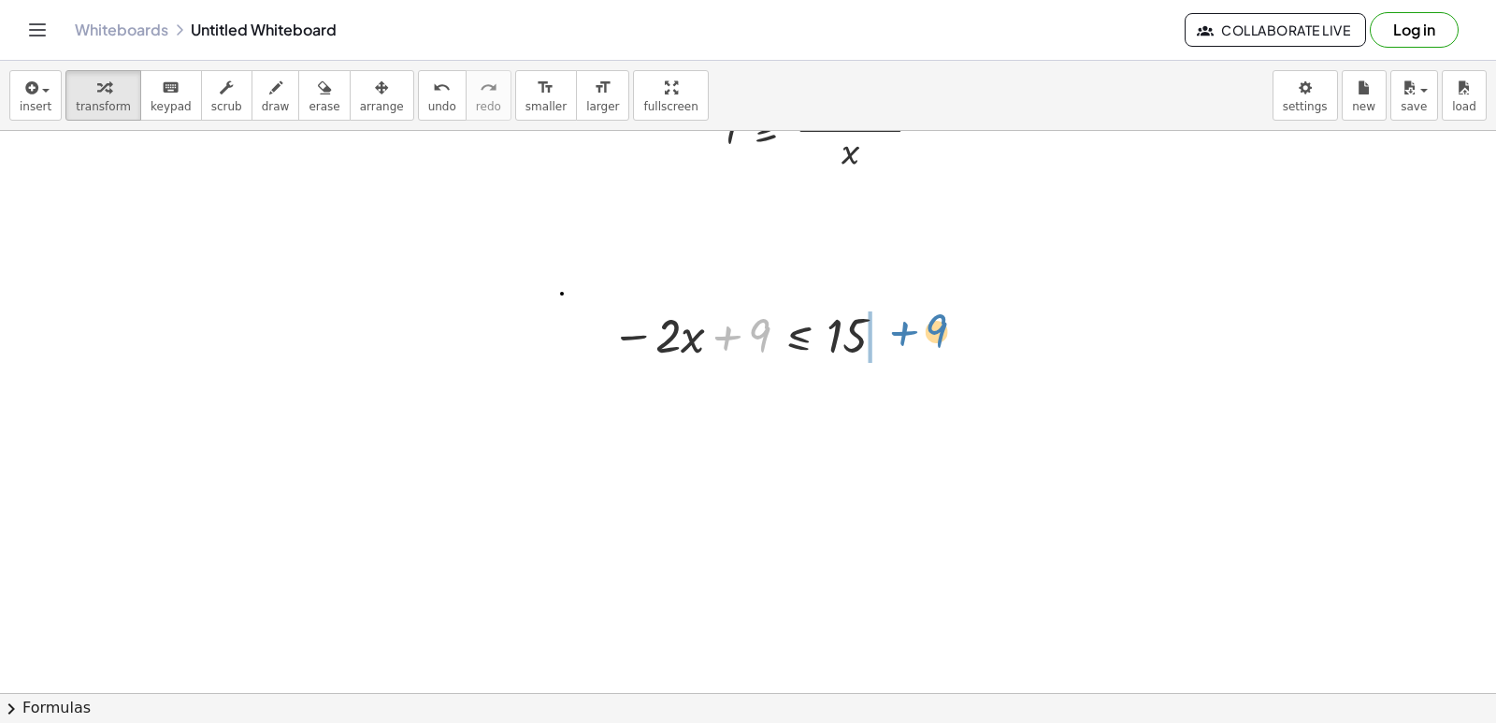
drag, startPoint x: 729, startPoint y: 339, endPoint x: 912, endPoint y: 327, distance: 183.6
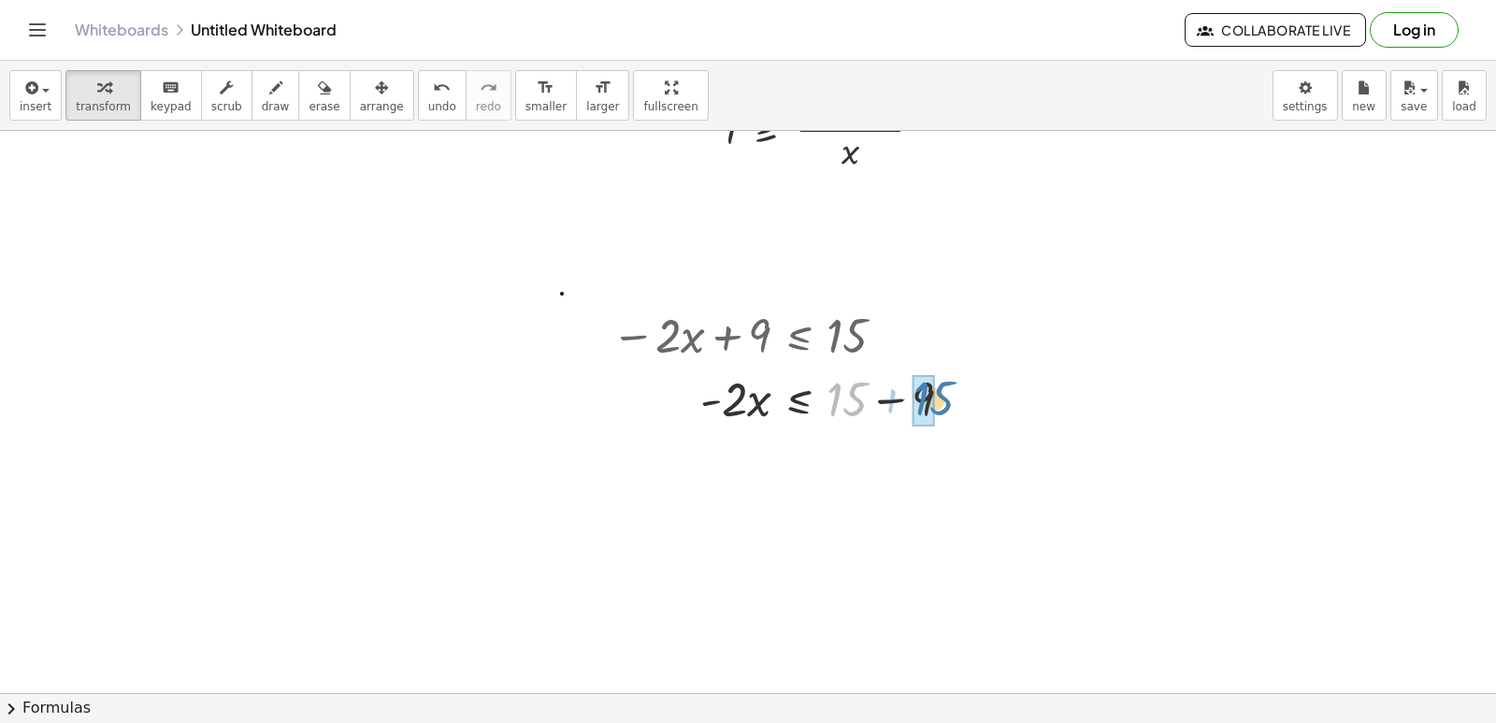
drag, startPoint x: 912, startPoint y: 327, endPoint x: 934, endPoint y: 397, distance: 73.3
drag, startPoint x: 752, startPoint y: 460, endPoint x: 834, endPoint y: 515, distance: 99.1
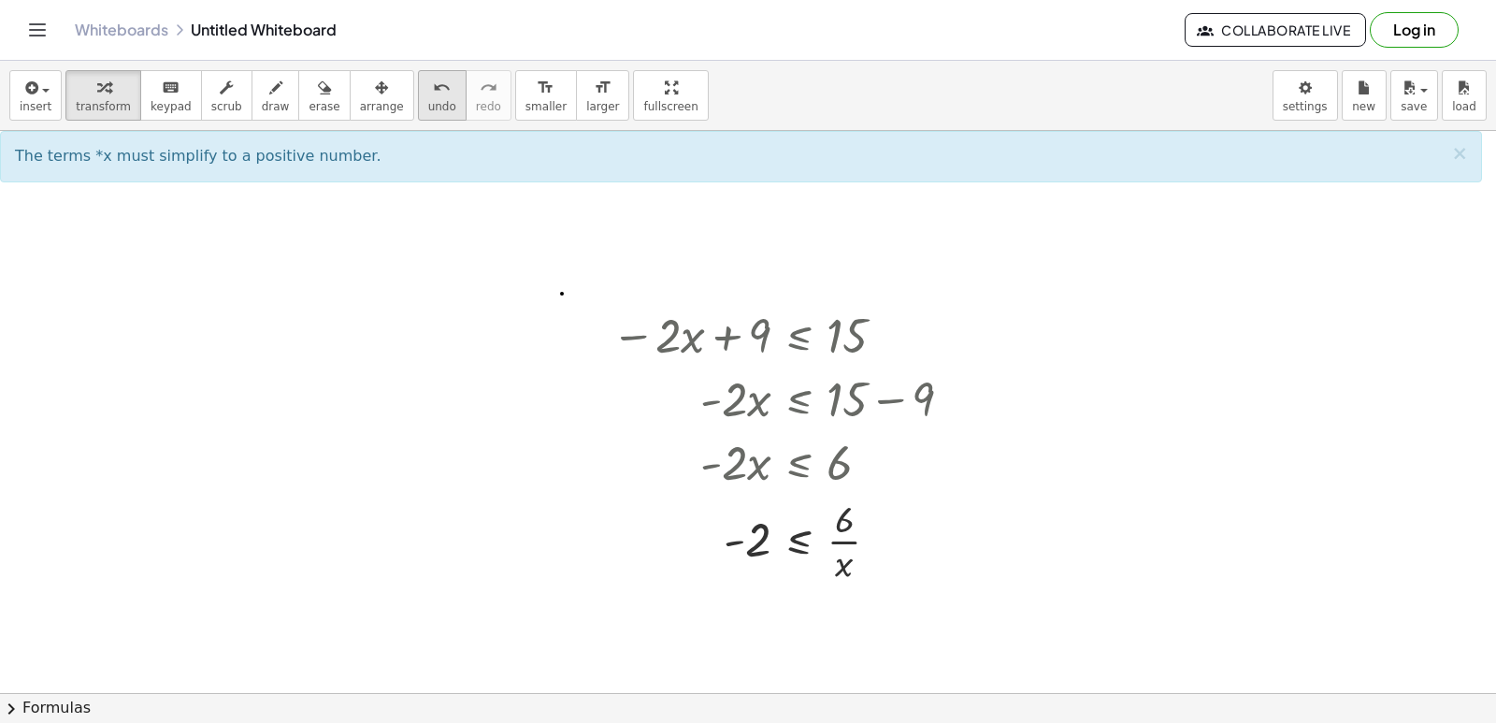
click at [428, 107] on span "undo" at bounding box center [442, 106] width 28 height 13
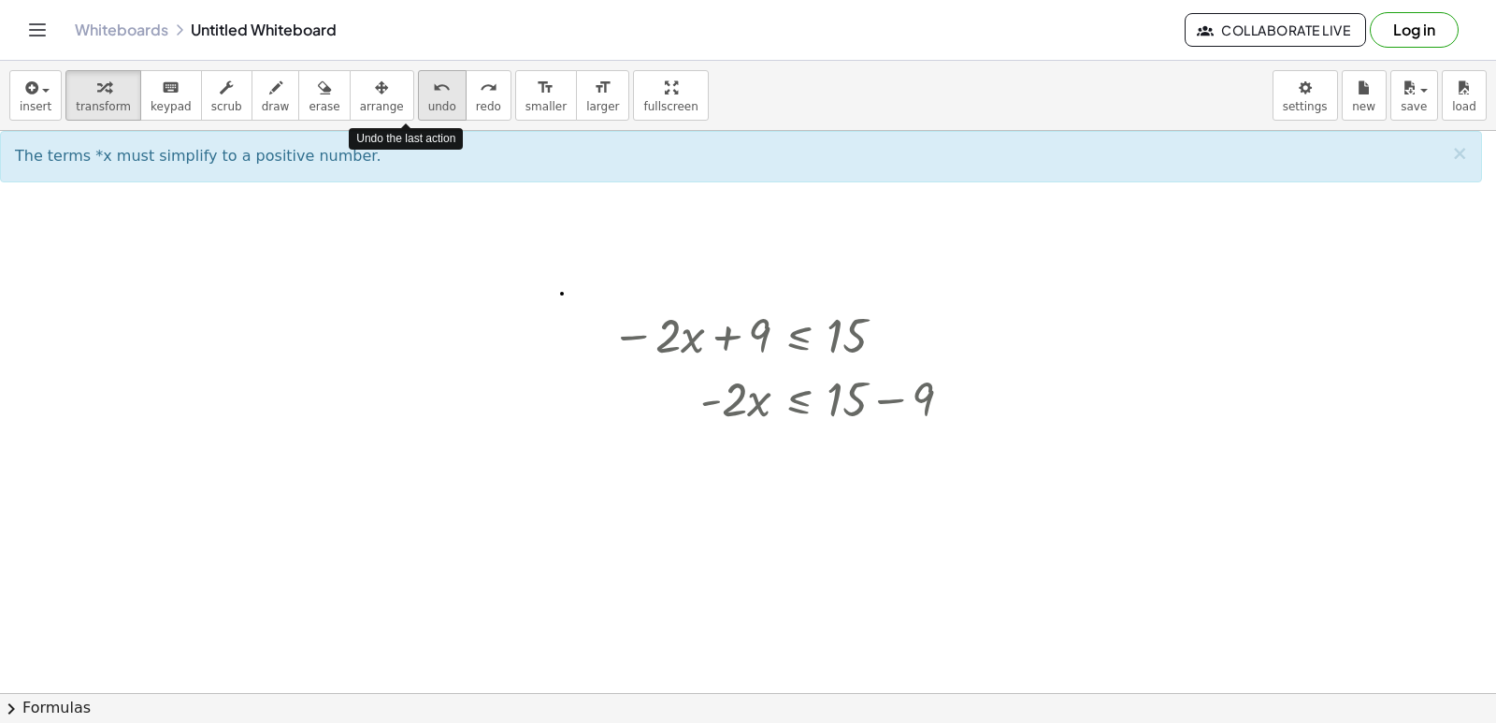
click at [428, 107] on span "undo" at bounding box center [442, 106] width 28 height 13
drag, startPoint x: 753, startPoint y: 400, endPoint x: 851, endPoint y: 396, distance: 98.2
click at [851, 396] on div at bounding box center [789, 398] width 375 height 64
click at [433, 96] on icon "undo" at bounding box center [442, 88] width 18 height 22
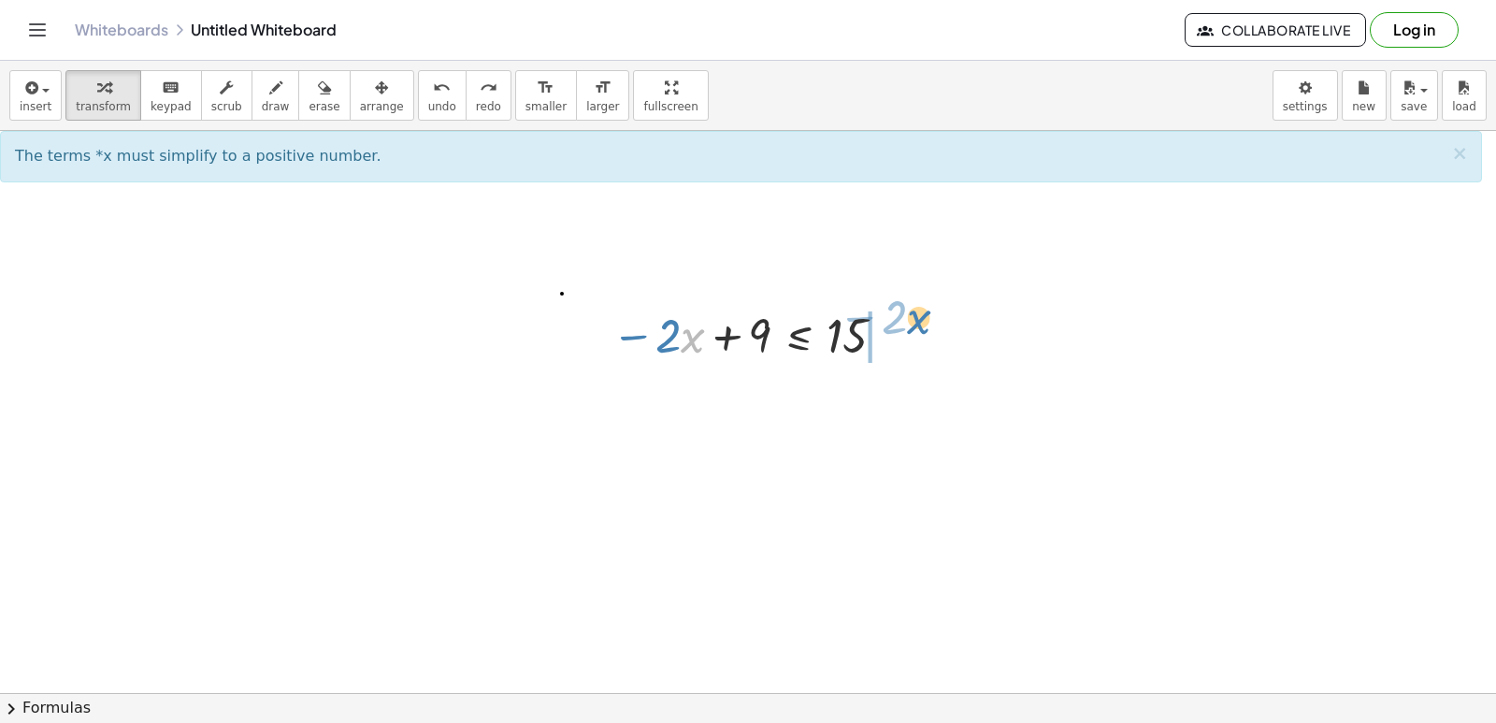
drag, startPoint x: 682, startPoint y: 328, endPoint x: 908, endPoint y: 308, distance: 227.2
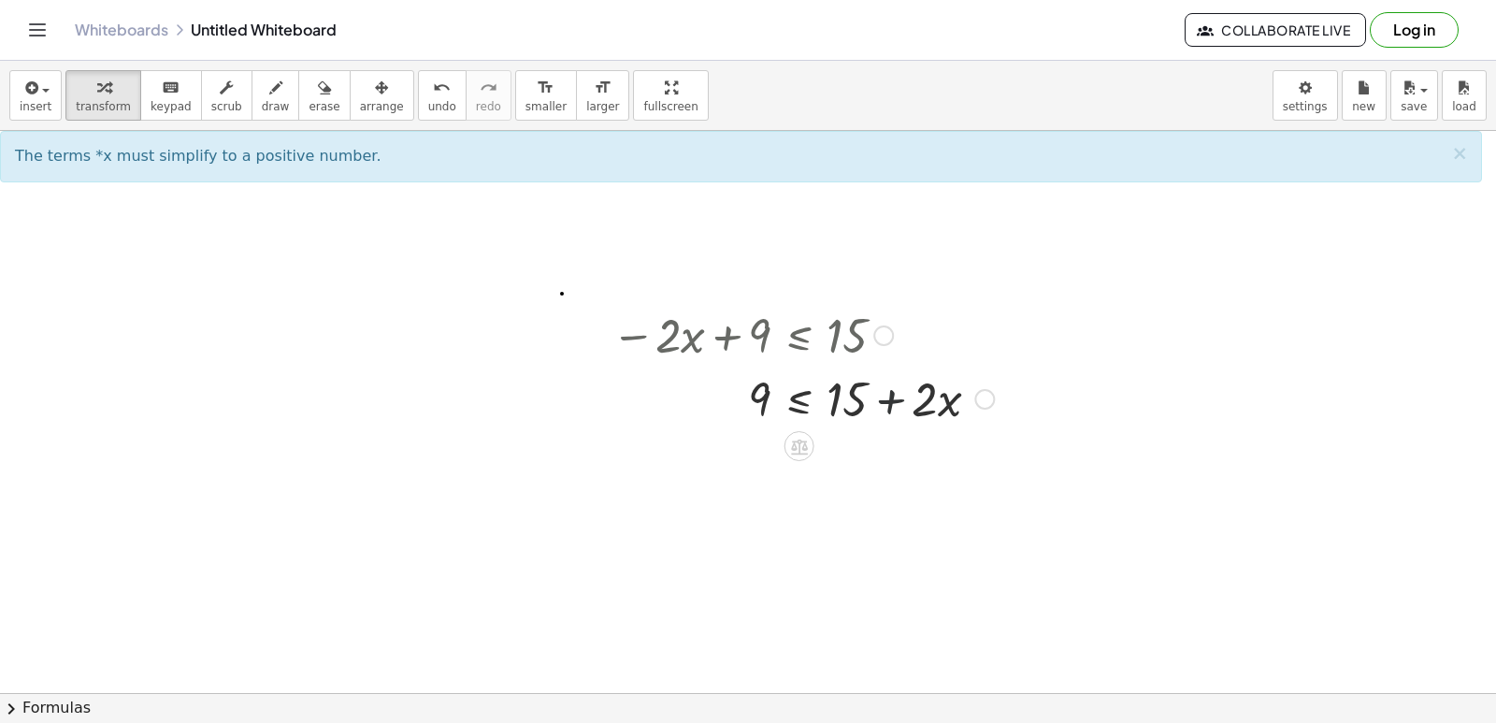
click at [886, 400] on div at bounding box center [802, 398] width 401 height 64
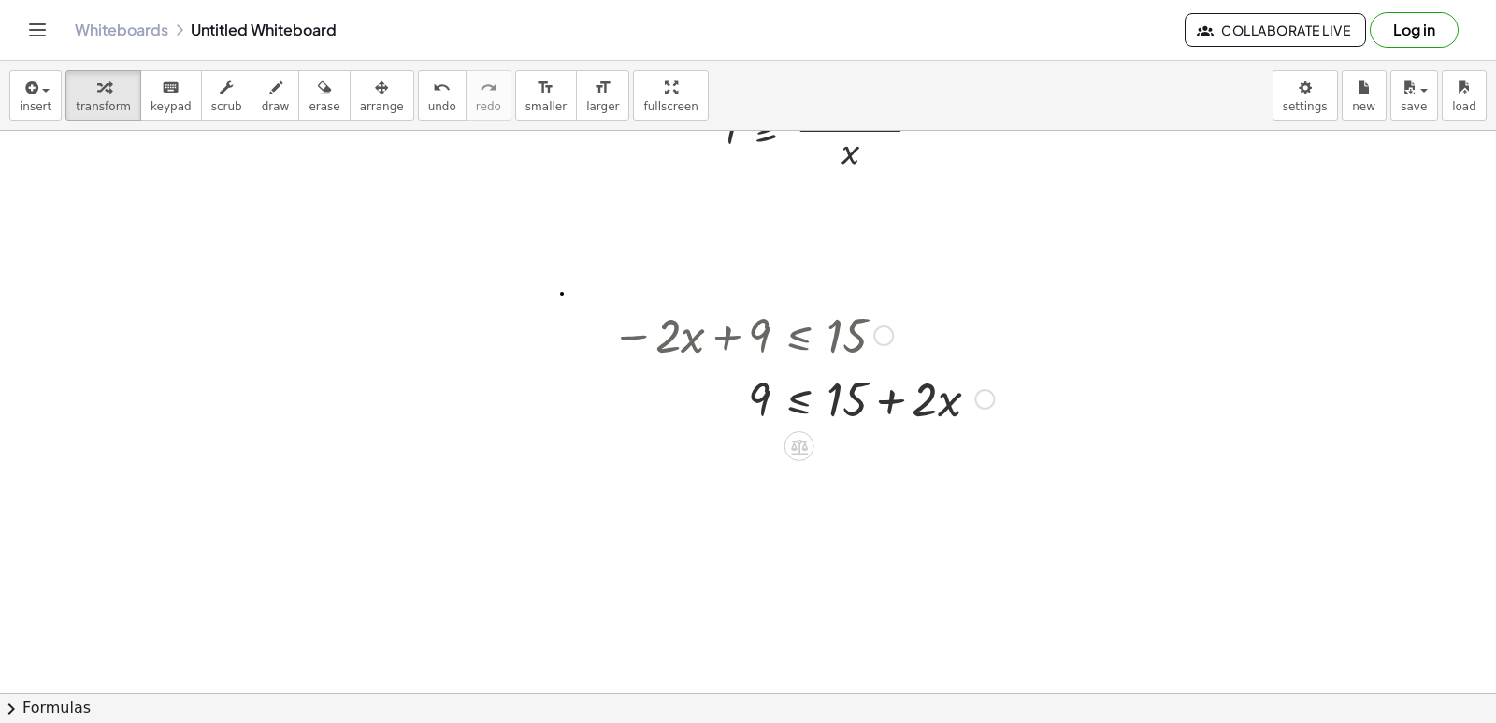
click at [893, 390] on div at bounding box center [802, 398] width 401 height 64
drag, startPoint x: 942, startPoint y: 395, endPoint x: 639, endPoint y: 331, distance: 310.6
drag, startPoint x: 776, startPoint y: 400, endPoint x: 753, endPoint y: 331, distance: 73.0
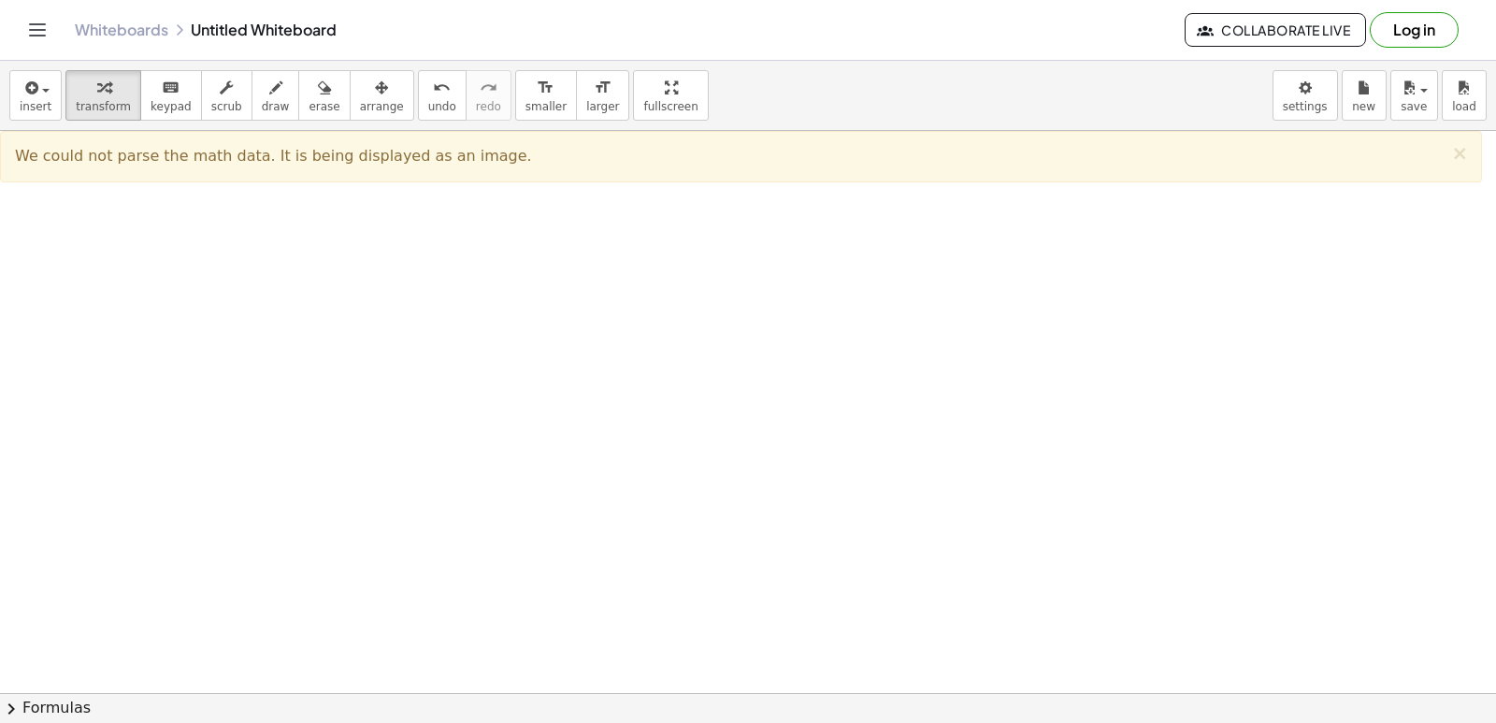
scroll to position [964, 0]
click at [659, 386] on div at bounding box center [748, 10] width 1496 height 1686
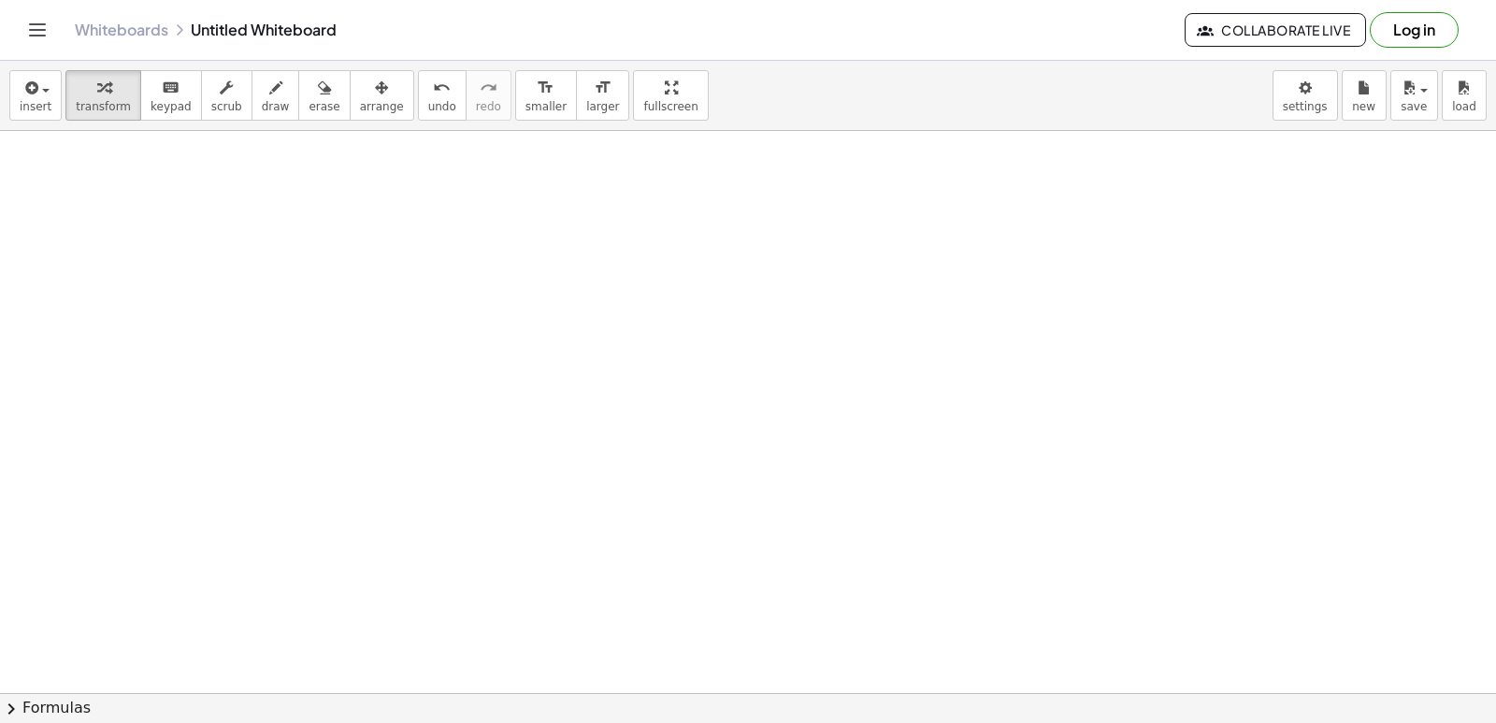
click at [657, 385] on div at bounding box center [748, 10] width 1496 height 1686
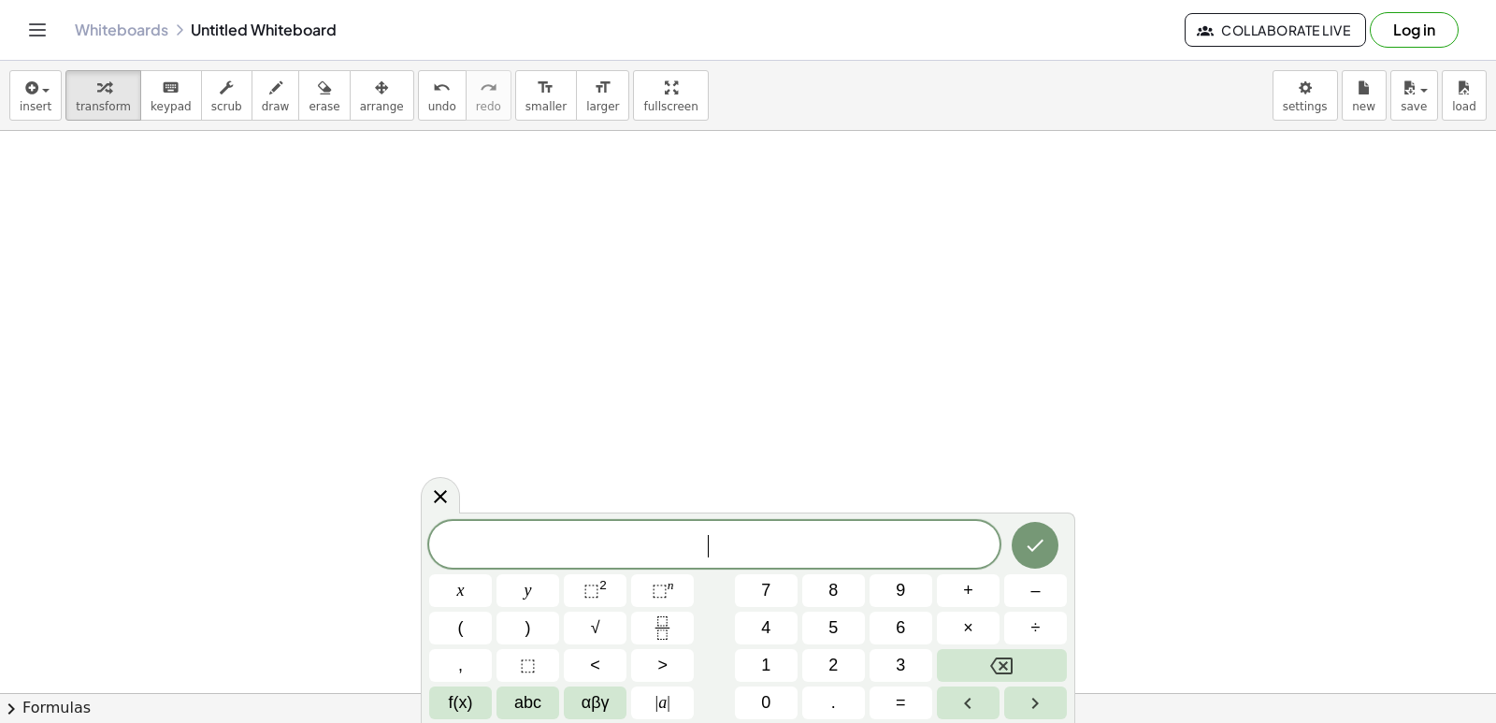
click at [657, 385] on div at bounding box center [748, 10] width 1496 height 1686
click at [675, 653] on button ">" at bounding box center [662, 665] width 63 height 33
click at [905, 692] on span "=" at bounding box center [901, 702] width 10 height 25
click at [898, 584] on span "9" at bounding box center [900, 590] width 9 height 25
click at [1027, 547] on icon "Done" at bounding box center [1035, 545] width 22 height 22
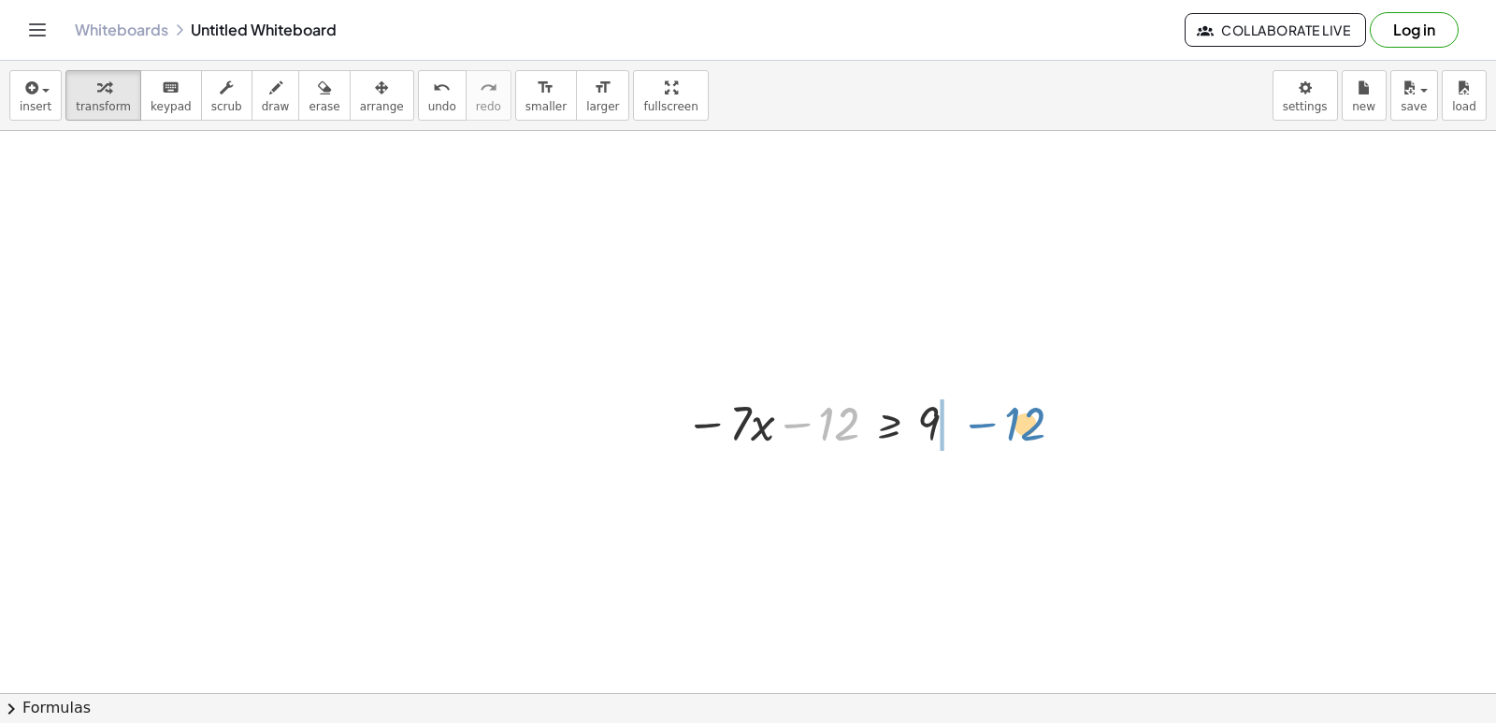
drag, startPoint x: 824, startPoint y: 424, endPoint x: 1010, endPoint y: 424, distance: 186.0
click at [1010, 424] on div "+ · 5 · x − 14 ≥ 16 · 5 · x ≥ + 16 + 14 · 5 · x ≥ 30 Fix a mistake Transform li…" at bounding box center [748, 10] width 1496 height 1686
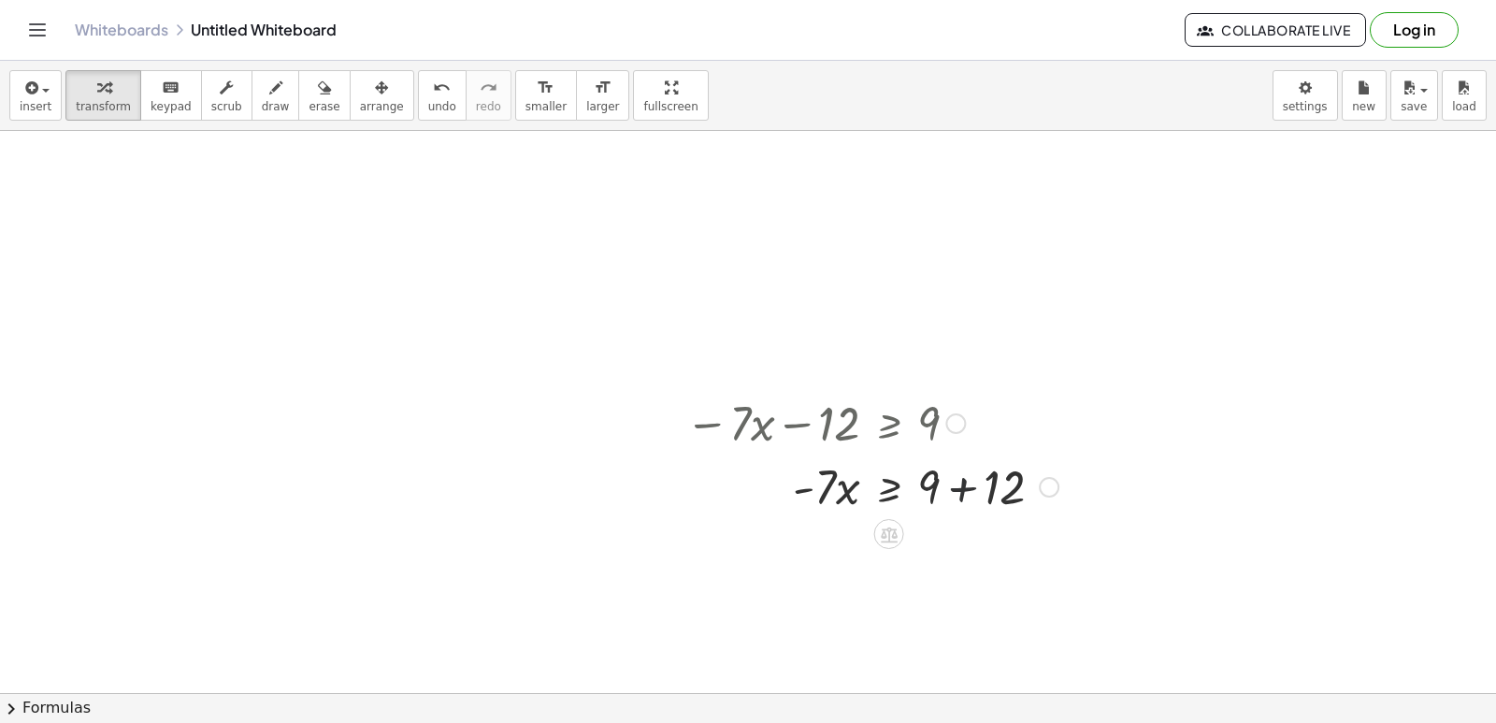
click at [968, 484] on div at bounding box center [872, 485] width 392 height 64
click at [889, 487] on div "· 7 · x 12 ≥ 9 - + +" at bounding box center [889, 487] width 0 height 0
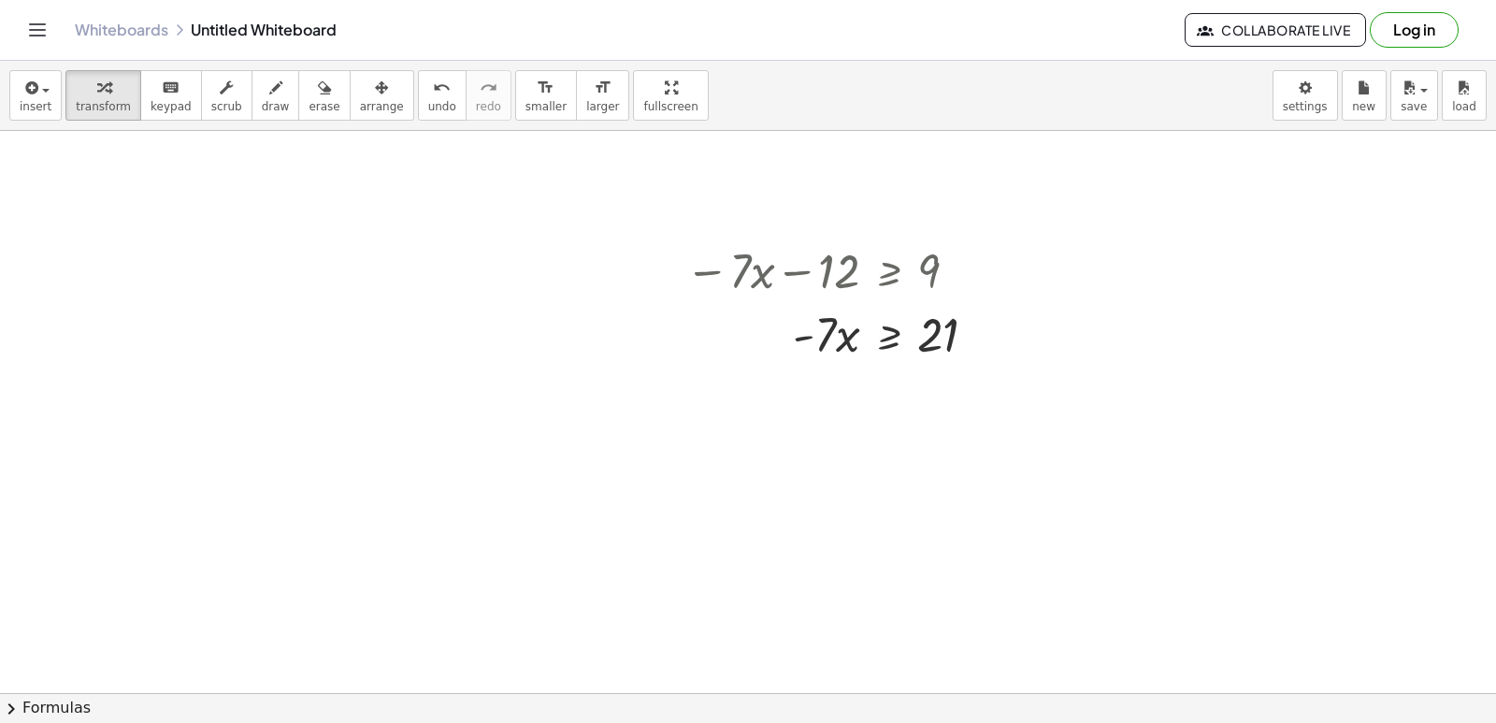
scroll to position [1124, 0]
drag, startPoint x: 838, startPoint y: 324, endPoint x: 928, endPoint y: 368, distance: 100.8
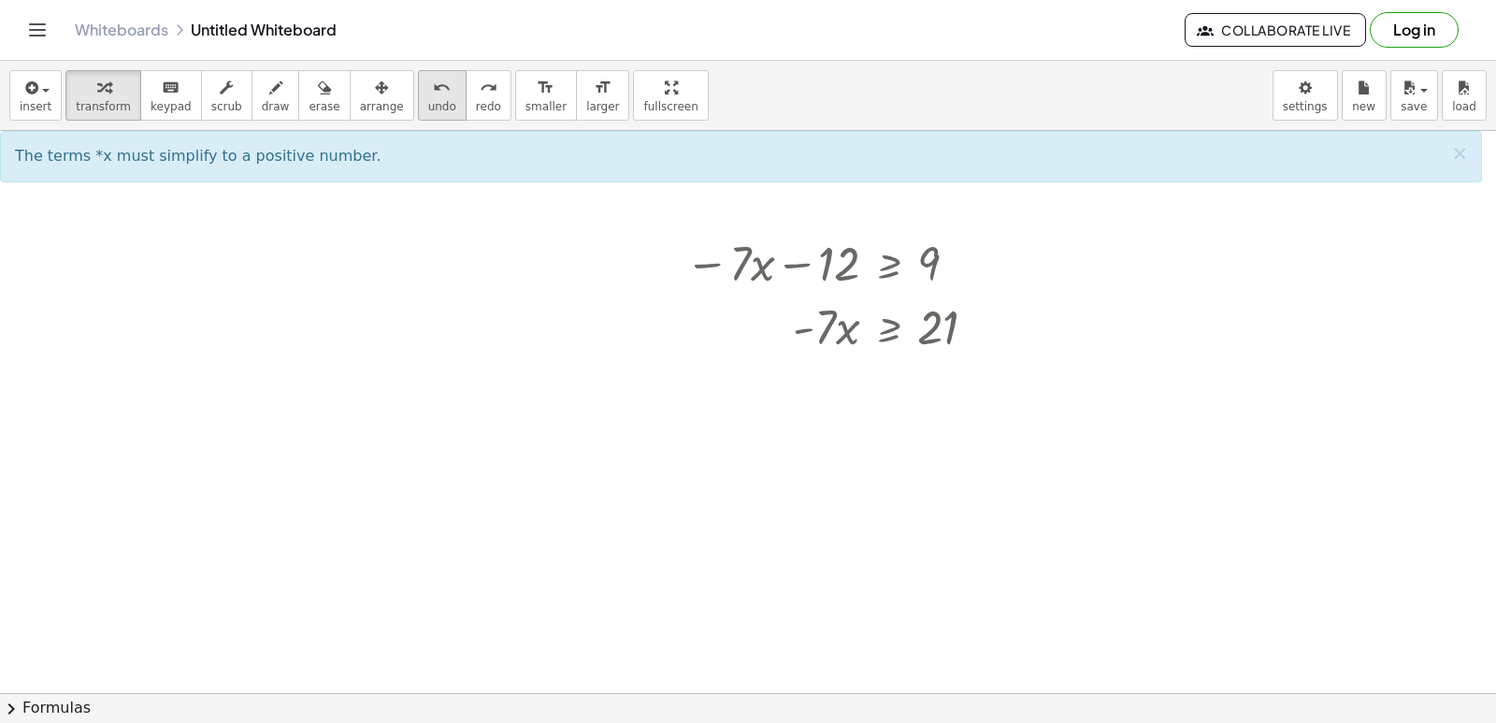
click at [433, 90] on icon "undo" at bounding box center [442, 88] width 18 height 22
drag, startPoint x: 827, startPoint y: 389, endPoint x: 945, endPoint y: 441, distance: 128.9
click at [945, 441] on div "+ · 5 · x − 14 ≥ 16 · 5 · x ≥ + 16 + 14 · 5 · x ≥ 30 Fix a mistake Transform li…" at bounding box center [748, 130] width 1496 height 2247
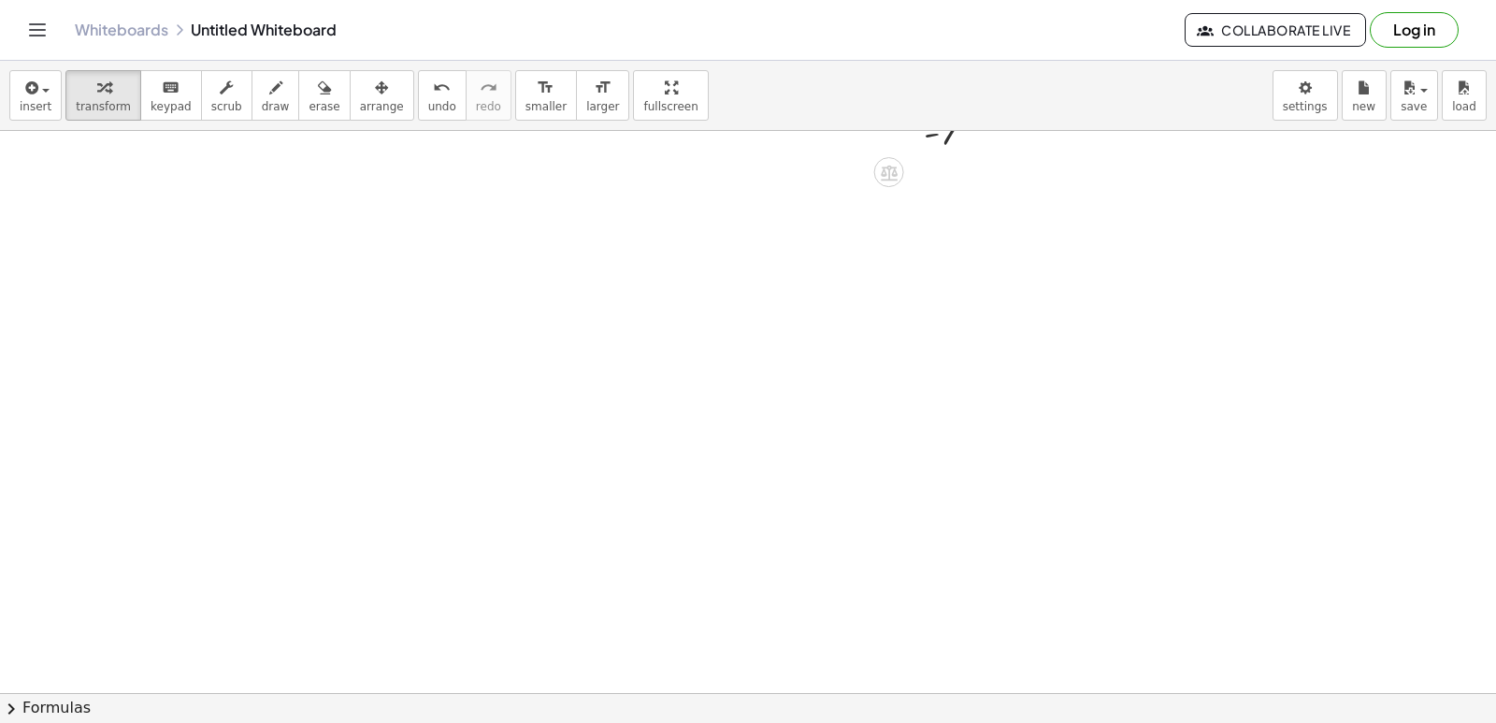
scroll to position [1498, 0]
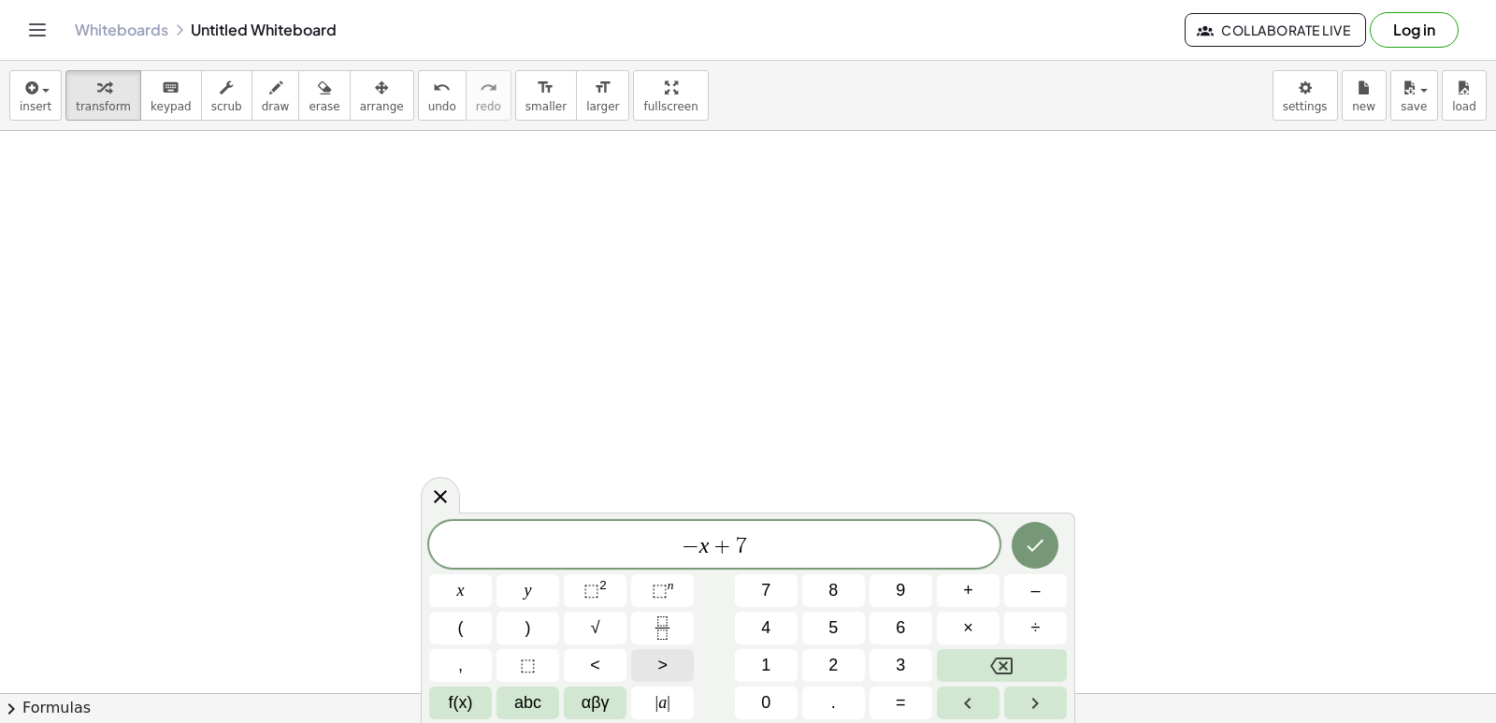
click at [664, 653] on span ">" at bounding box center [662, 665] width 10 height 25
click at [659, 653] on span ">" at bounding box center [662, 665] width 10 height 25
click at [645, 659] on button ">" at bounding box center [662, 665] width 63 height 33
click at [1031, 542] on icon "Done" at bounding box center [1035, 545] width 22 height 22
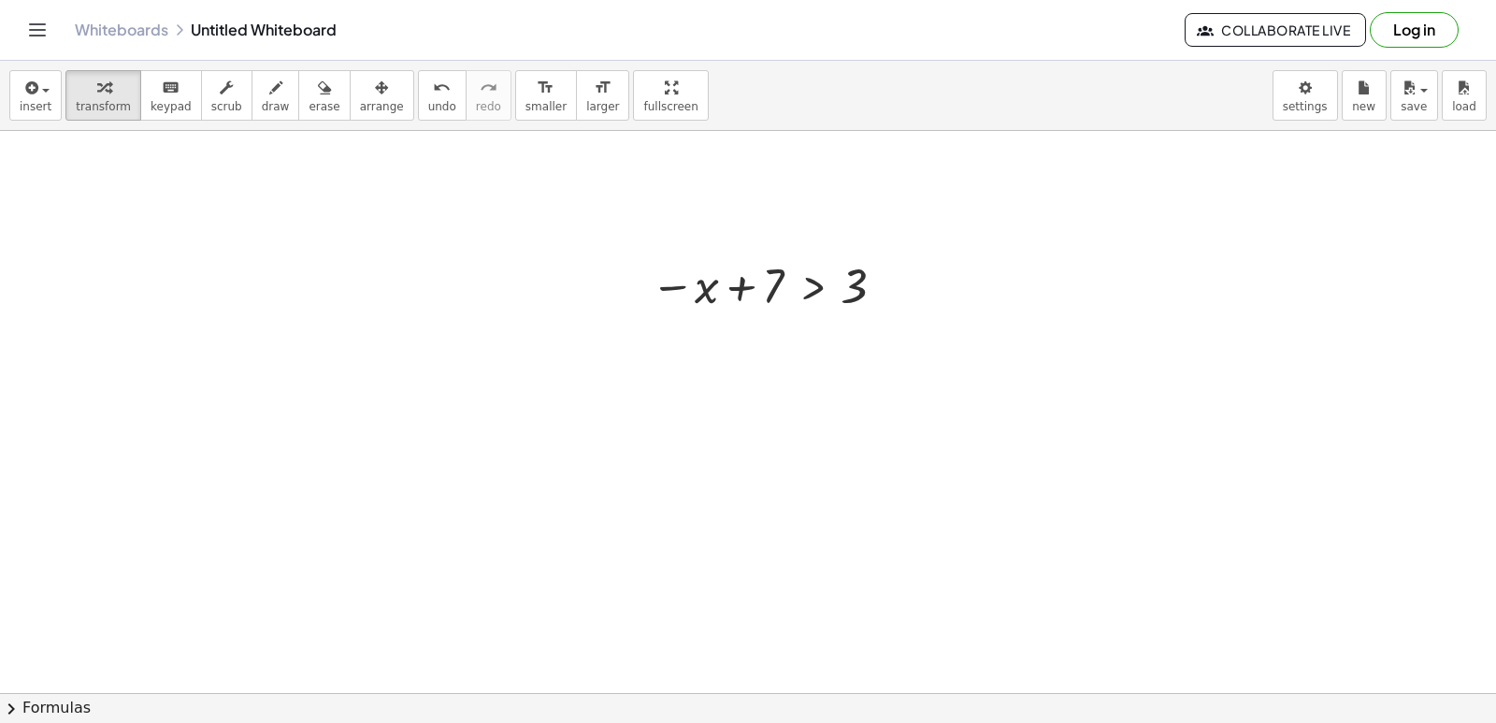
scroll to position [1779, 0]
drag, startPoint x: 700, startPoint y: 187, endPoint x: 934, endPoint y: 194, distance: 233.8
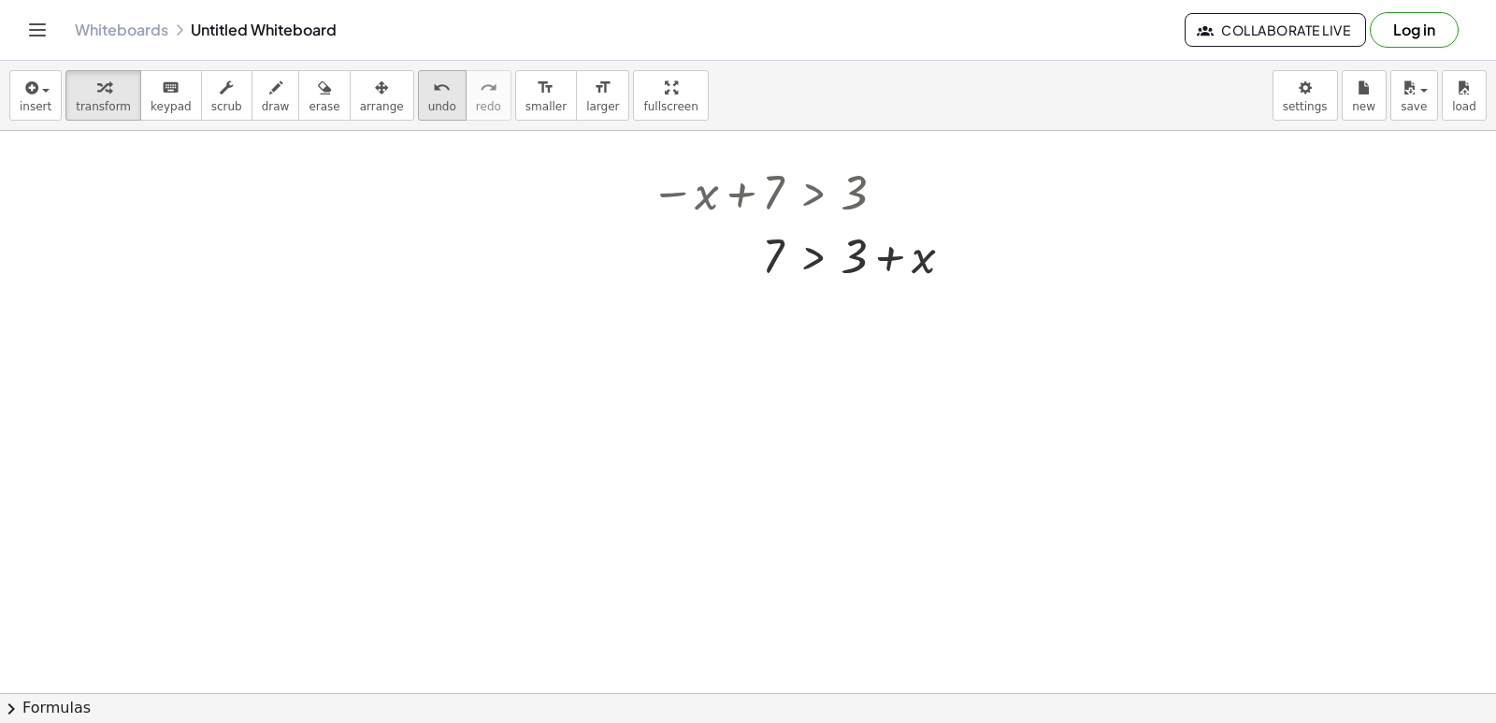
click at [428, 101] on span "undo" at bounding box center [442, 106] width 28 height 13
drag, startPoint x: 707, startPoint y: 199, endPoint x: 775, endPoint y: 206, distance: 68.6
click at [775, 206] on div at bounding box center [771, 192] width 261 height 62
click at [428, 76] on div "undo" at bounding box center [442, 87] width 28 height 22
drag, startPoint x: 698, startPoint y: 190, endPoint x: 906, endPoint y: 194, distance: 207.6
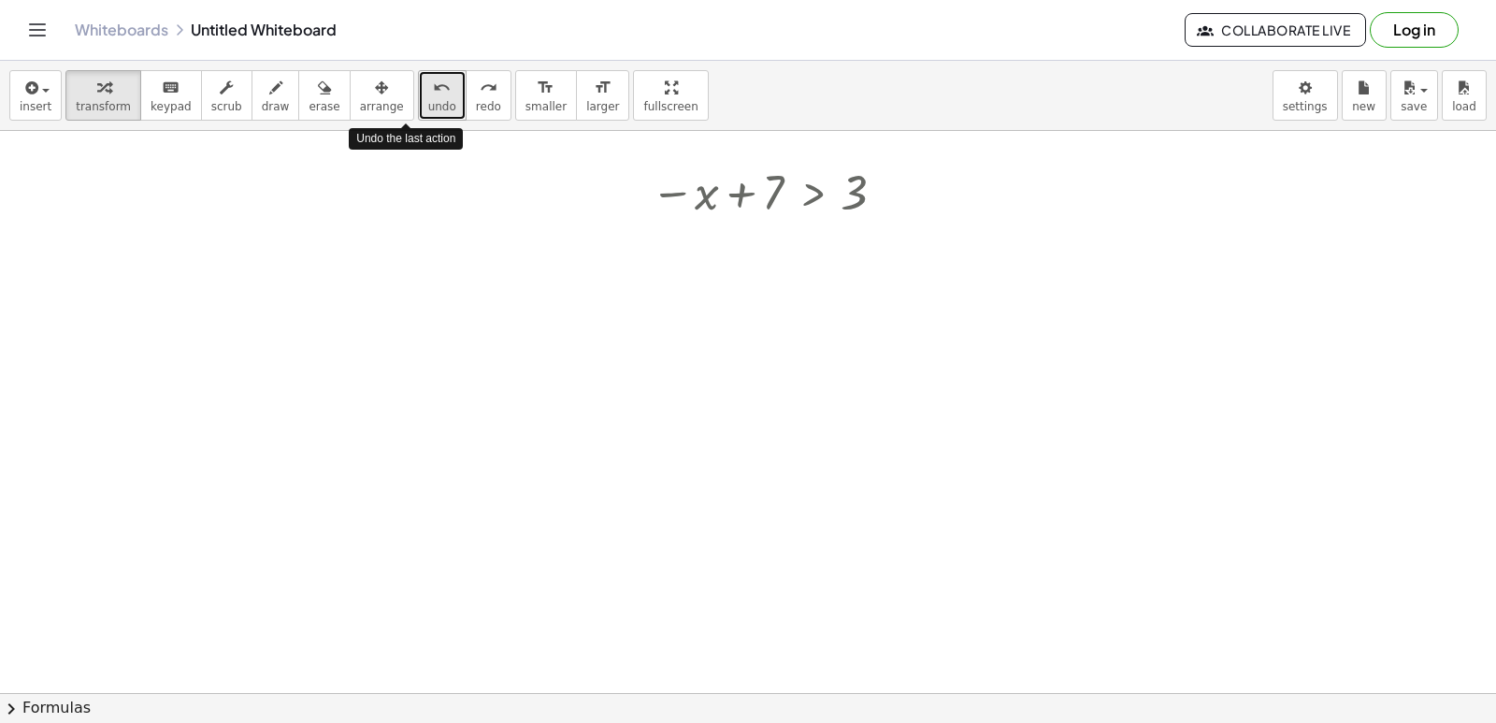
click at [418, 104] on button "undo undo" at bounding box center [442, 95] width 49 height 50
drag, startPoint x: 392, startPoint y: 104, endPoint x: 1233, endPoint y: 288, distance: 861.3
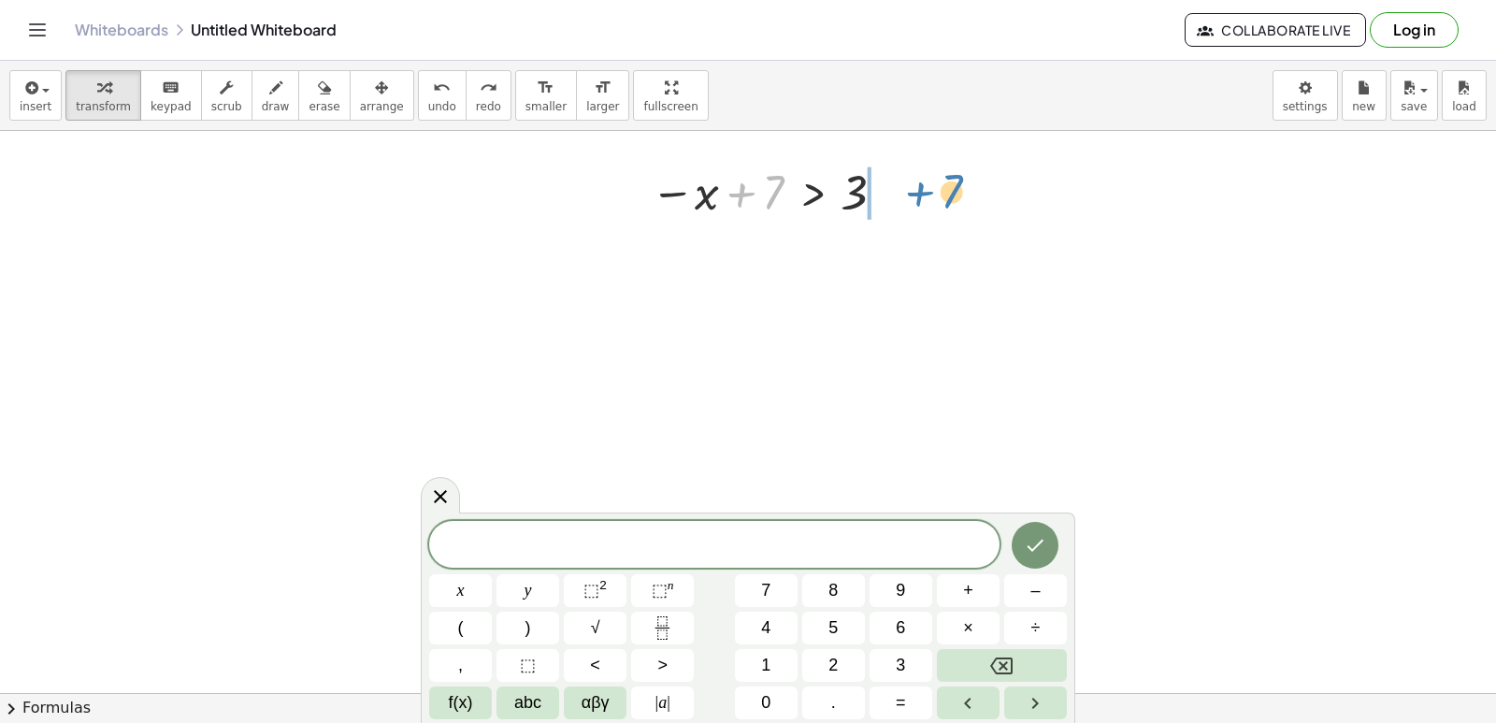
drag, startPoint x: 740, startPoint y: 185, endPoint x: 917, endPoint y: 185, distance: 176.7
click at [897, 252] on div at bounding box center [808, 255] width 334 height 64
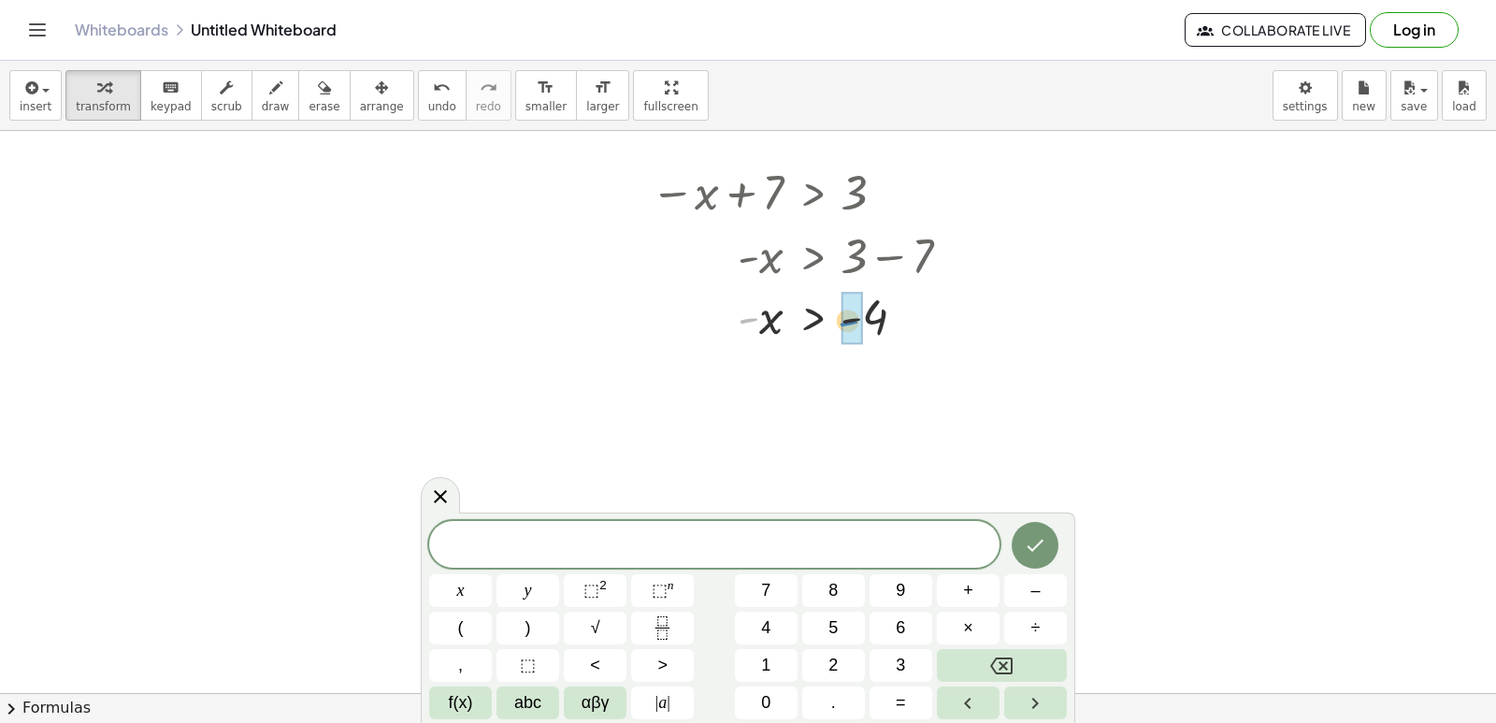
drag, startPoint x: 750, startPoint y: 317, endPoint x: 849, endPoint y: 320, distance: 99.1
click at [443, 486] on icon at bounding box center [440, 495] width 22 height 22
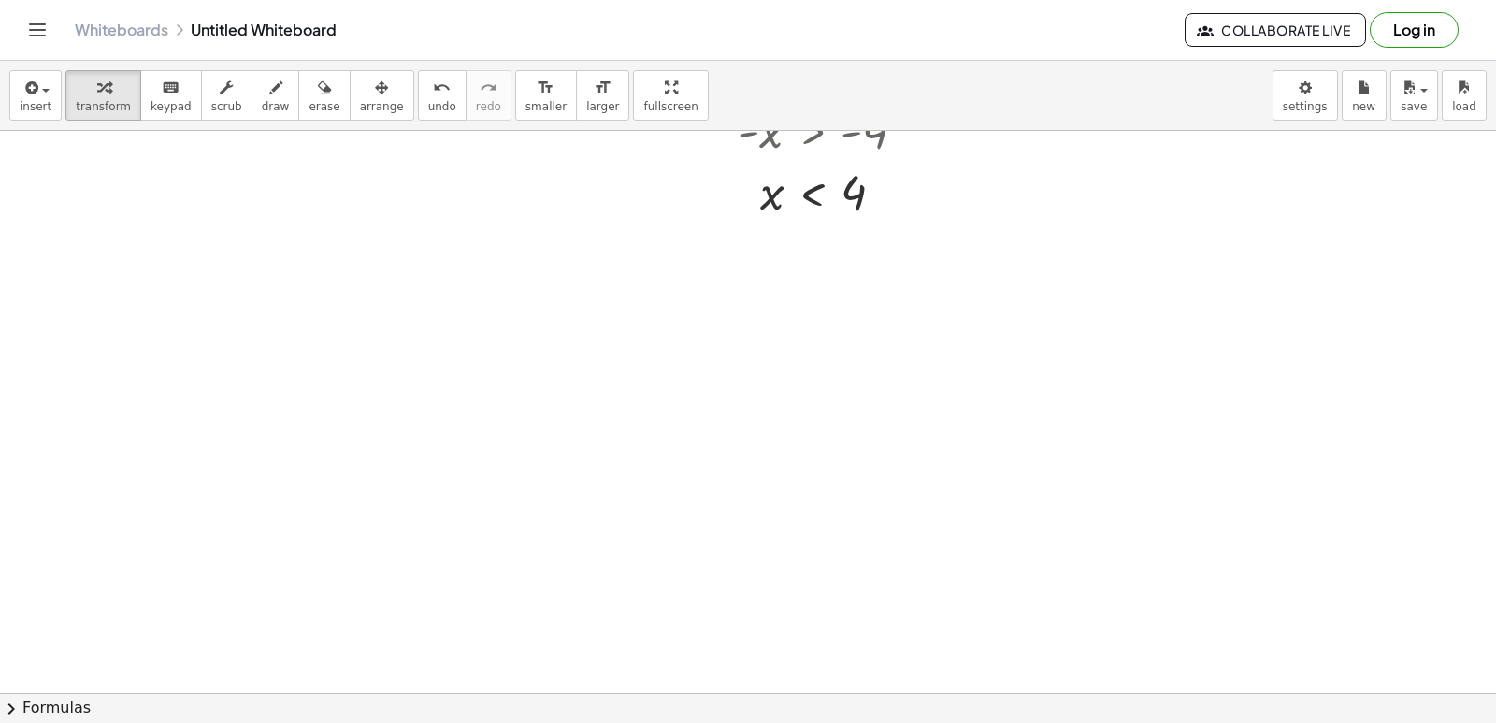
scroll to position [1966, 0]
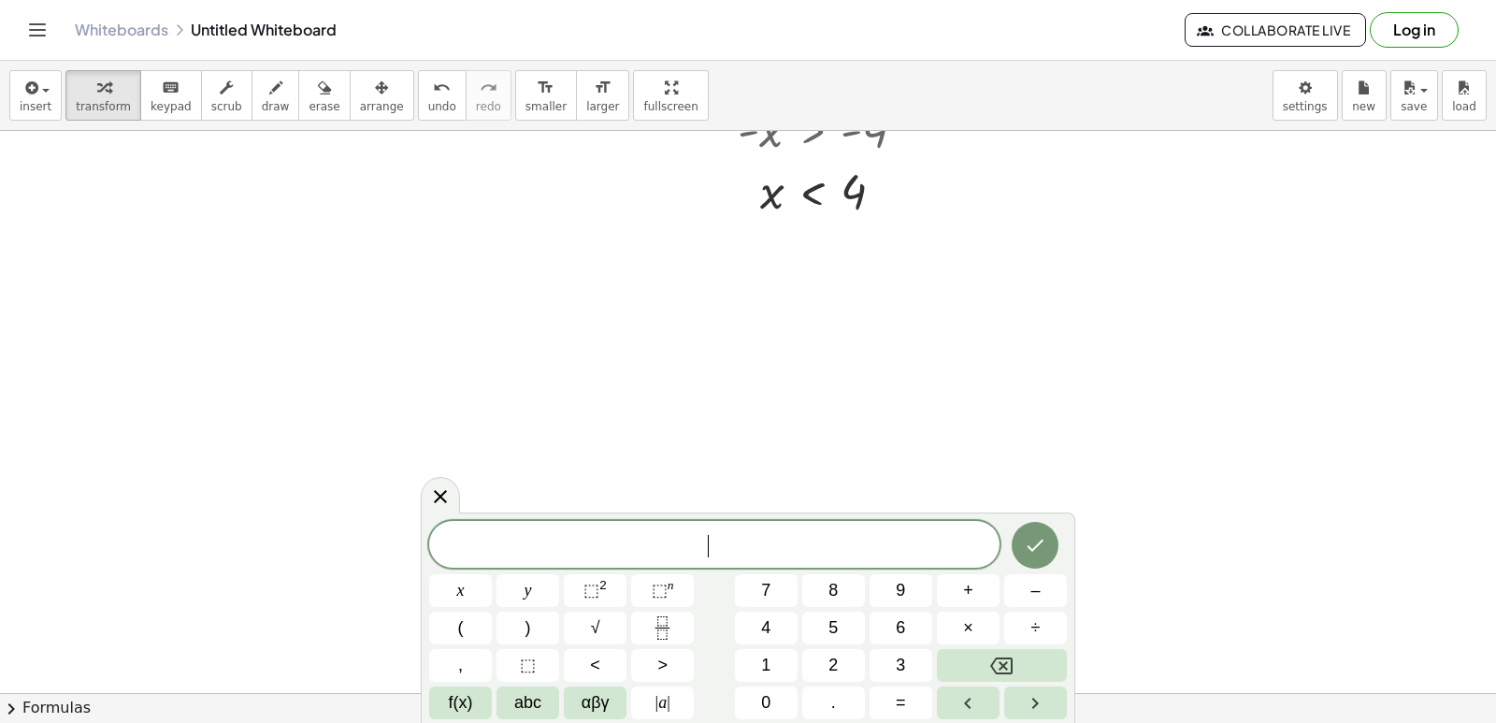
click at [595, 665] on span "<" at bounding box center [595, 665] width 10 height 25
click at [910, 709] on button "=" at bounding box center [900, 702] width 63 height 33
click at [1036, 529] on button "Done" at bounding box center [1035, 545] width 47 height 47
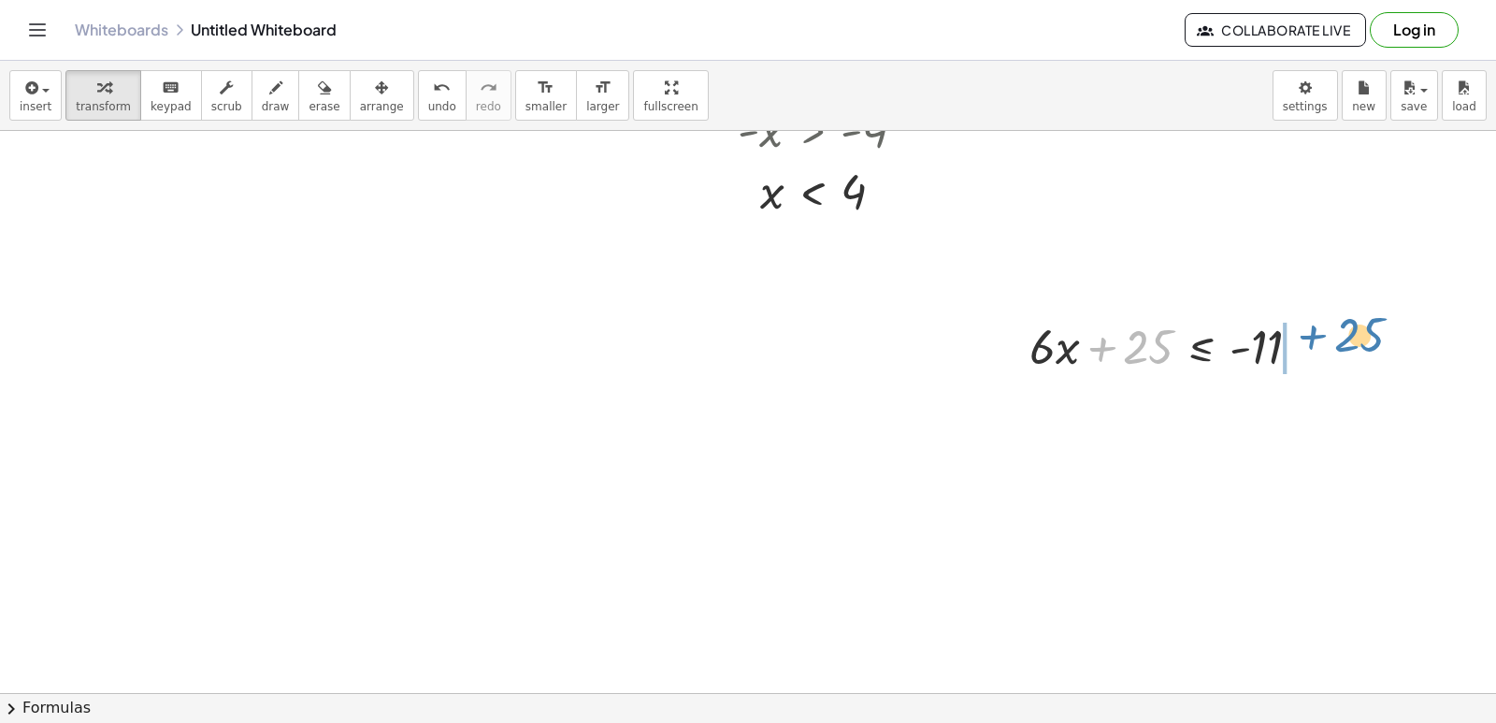
drag, startPoint x: 1157, startPoint y: 345, endPoint x: 1370, endPoint y: 333, distance: 212.6
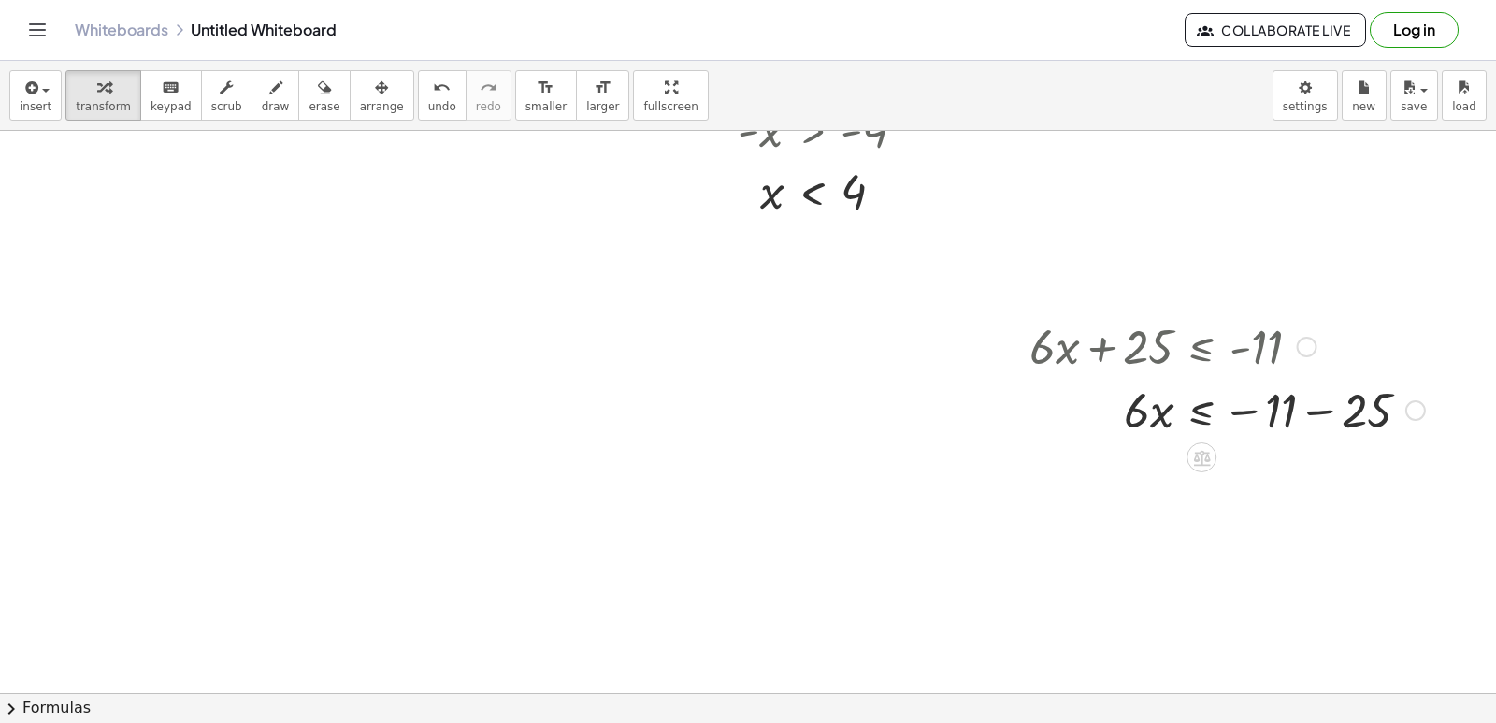
click at [1315, 412] on div at bounding box center [1227, 409] width 414 height 64
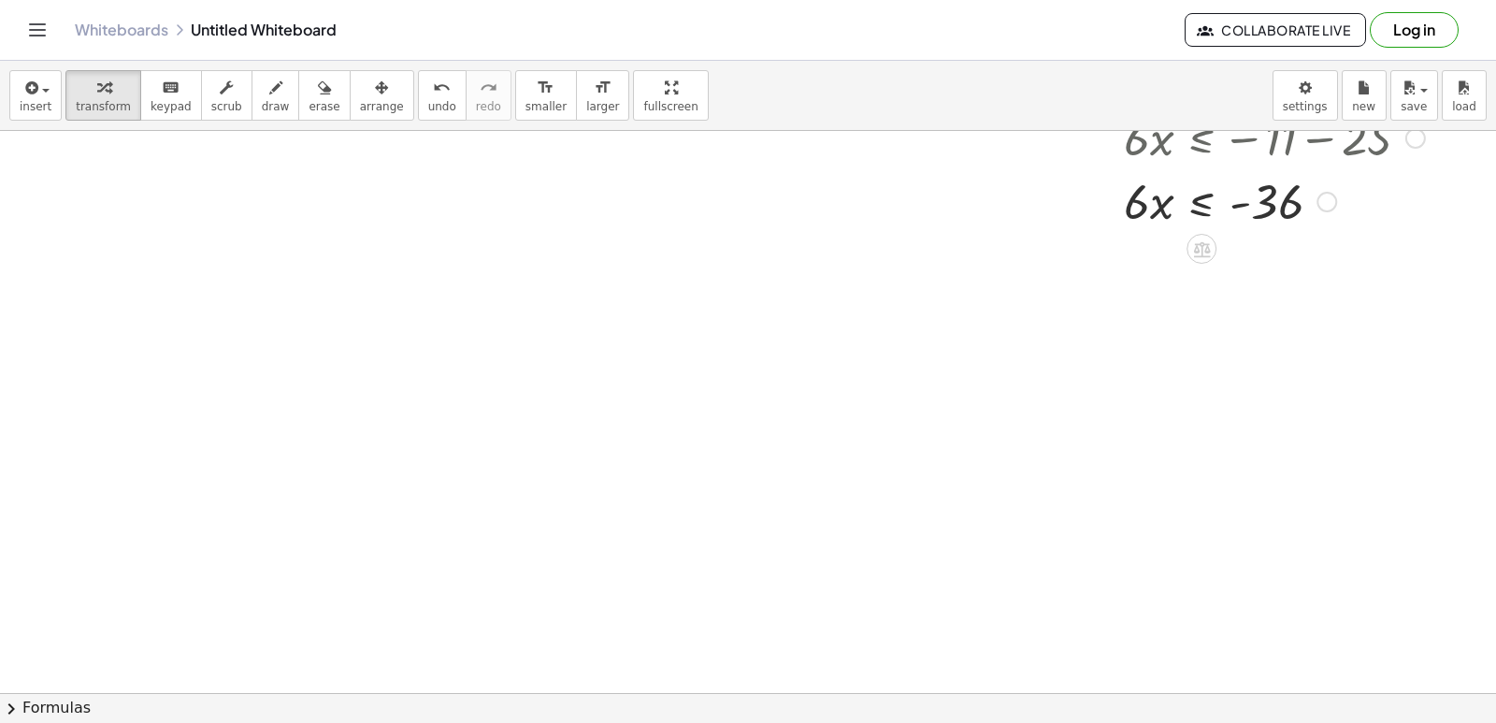
scroll to position [2247, 0]
drag, startPoint x: 1133, startPoint y: 203, endPoint x: 1272, endPoint y: 255, distance: 148.8
drag, startPoint x: 1280, startPoint y: 254, endPoint x: 1276, endPoint y: 294, distance: 39.4
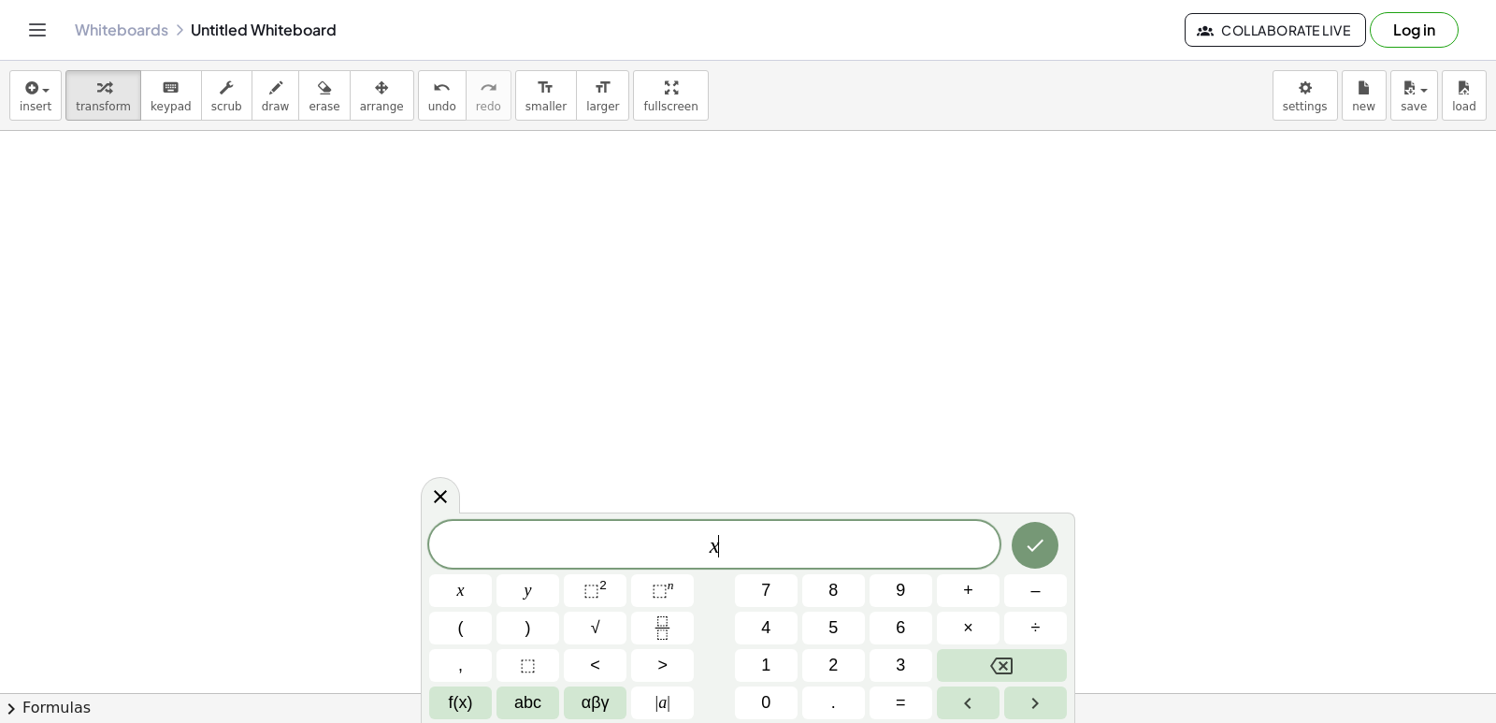
click at [587, 567] on div "x ​" at bounding box center [714, 544] width 570 height 47
click at [593, 580] on span "⬚ 2" at bounding box center [594, 590] width 23 height 25
click at [772, 537] on span "2 x ​" at bounding box center [714, 542] width 570 height 34
click at [597, 589] on span "⬚" at bounding box center [591, 590] width 16 height 19
click at [653, 668] on button ">" at bounding box center [662, 665] width 63 height 33
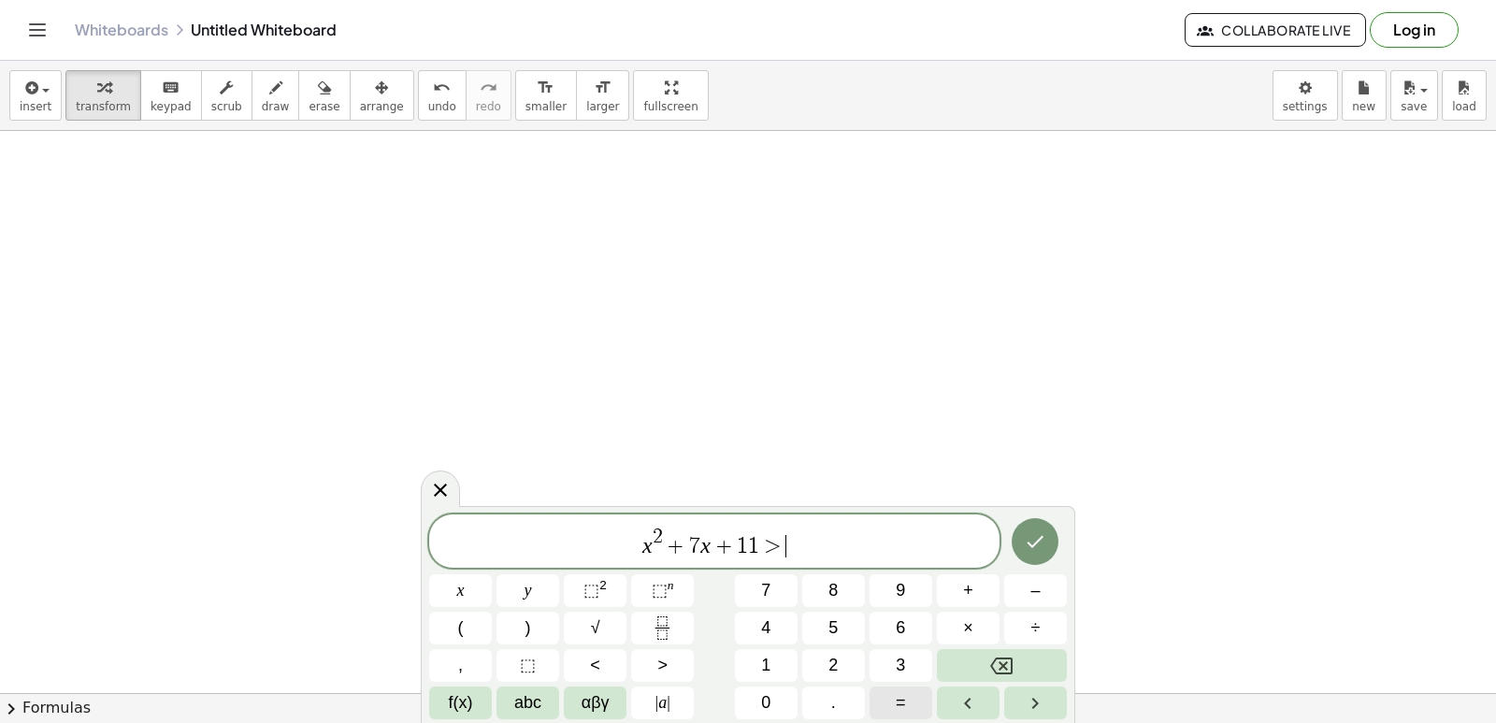
click at [904, 709] on span "=" at bounding box center [901, 702] width 10 height 25
click at [1037, 534] on icon "Done" at bounding box center [1035, 541] width 22 height 22
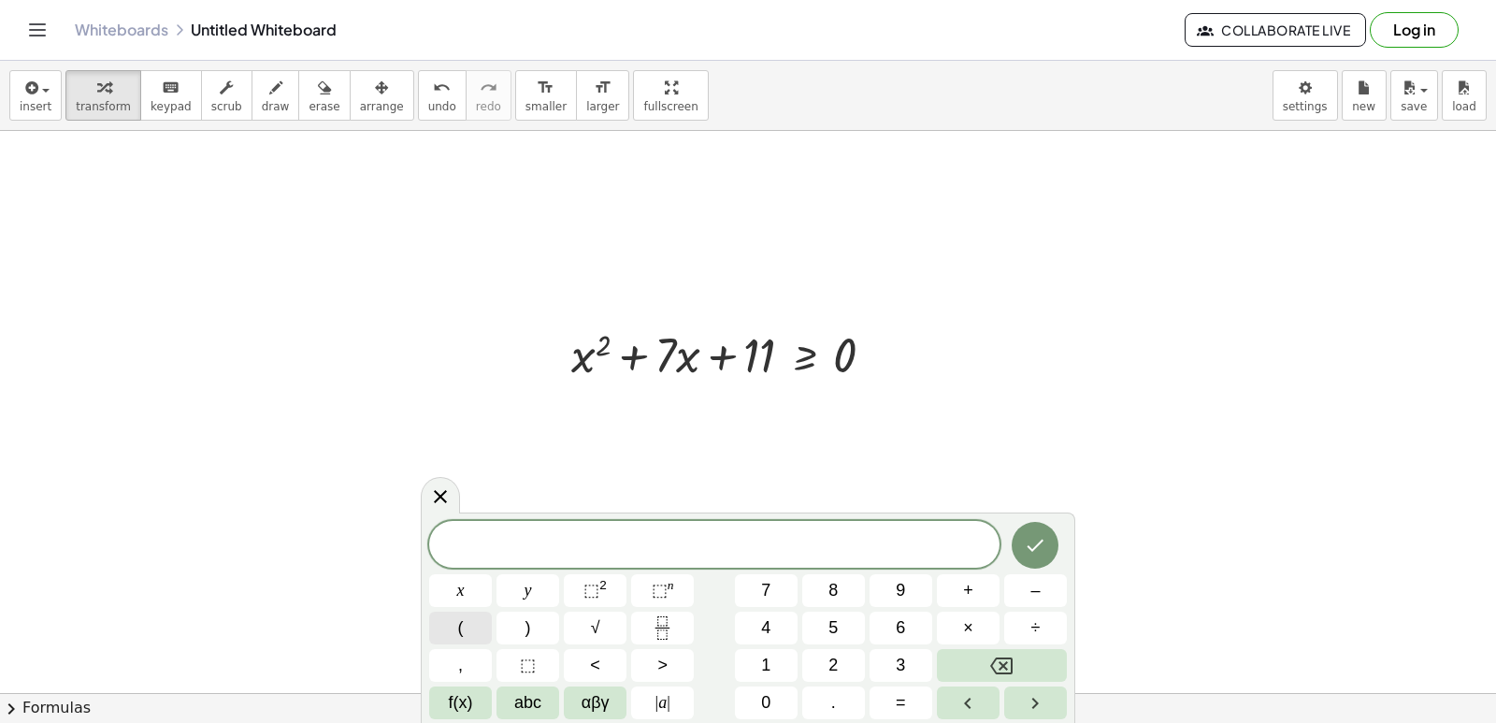
click at [460, 621] on span "(" at bounding box center [461, 627] width 6 height 25
click at [969, 592] on span "+" at bounding box center [968, 590] width 10 height 25
click at [433, 89] on icon "undo" at bounding box center [442, 88] width 18 height 22
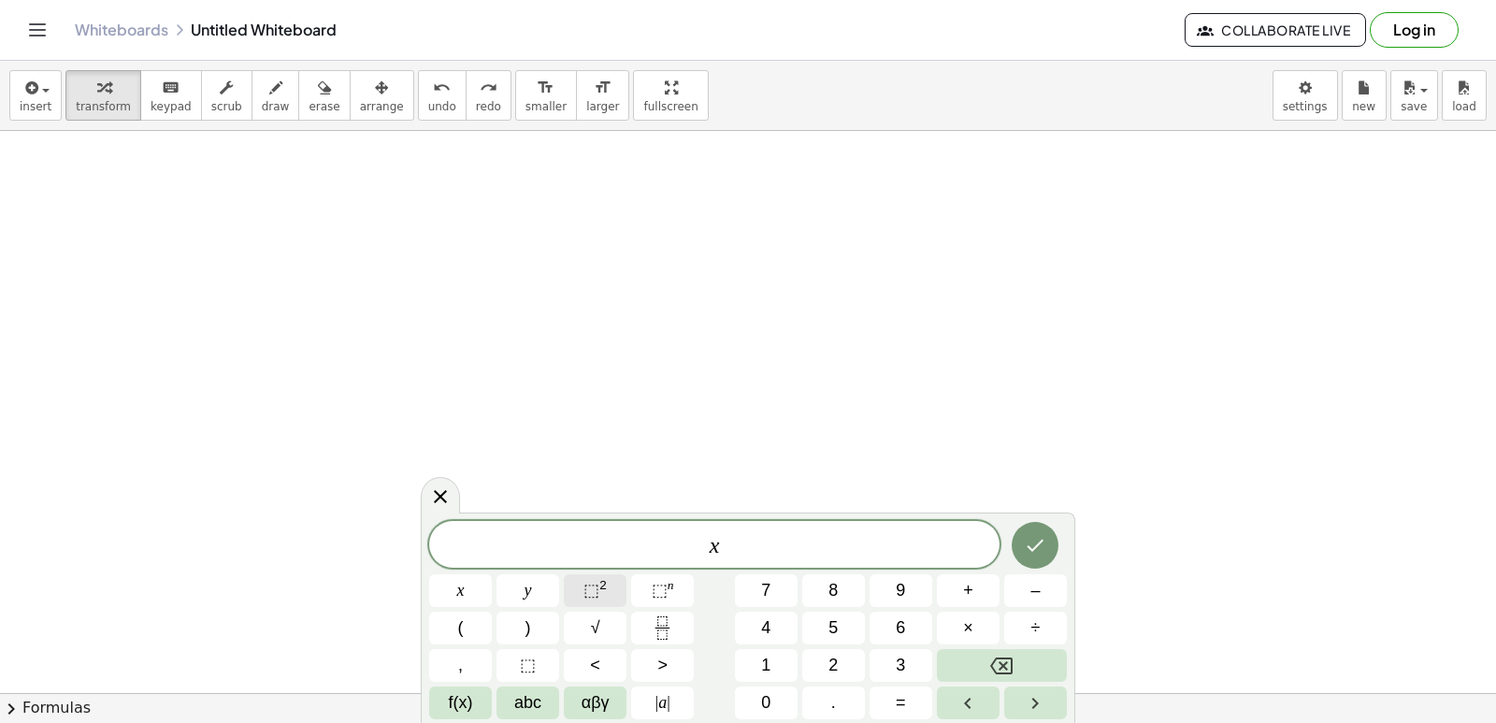
click at [615, 577] on button "⬚ 2" at bounding box center [595, 590] width 63 height 33
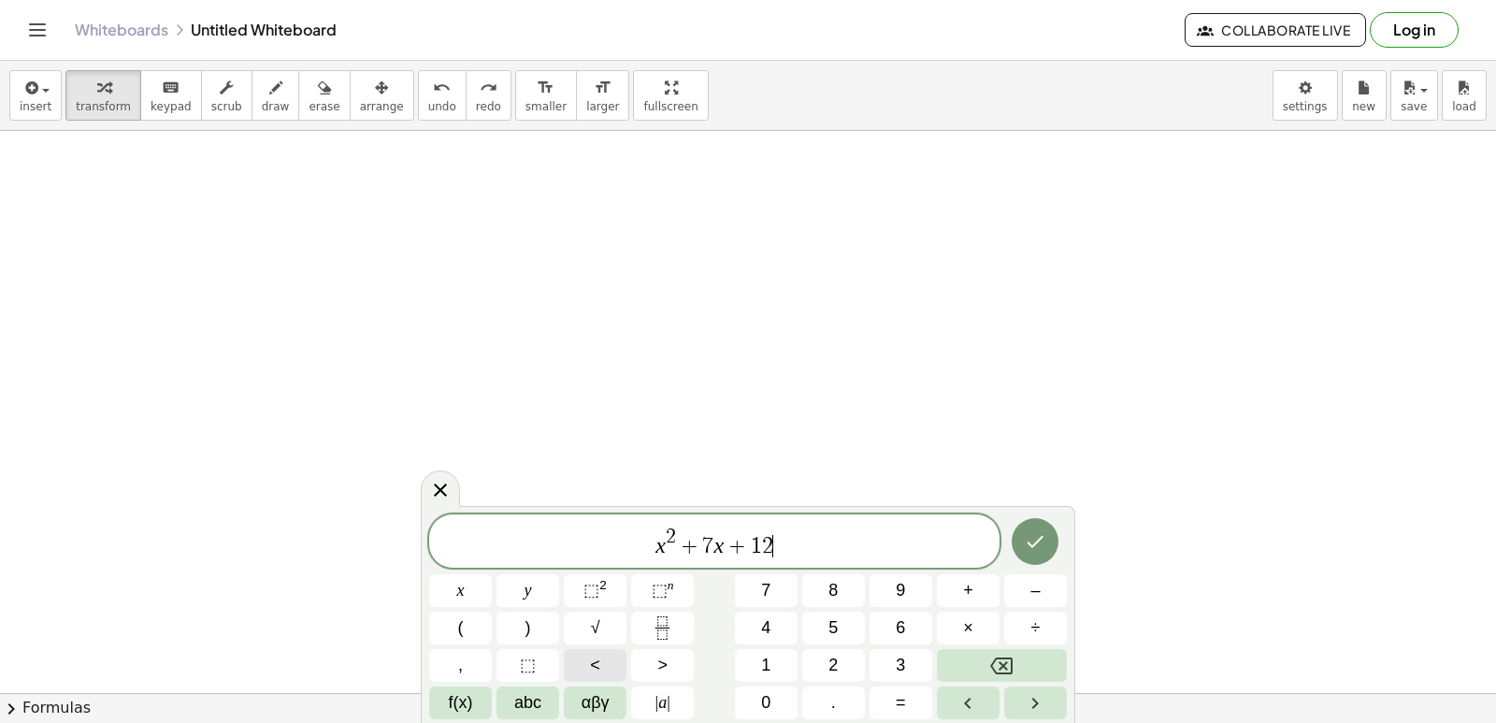
click at [595, 653] on button "<" at bounding box center [595, 665] width 63 height 33
click at [899, 710] on span "=" at bounding box center [901, 702] width 10 height 25
click at [1038, 530] on icon "Done" at bounding box center [1035, 541] width 22 height 22
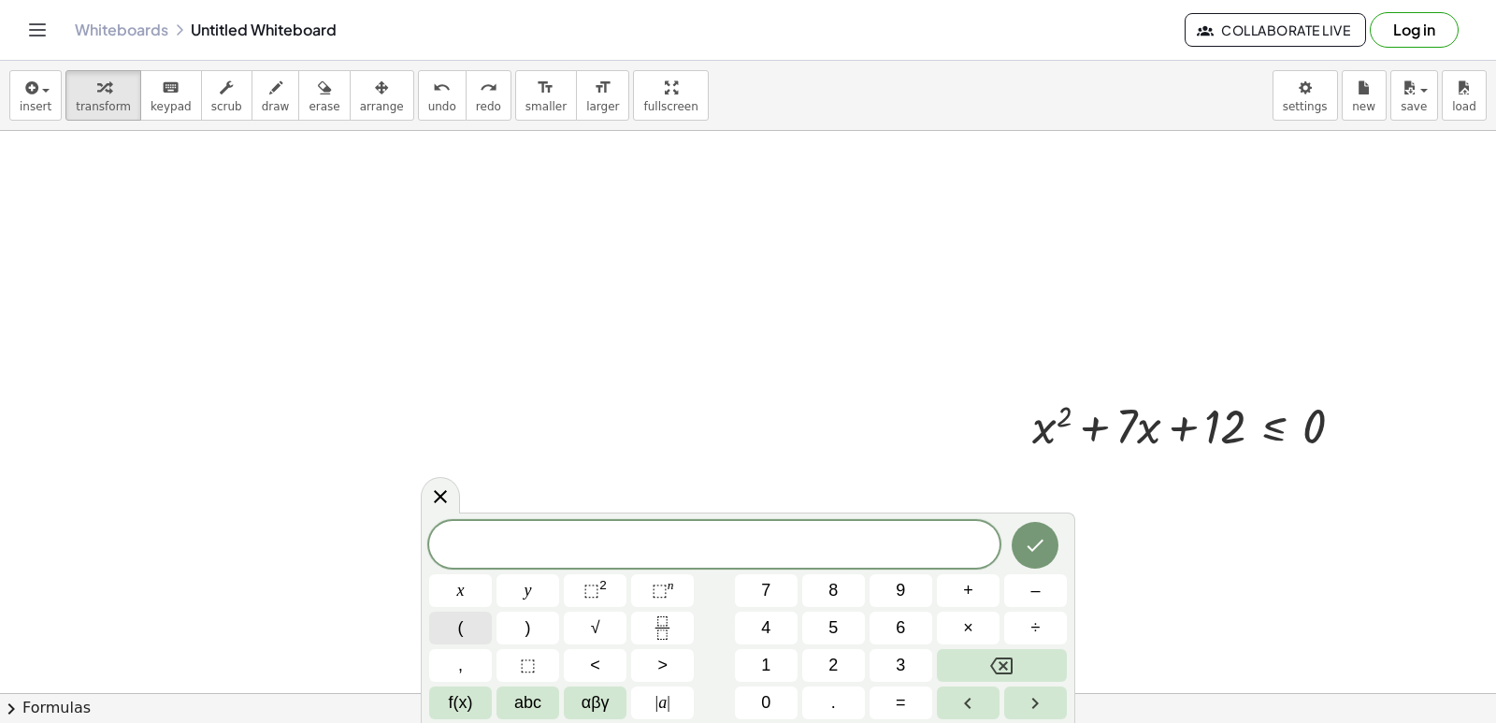
click at [469, 620] on button "(" at bounding box center [460, 627] width 63 height 33
click at [525, 617] on span ")" at bounding box center [528, 627] width 6 height 25
click at [480, 625] on button "(" at bounding box center [460, 627] width 63 height 33
click at [539, 610] on div "( x + 4 ) ( x + 3 ) x y ⬚ 2 ⬚ n 7 8 9 + – ( ) √ 4 5 6 × ÷ , ⬚ < > 1 2 3 f(x) ab…" at bounding box center [748, 618] width 638 height 202
click at [597, 657] on span "<" at bounding box center [595, 665] width 10 height 25
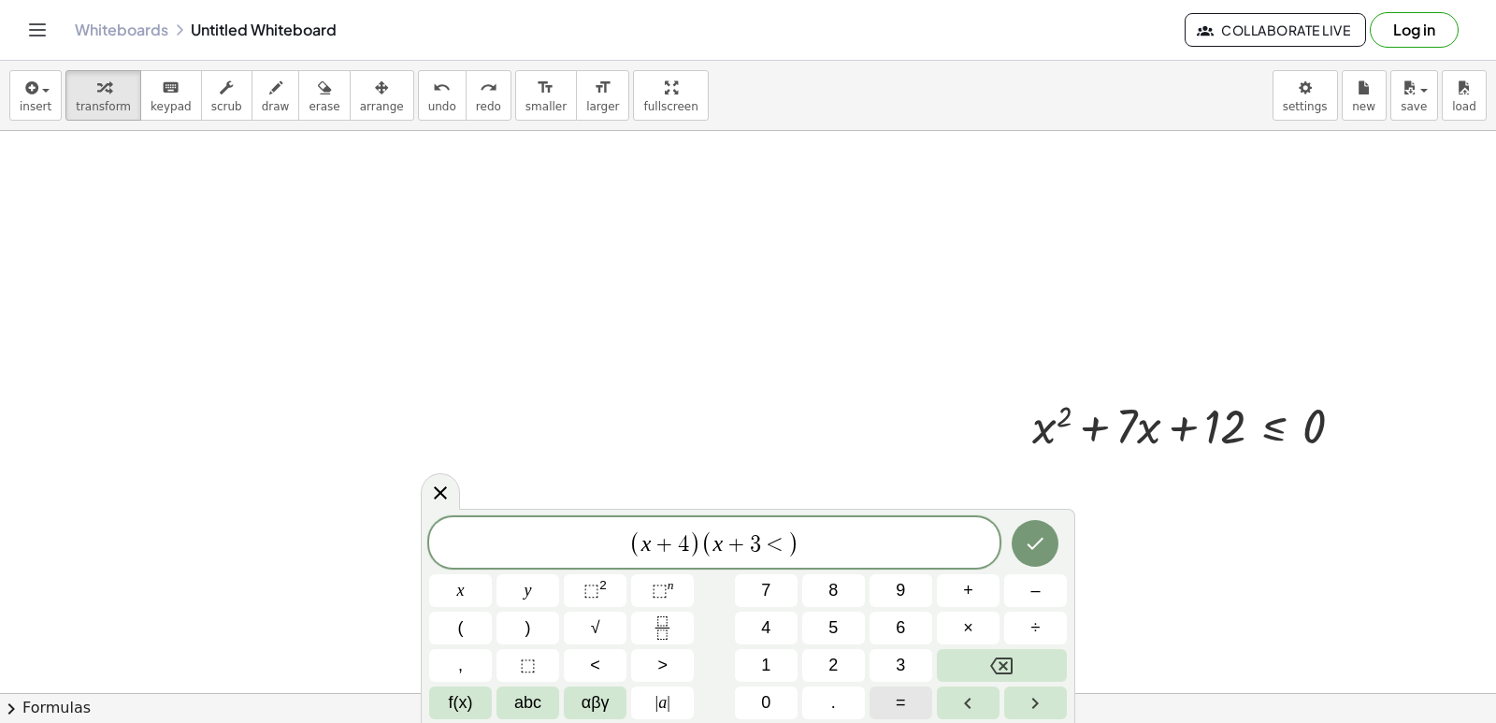
click at [908, 707] on button "=" at bounding box center [900, 702] width 63 height 33
click at [787, 686] on button "0" at bounding box center [766, 702] width 63 height 33
click at [1032, 540] on icon "Done" at bounding box center [1035, 543] width 22 height 22
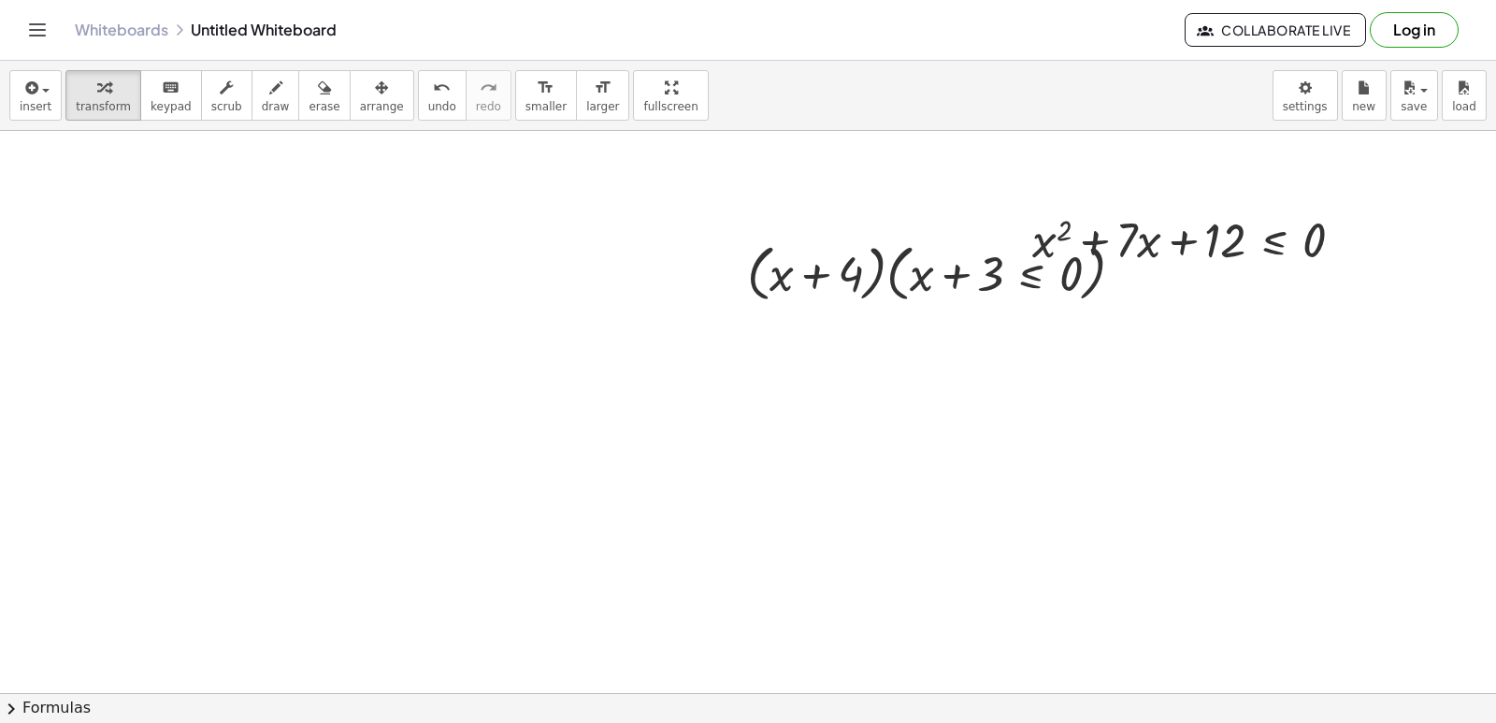
scroll to position [2808, 0]
click at [262, 108] on span "draw" at bounding box center [276, 106] width 28 height 13
drag, startPoint x: 354, startPoint y: 255, endPoint x: 345, endPoint y: 351, distance: 95.8
drag, startPoint x: 398, startPoint y: 98, endPoint x: 384, endPoint y: 122, distance: 28.1
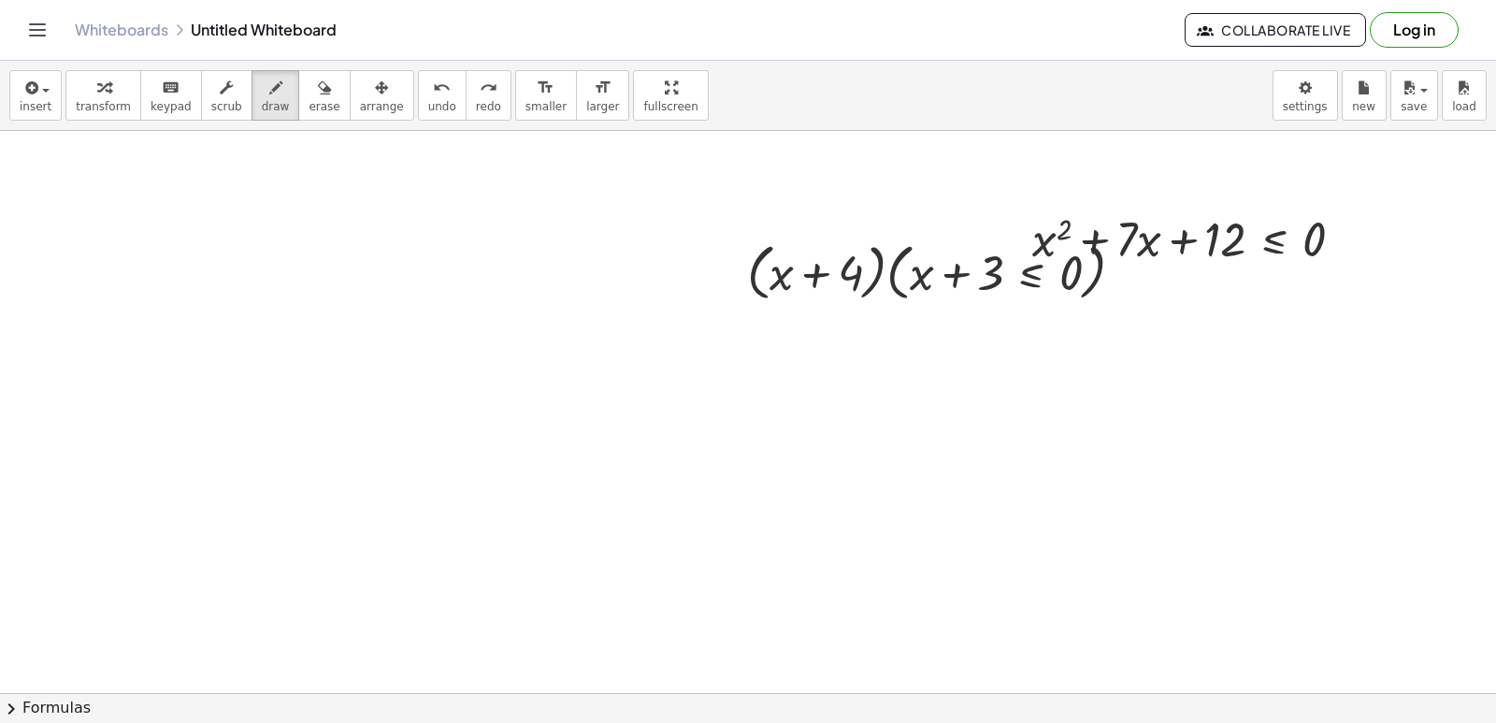
click at [418, 105] on button "undo undo" at bounding box center [442, 95] width 49 height 50
drag, startPoint x: 359, startPoint y: 248, endPoint x: 390, endPoint y: 298, distance: 59.2
drag, startPoint x: 362, startPoint y: 248, endPoint x: 415, endPoint y: 321, distance: 90.3
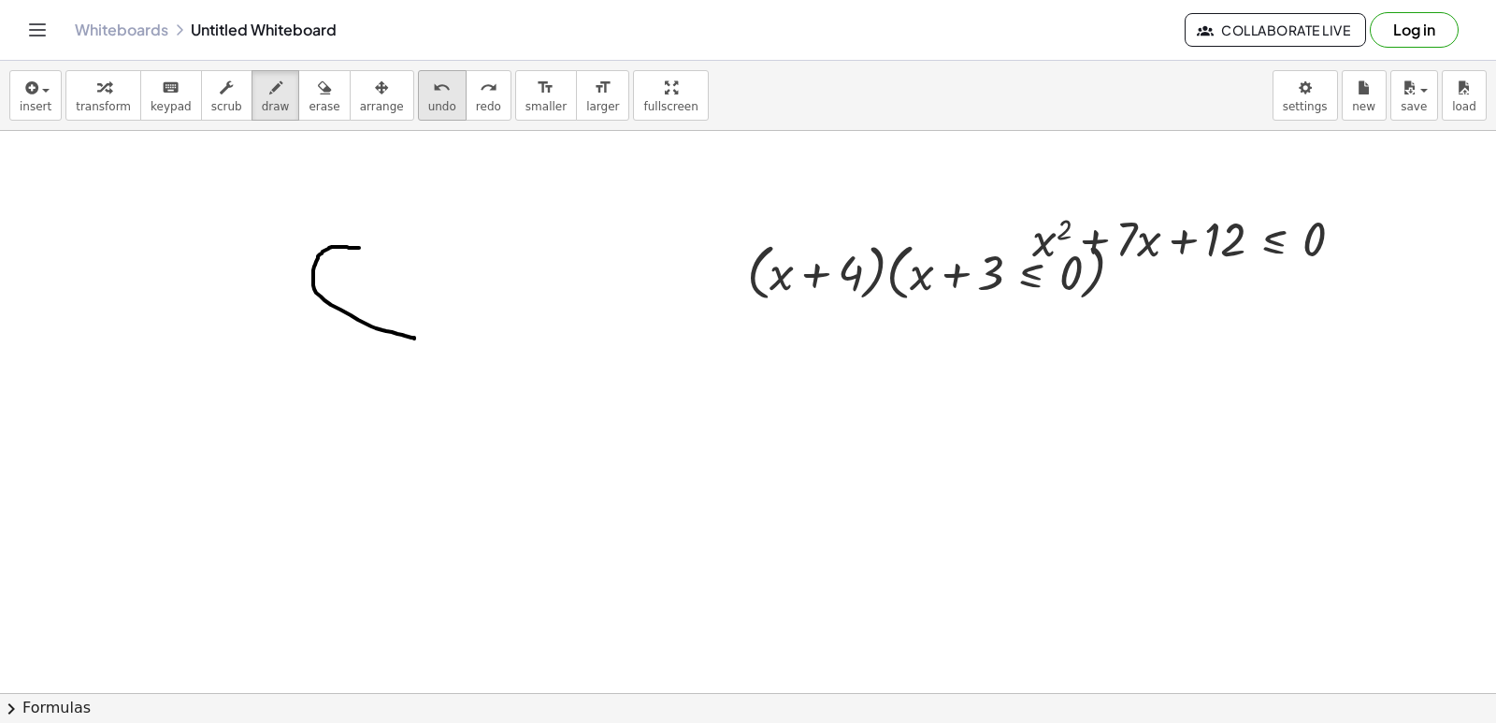
click at [428, 105] on span "undo" at bounding box center [442, 106] width 28 height 13
drag, startPoint x: 314, startPoint y: 253, endPoint x: 314, endPoint y: 287, distance: 33.7
drag, startPoint x: 305, startPoint y: 246, endPoint x: 313, endPoint y: 297, distance: 52.1
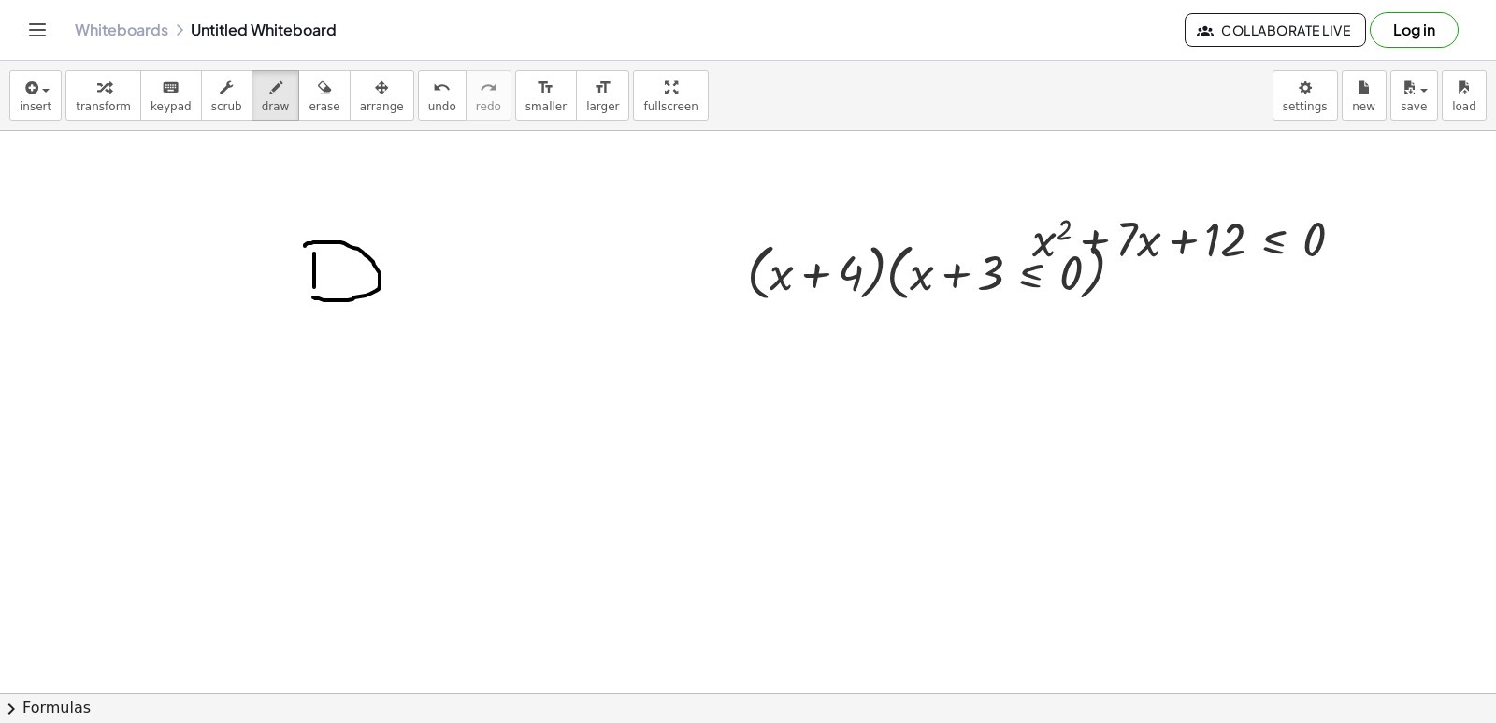
drag, startPoint x: 405, startPoint y: 268, endPoint x: 427, endPoint y: 305, distance: 42.8
drag, startPoint x: 433, startPoint y: 274, endPoint x: 395, endPoint y: 335, distance: 71.8
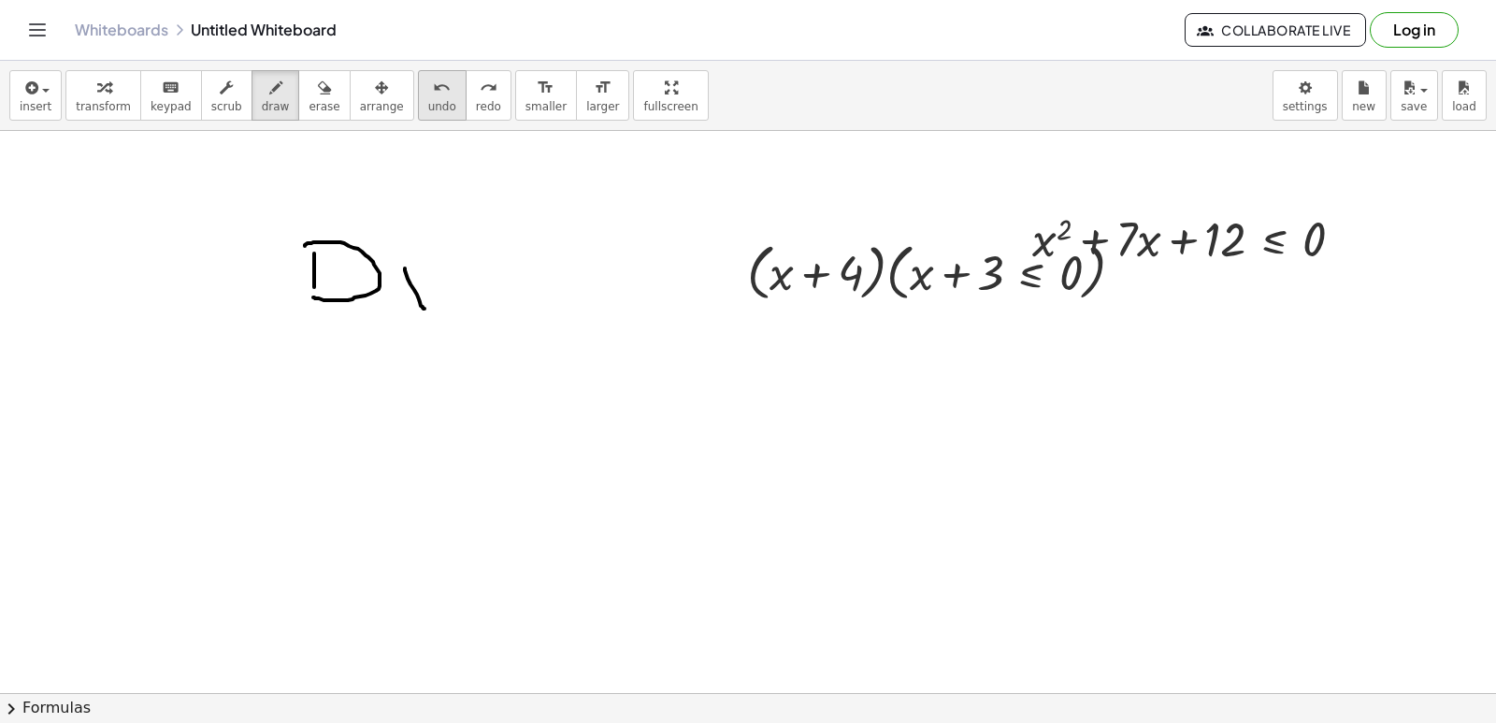
click at [428, 112] on span "undo" at bounding box center [442, 106] width 28 height 13
drag, startPoint x: 447, startPoint y: 274, endPoint x: 432, endPoint y: 314, distance: 42.9
drag, startPoint x: 486, startPoint y: 240, endPoint x: 468, endPoint y: 299, distance: 61.5
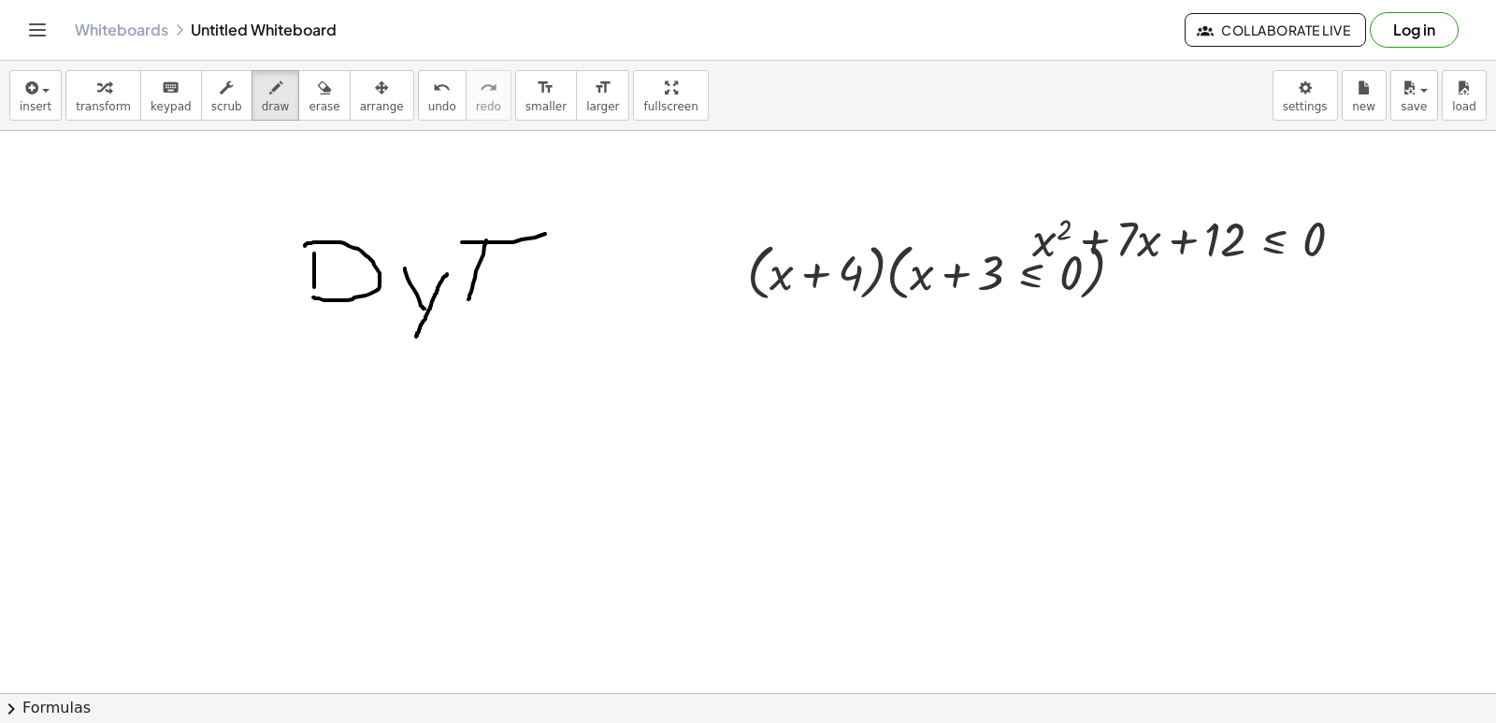
drag, startPoint x: 545, startPoint y: 234, endPoint x: 561, endPoint y: 230, distance: 16.3
drag, startPoint x: 482, startPoint y: 269, endPoint x: 528, endPoint y: 281, distance: 47.4
click at [433, 84] on icon "undo" at bounding box center [442, 88] width 18 height 22
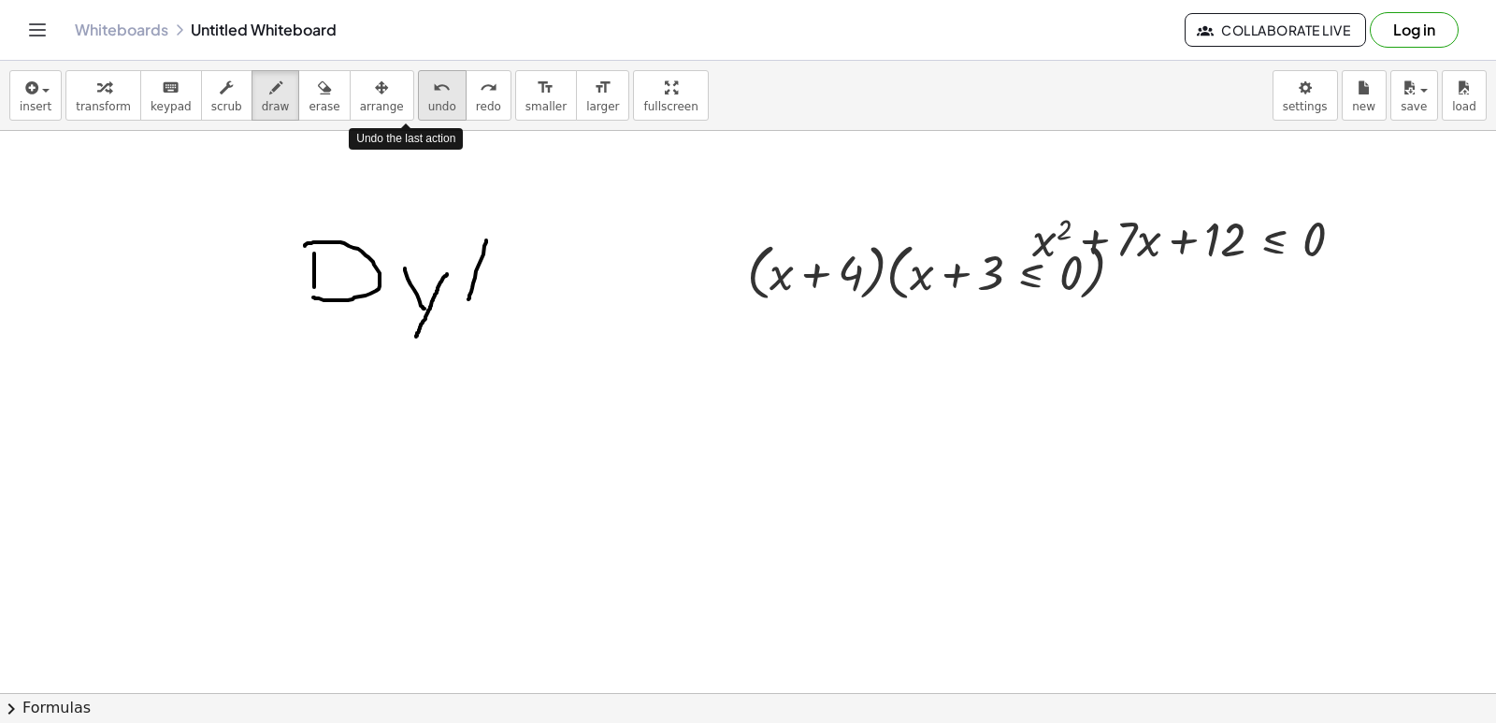
click at [428, 81] on div "undo" at bounding box center [442, 87] width 28 height 22
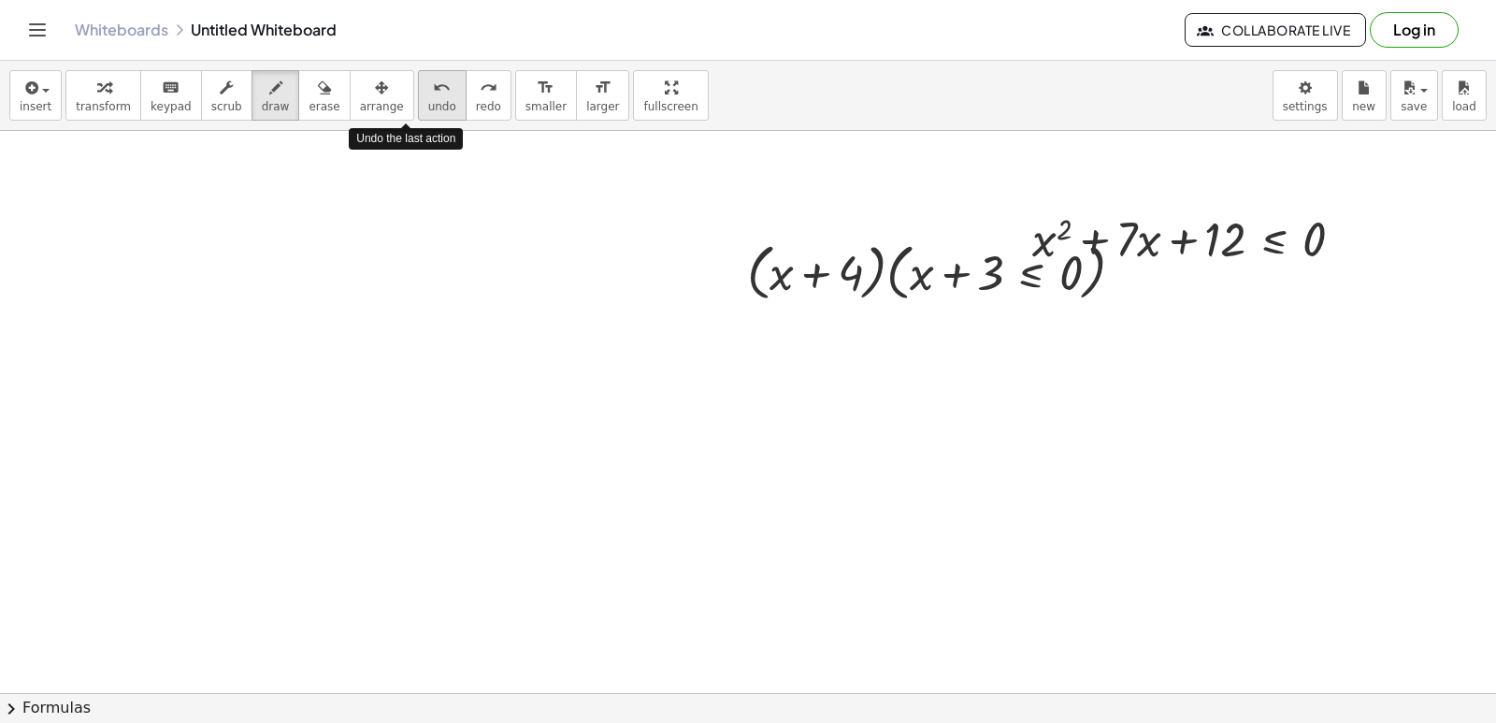
click at [428, 81] on div "undo" at bounding box center [442, 87] width 28 height 22
drag, startPoint x: 208, startPoint y: 298, endPoint x: 179, endPoint y: 381, distance: 88.4
drag, startPoint x: 180, startPoint y: 381, endPoint x: 579, endPoint y: 382, distance: 399.2
drag, startPoint x: 204, startPoint y: 272, endPoint x: 238, endPoint y: 359, distance: 93.6
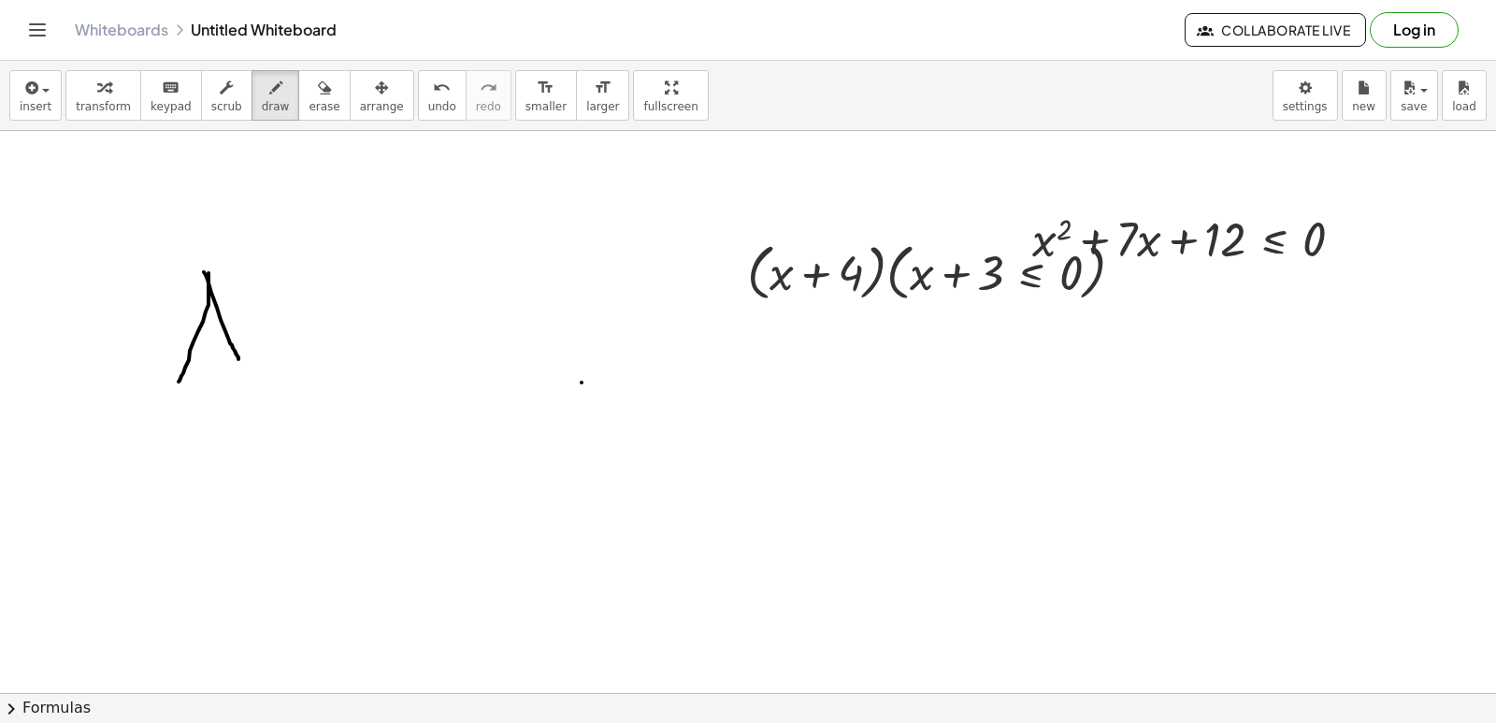
drag, startPoint x: 183, startPoint y: 333, endPoint x: 230, endPoint y: 325, distance: 47.3
drag, startPoint x: 254, startPoint y: 336, endPoint x: 295, endPoint y: 351, distance: 43.8
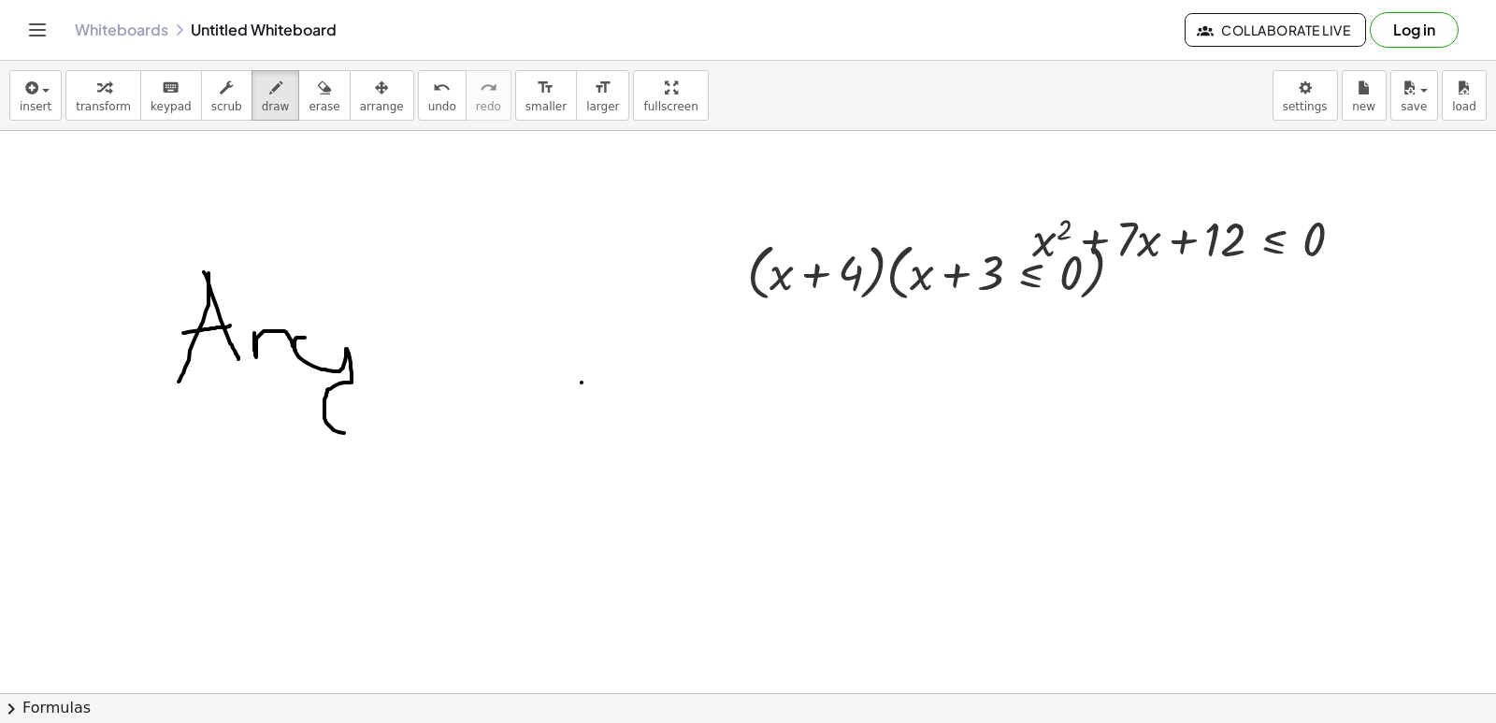
drag, startPoint x: 300, startPoint y: 337, endPoint x: 378, endPoint y: 416, distance: 110.4
drag, startPoint x: 376, startPoint y: 331, endPoint x: 383, endPoint y: 347, distance: 17.6
drag, startPoint x: 415, startPoint y: 328, endPoint x: 457, endPoint y: 371, distance: 60.2
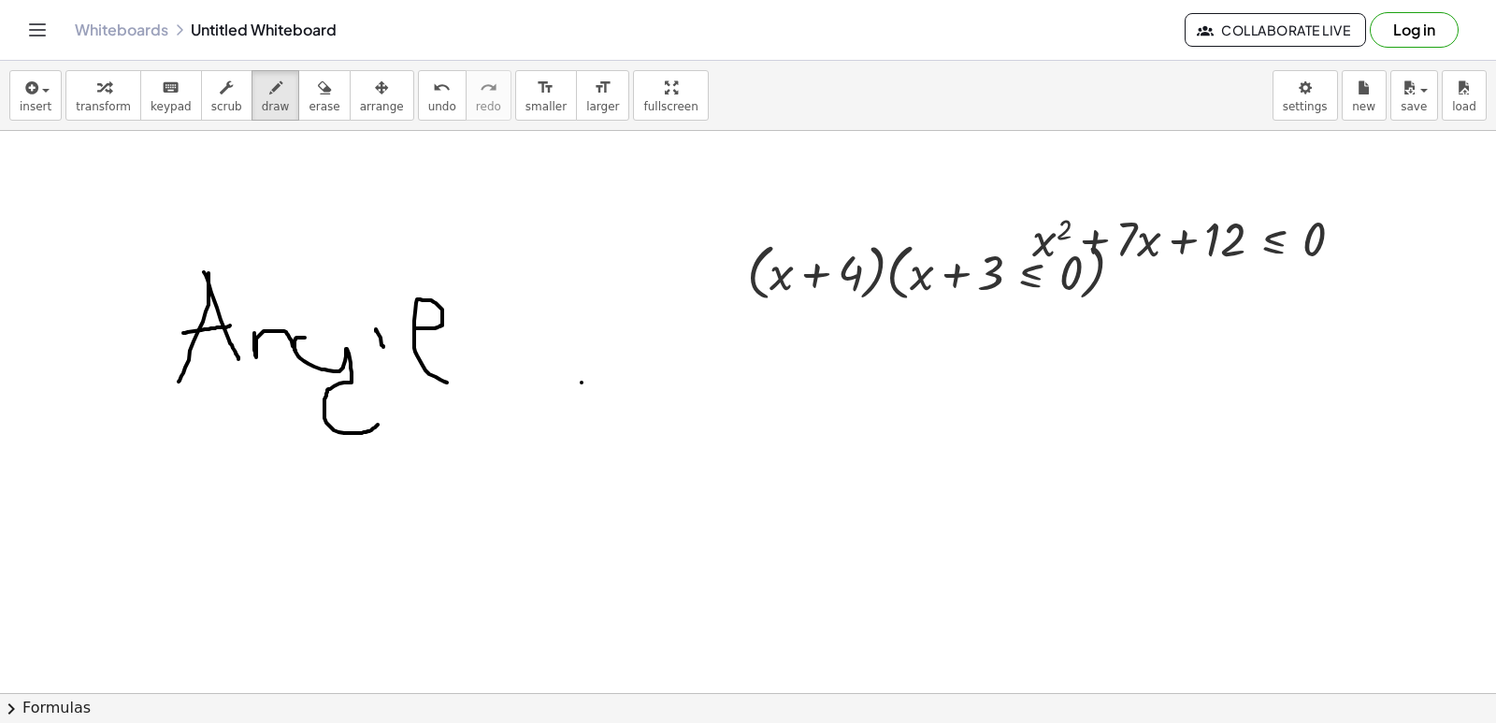
drag, startPoint x: 299, startPoint y: 331, endPoint x: 349, endPoint y: 345, distance: 51.5
click at [428, 100] on span "undo" at bounding box center [442, 106] width 28 height 13
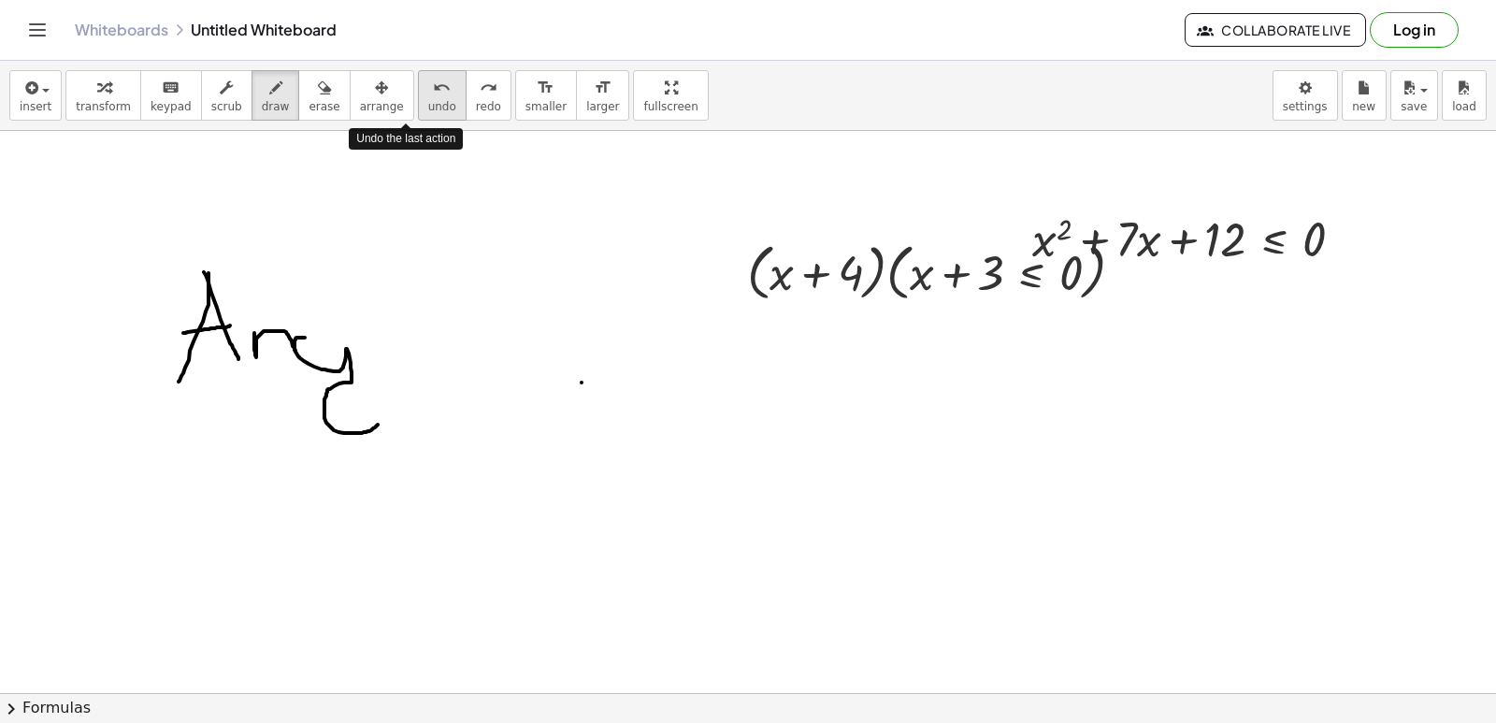
click at [428, 100] on span "undo" at bounding box center [442, 106] width 28 height 13
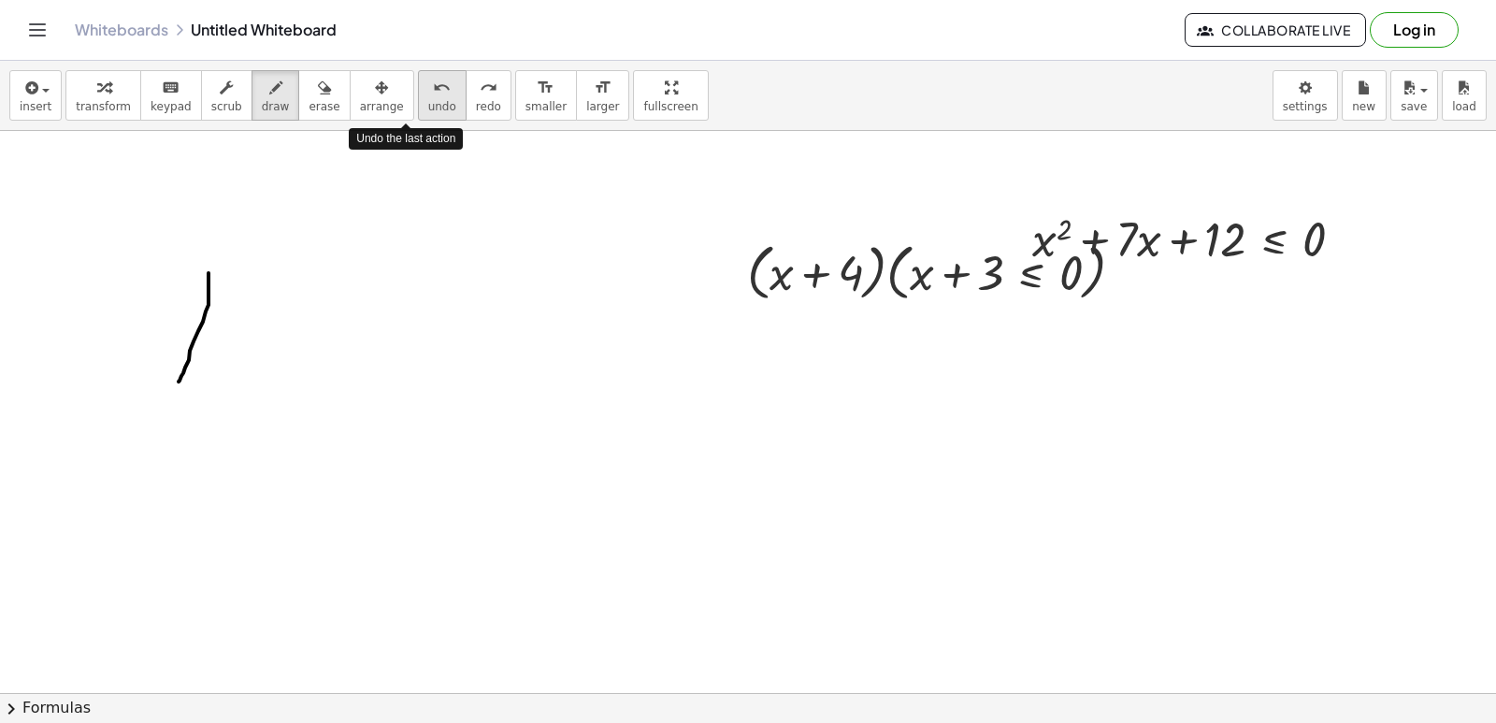
click at [428, 100] on span "undo" at bounding box center [442, 106] width 28 height 13
drag, startPoint x: 191, startPoint y: 272, endPoint x: 168, endPoint y: 360, distance: 90.7
drag, startPoint x: 196, startPoint y: 271, endPoint x: 232, endPoint y: 338, distance: 76.1
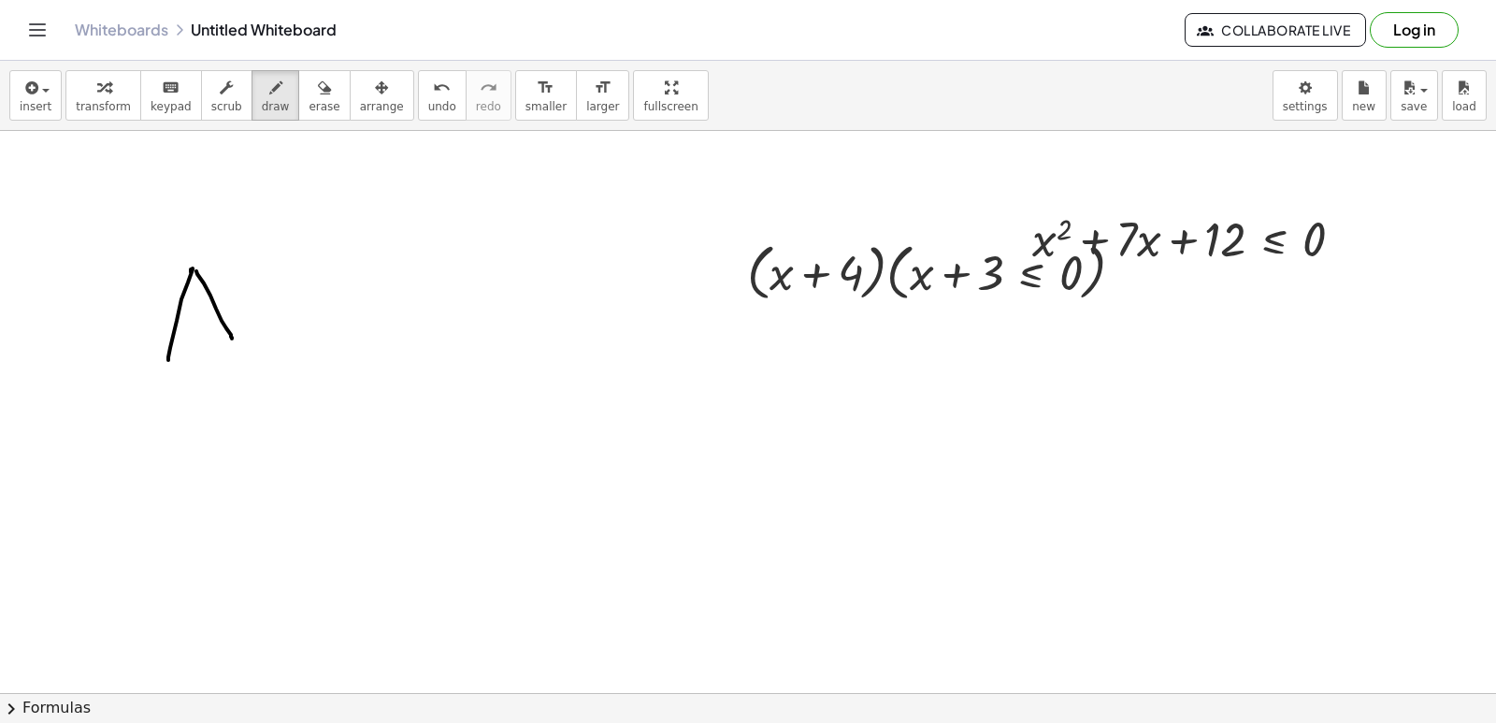
drag, startPoint x: 157, startPoint y: 321, endPoint x: 226, endPoint y: 326, distance: 69.4
drag, startPoint x: 239, startPoint y: 316, endPoint x: 332, endPoint y: 306, distance: 93.1
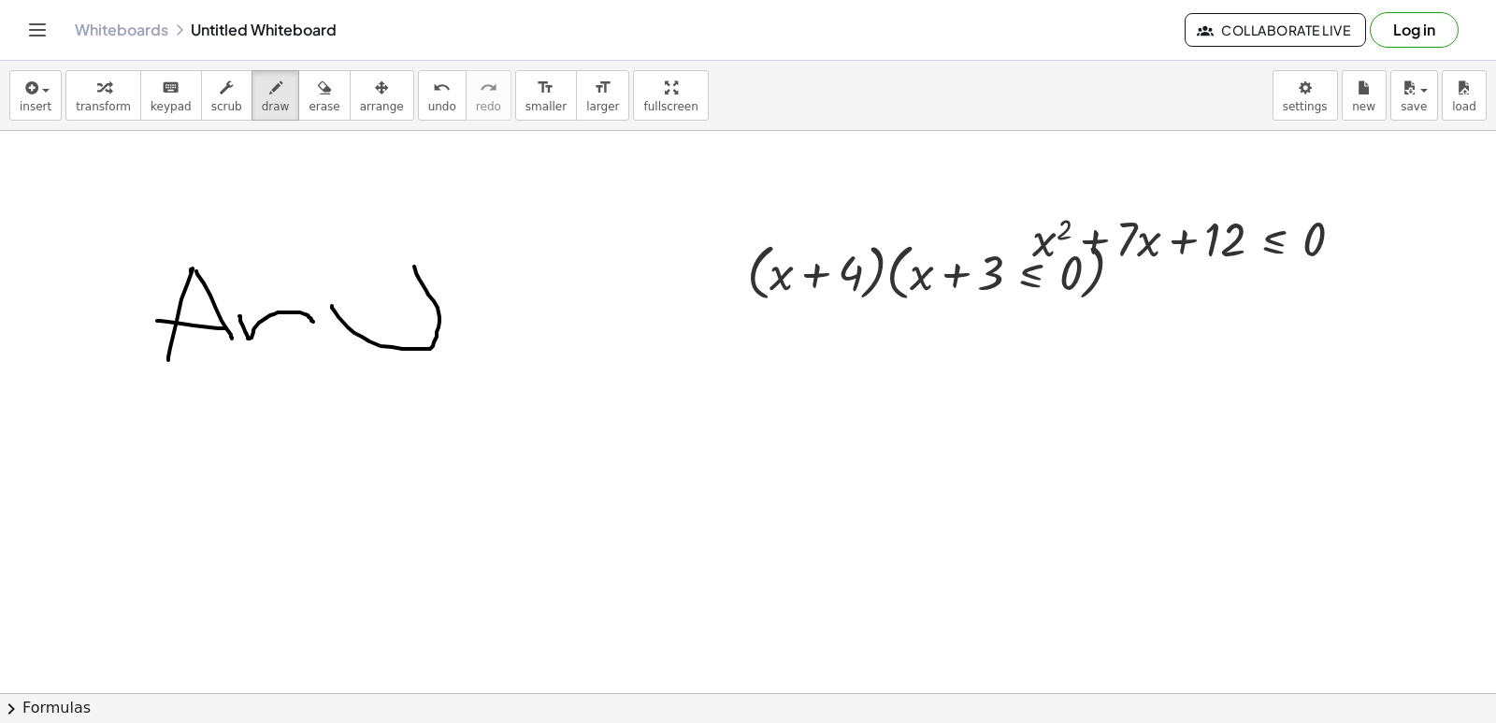
drag, startPoint x: 332, startPoint y: 306, endPoint x: 414, endPoint y: 230, distance: 111.8
drag, startPoint x: 337, startPoint y: 301, endPoint x: 417, endPoint y: 295, distance: 79.7
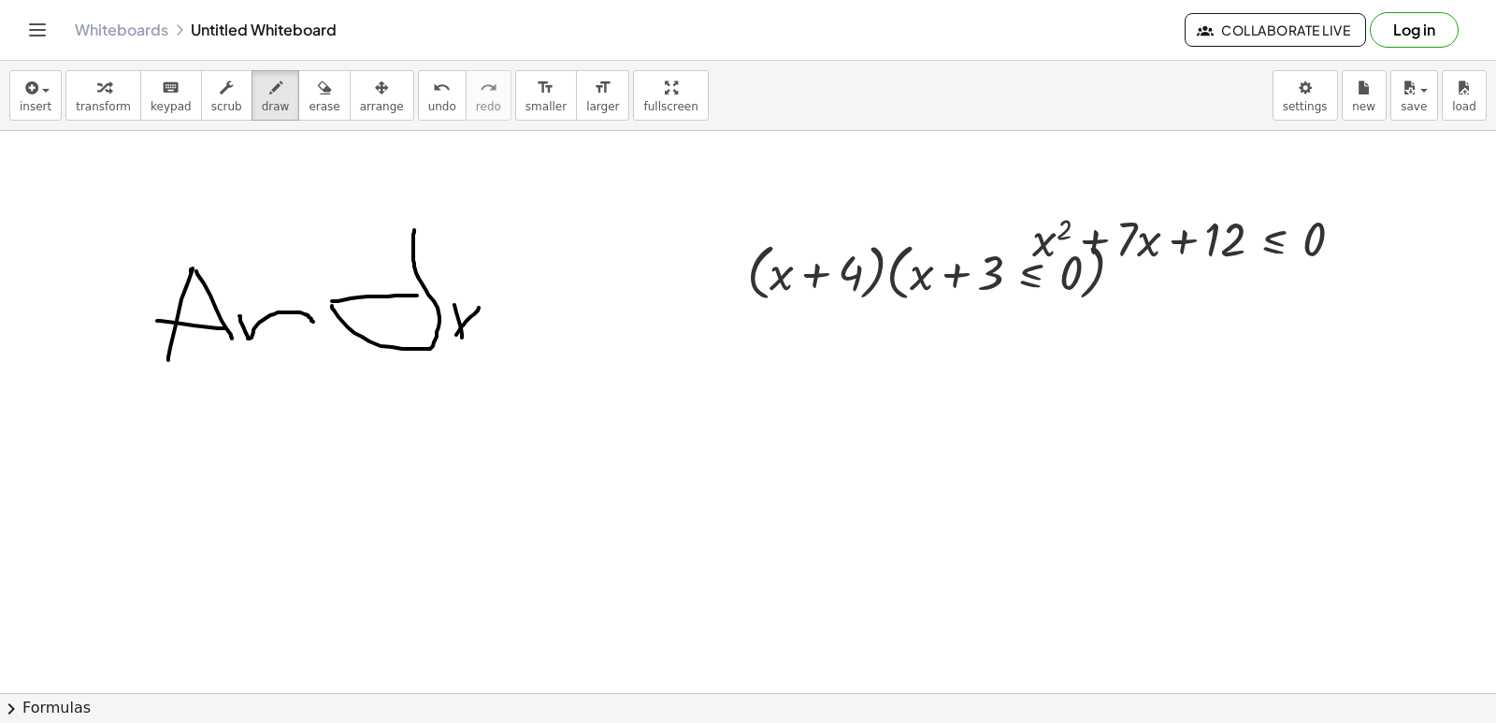
drag, startPoint x: 479, startPoint y: 308, endPoint x: 455, endPoint y: 336, distance: 36.5
drag, startPoint x: 495, startPoint y: 327, endPoint x: 543, endPoint y: 341, distance: 50.6
drag, startPoint x: 556, startPoint y: 316, endPoint x: 632, endPoint y: 357, distance: 86.2
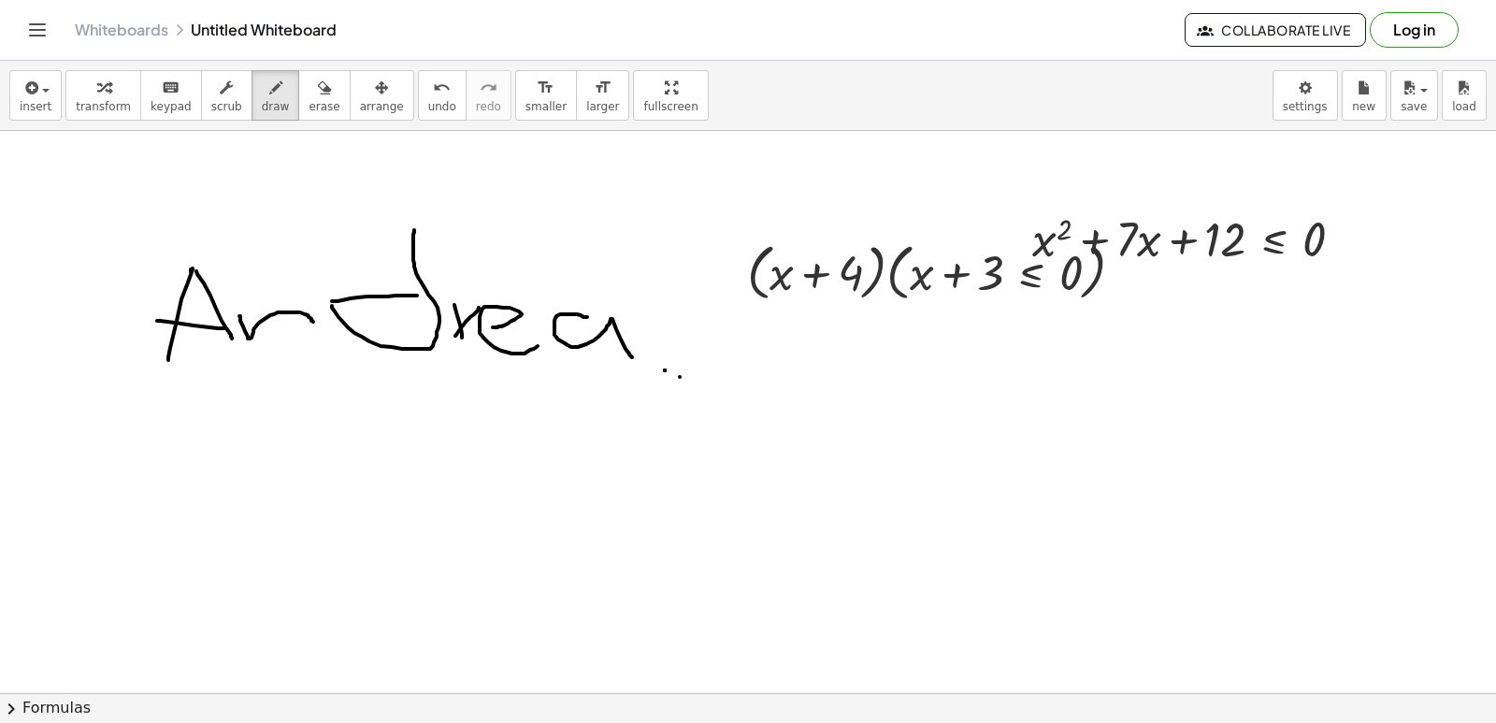
drag, startPoint x: 413, startPoint y: 116, endPoint x: 398, endPoint y: 107, distance: 17.6
click at [418, 111] on button "undo undo" at bounding box center [442, 95] width 49 height 50
click at [428, 107] on span "undo" at bounding box center [442, 106] width 28 height 13
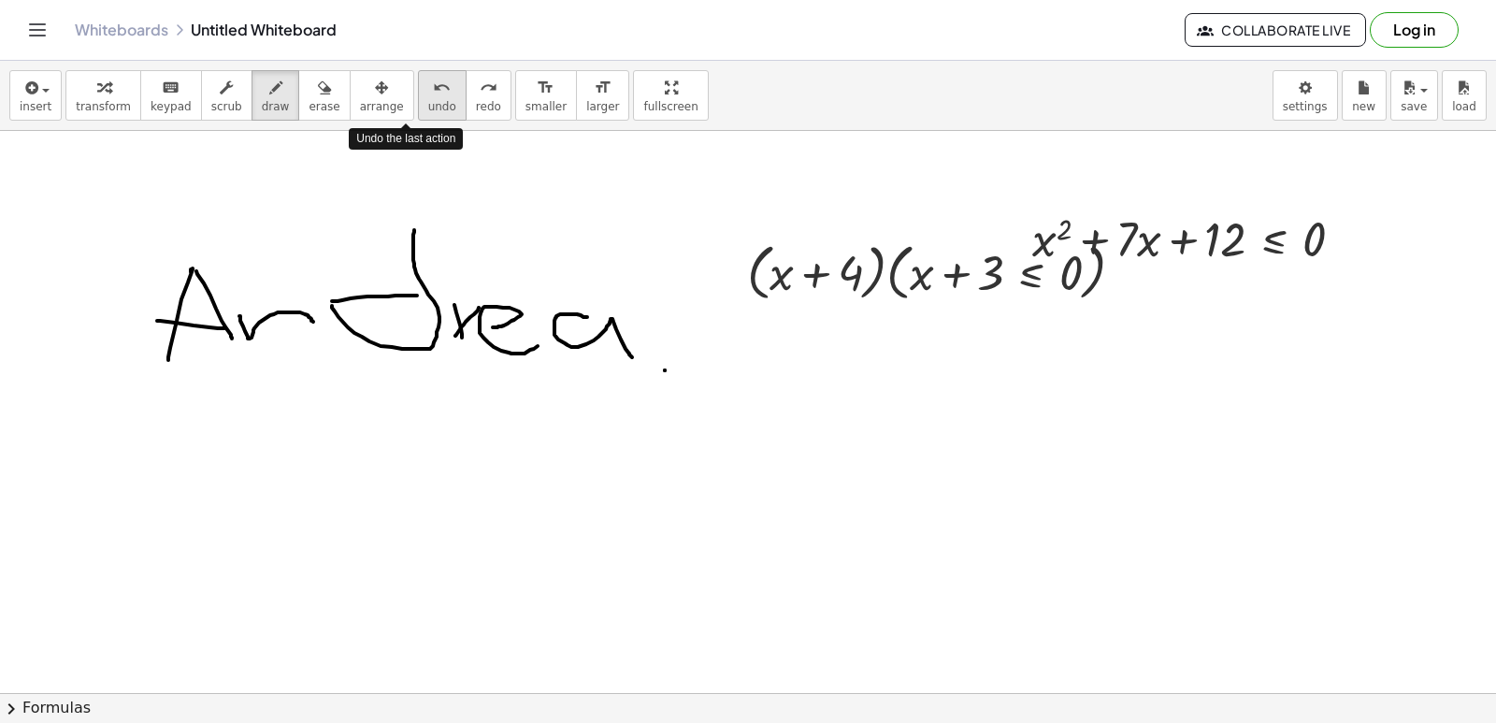
click at [428, 107] on span "undo" at bounding box center [442, 106] width 28 height 13
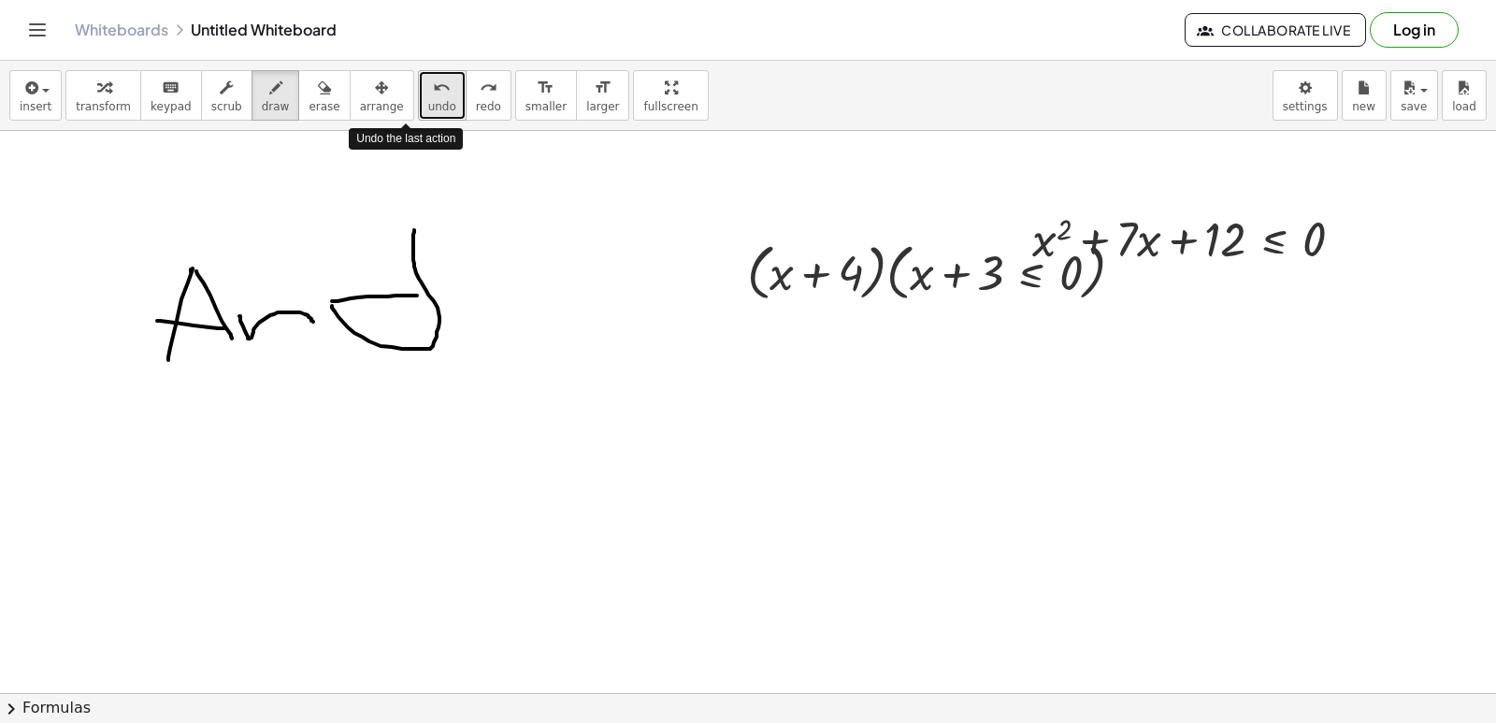
click at [428, 107] on span "undo" at bounding box center [442, 106] width 28 height 13
click at [428, 103] on span "undo" at bounding box center [442, 106] width 28 height 13
click at [428, 106] on span "undo" at bounding box center [442, 106] width 28 height 13
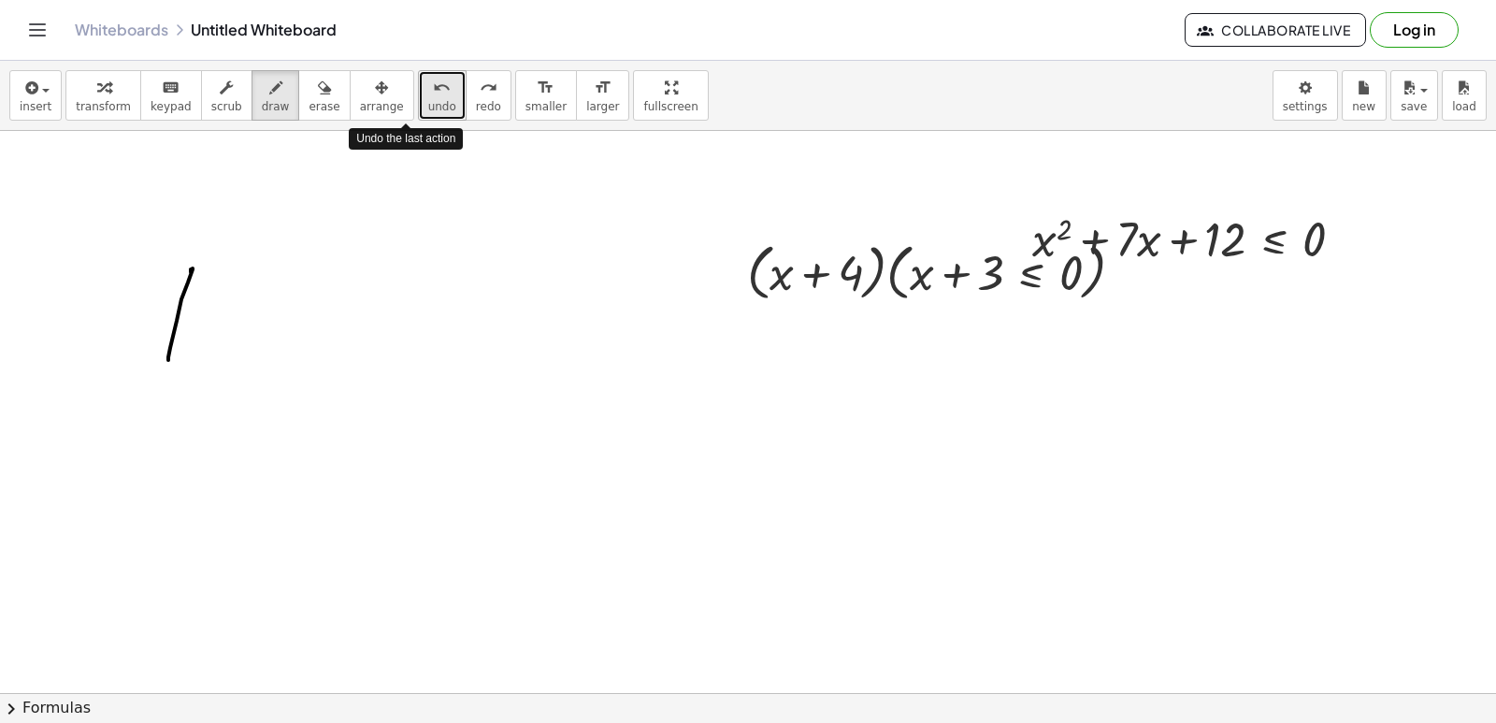
click at [428, 103] on span "undo" at bounding box center [442, 106] width 28 height 13
